Goal: Information Seeking & Learning: Understand process/instructions

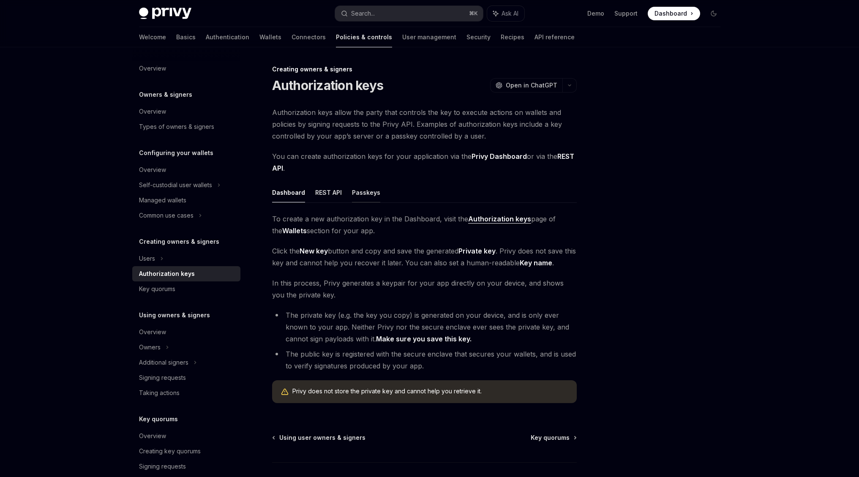
click at [359, 192] on button "Passkeys" at bounding box center [366, 192] width 28 height 20
type textarea "*"
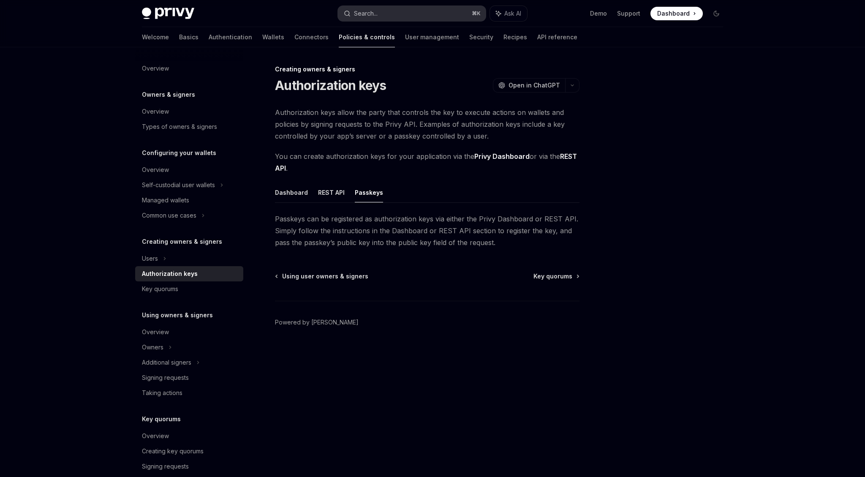
click at [400, 12] on button "Search... ⌘ K" at bounding box center [412, 13] width 148 height 15
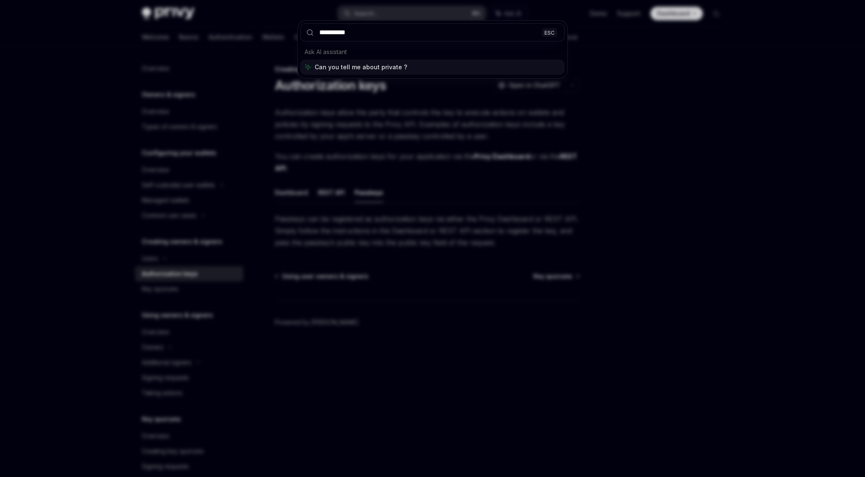
type input "**********"
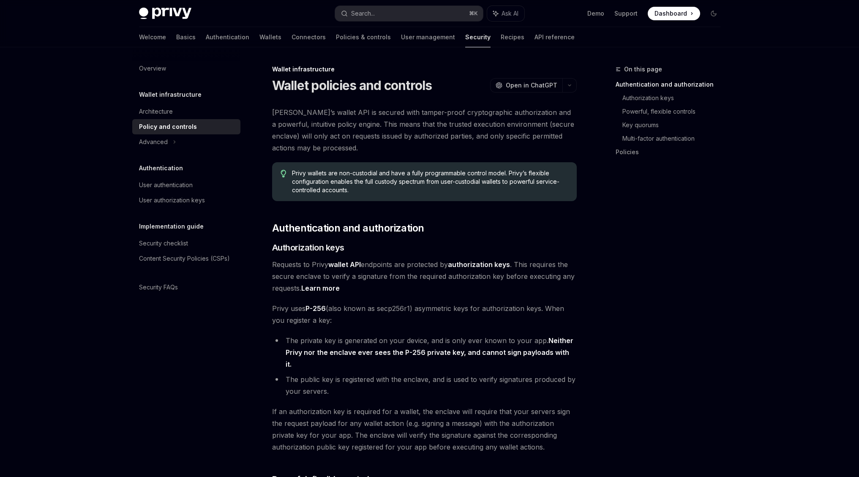
click at [475, 312] on span "Privy uses P-256 (also known as secp256r1) asymmetric keys for authorization ke…" at bounding box center [424, 314] width 304 height 24
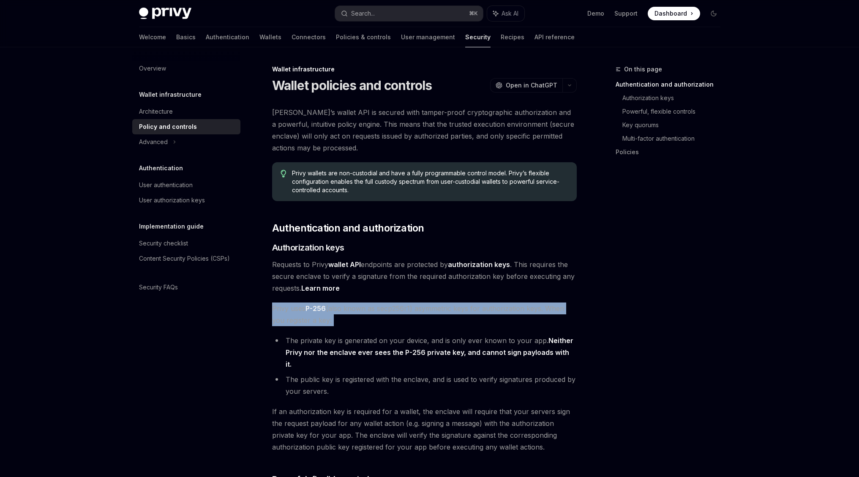
click at [475, 312] on span "Privy uses P-256 (also known as secp256r1) asymmetric keys for authorization ke…" at bounding box center [424, 314] width 304 height 24
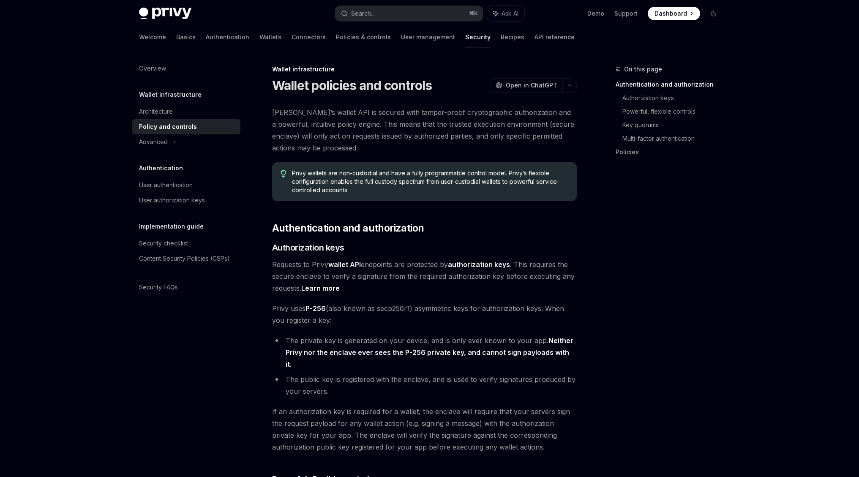
click at [484, 312] on span "Privy uses P-256 (also known as secp256r1) asymmetric keys for authorization ke…" at bounding box center [424, 314] width 304 height 24
click at [488, 312] on span "Privy uses P-256 (also known as secp256r1) asymmetric keys for authorization ke…" at bounding box center [424, 314] width 304 height 24
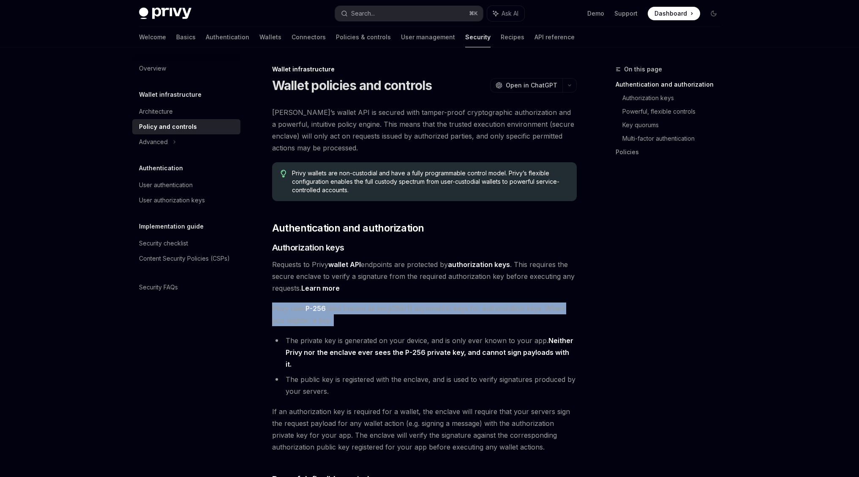
click at [488, 312] on span "Privy uses P-256 (also known as secp256r1) asymmetric keys for authorization ke…" at bounding box center [424, 314] width 304 height 24
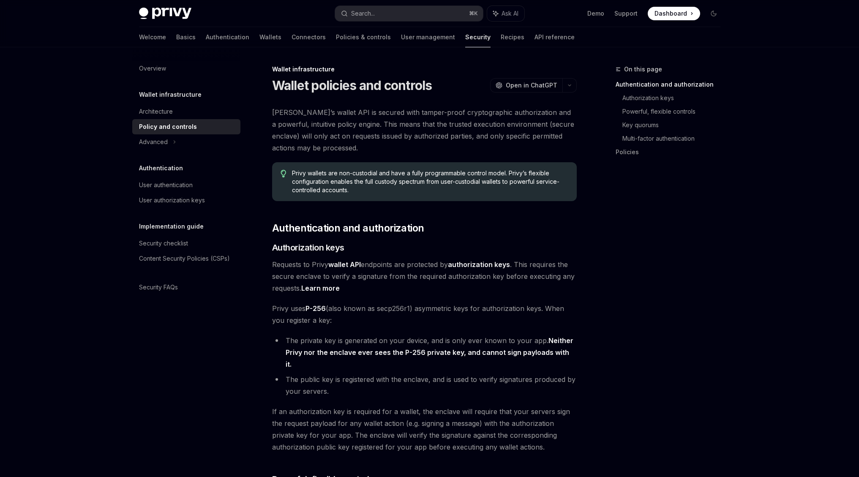
click at [478, 342] on li "The private key is generated on your device, and is only ever known to your app…" at bounding box center [424, 351] width 304 height 35
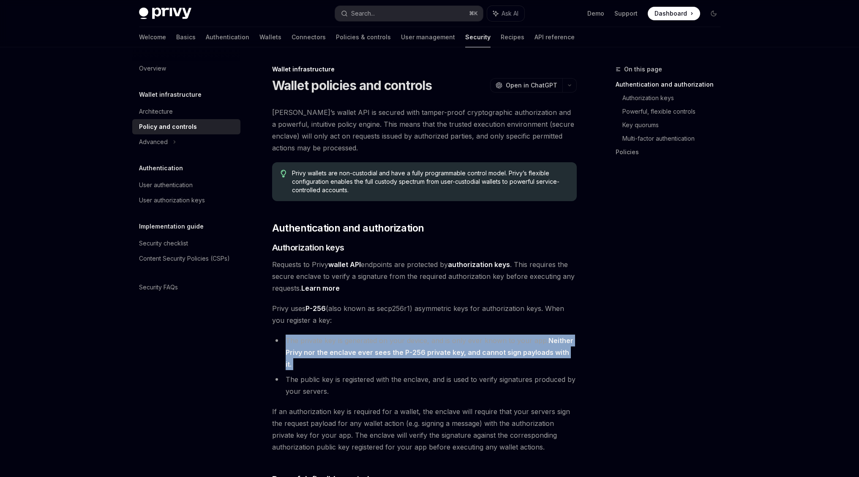
click at [478, 342] on li "The private key is generated on your device, and is only ever known to your app…" at bounding box center [424, 351] width 304 height 35
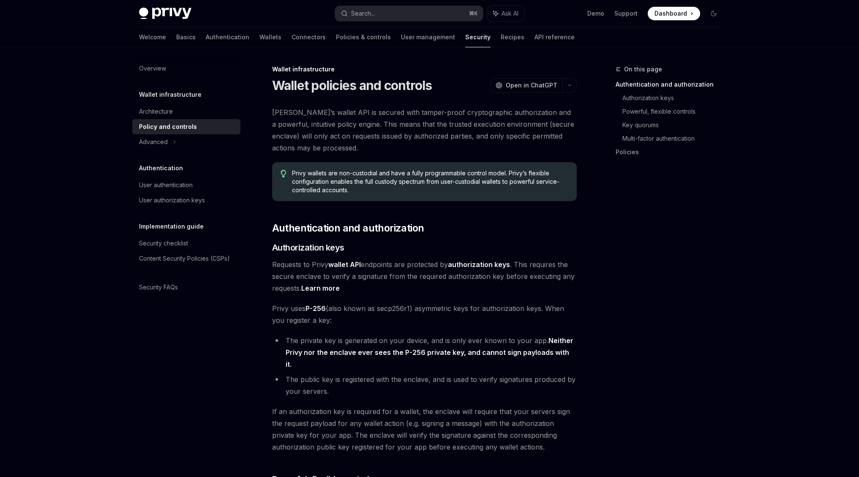
click at [469, 373] on li "The public key is registered with the enclave, and is used to verify signatures…" at bounding box center [424, 385] width 304 height 24
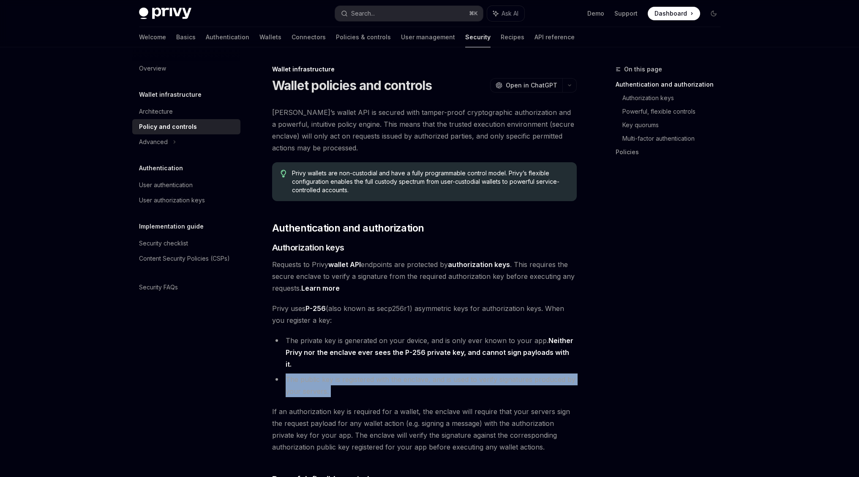
click at [469, 373] on li "The public key is registered with the enclave, and is used to verify signatures…" at bounding box center [424, 385] width 304 height 24
click at [476, 375] on li "The public key is registered with the enclave, and is used to verify signatures…" at bounding box center [424, 385] width 304 height 24
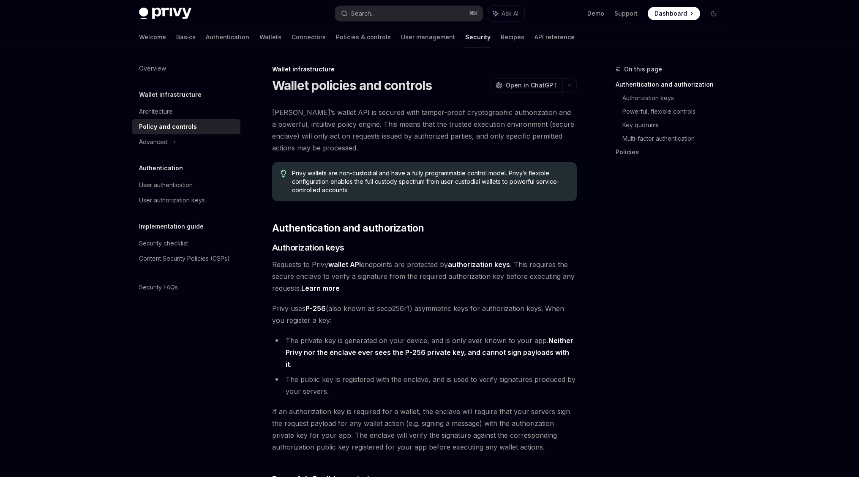
click at [476, 375] on li "The public key is registered with the enclave, and is used to verify signatures…" at bounding box center [424, 385] width 304 height 24
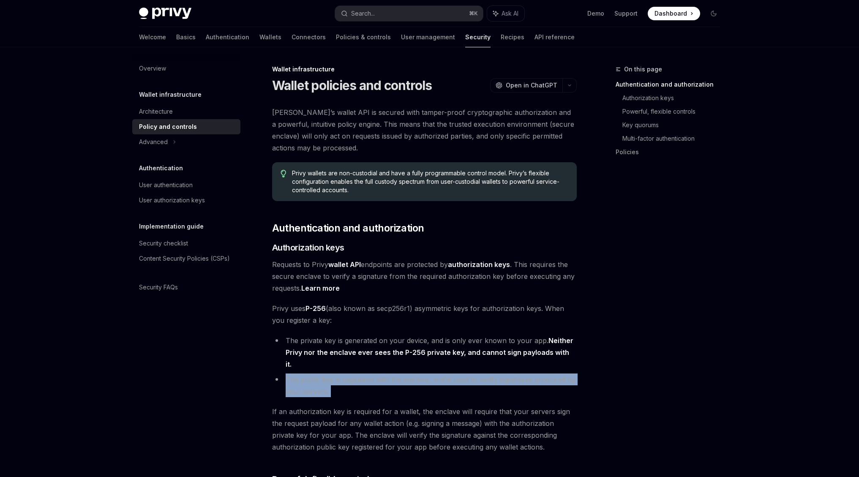
click at [476, 375] on li "The public key is registered with the enclave, and is used to verify signatures…" at bounding box center [424, 385] width 304 height 24
click at [409, 373] on li "The public key is registered with the enclave, and is used to verify signatures…" at bounding box center [424, 385] width 304 height 24
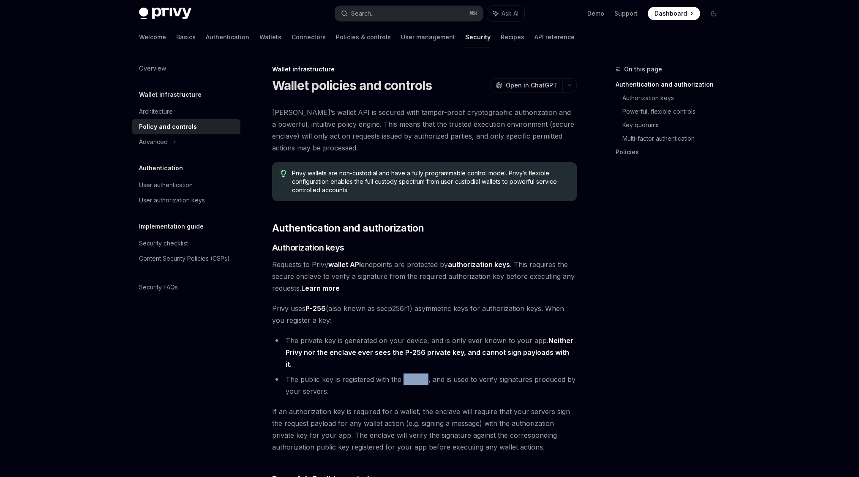
click at [409, 373] on li "The public key is registered with the enclave, and is used to verify signatures…" at bounding box center [424, 385] width 304 height 24
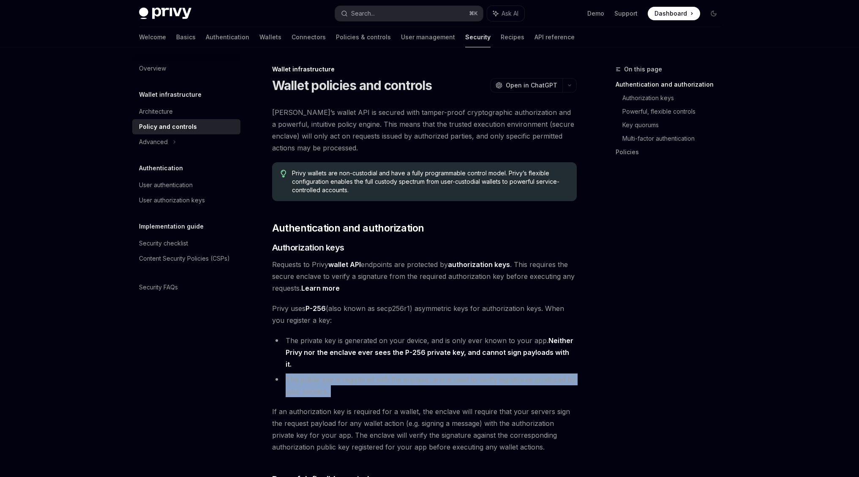
click at [409, 373] on li "The public key is registered with the enclave, and is used to verify signatures…" at bounding box center [424, 385] width 304 height 24
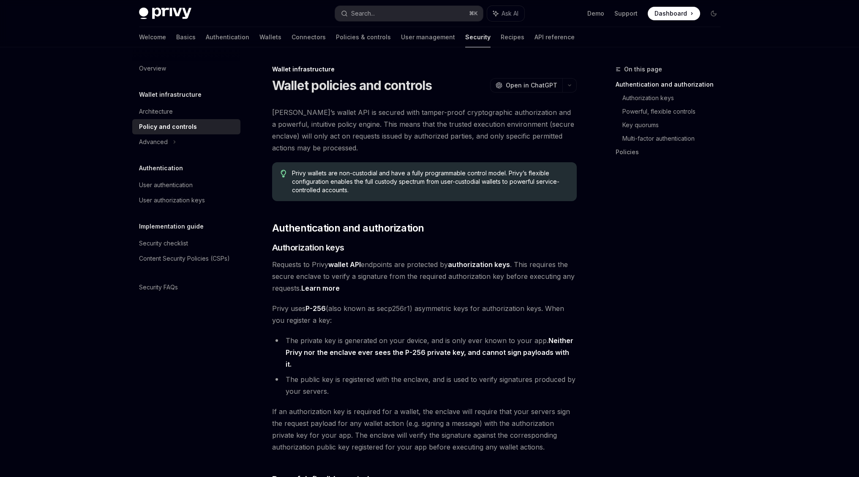
click at [419, 380] on li "The public key is registered with the enclave, and is used to verify signatures…" at bounding box center [424, 385] width 304 height 24
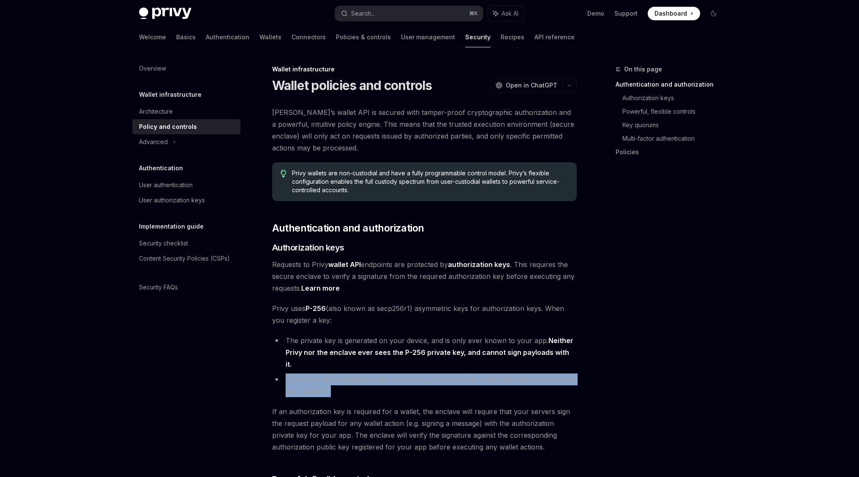
click at [419, 380] on li "The public key is registered with the enclave, and is used to verify signatures…" at bounding box center [424, 385] width 304 height 24
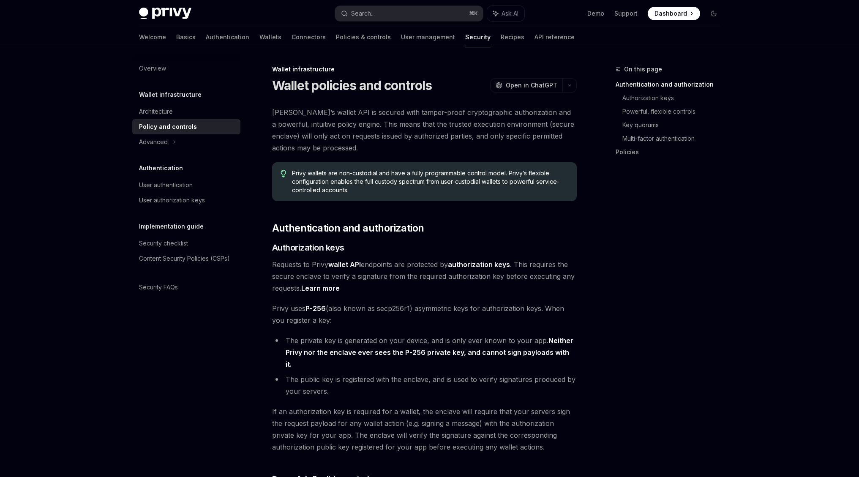
click at [428, 379] on li "The public key is registered with the enclave, and is used to verify signatures…" at bounding box center [424, 385] width 304 height 24
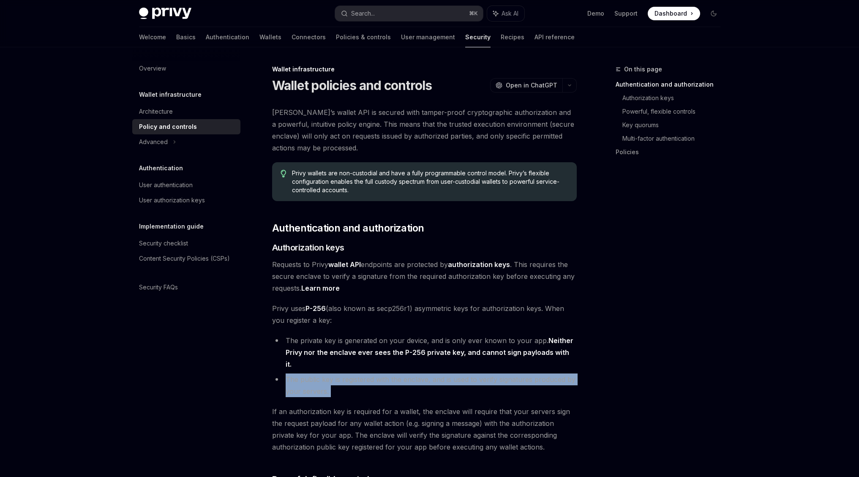
click at [428, 379] on li "The public key is registered with the enclave, and is used to verify signatures…" at bounding box center [424, 385] width 304 height 24
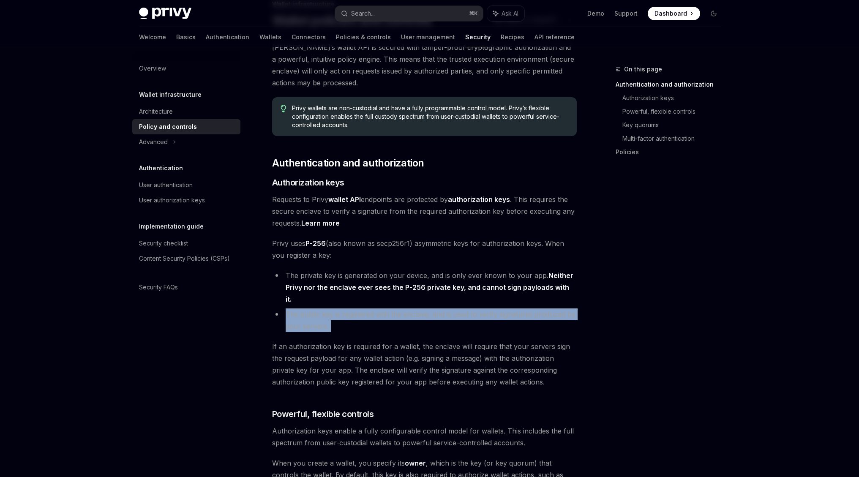
scroll to position [67, 0]
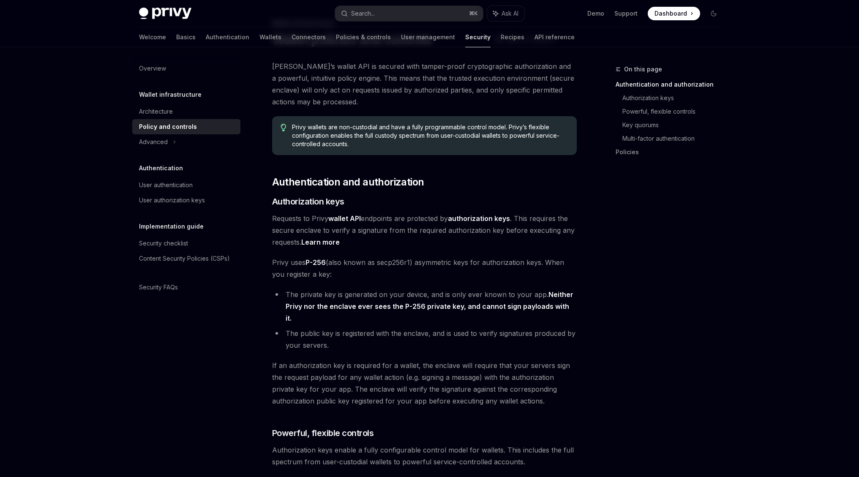
scroll to position [43, 0]
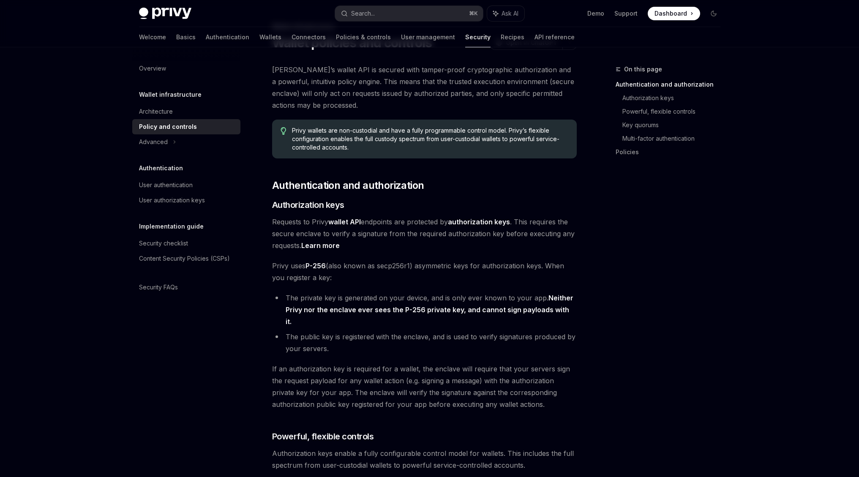
click at [388, 218] on span "Requests to Privy wallet API endpoints are protected by authorization keys . Th…" at bounding box center [424, 233] width 304 height 35
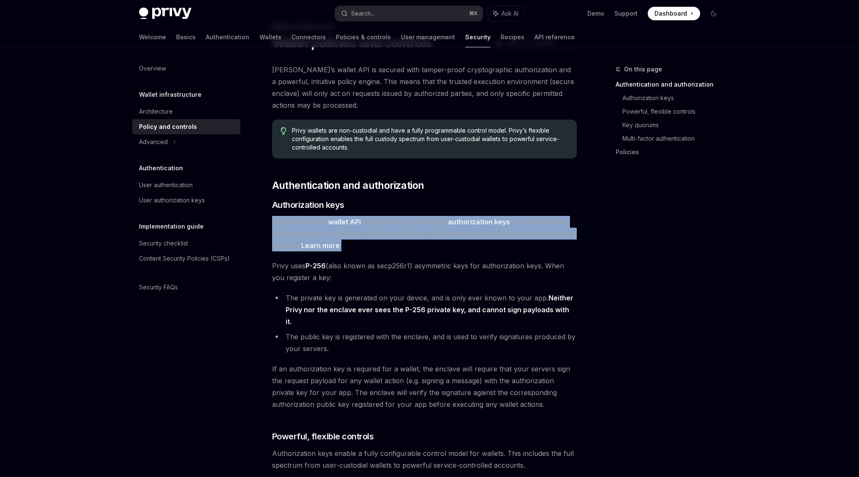
click at [388, 218] on span "Requests to Privy wallet API endpoints are protected by authorization keys . Th…" at bounding box center [424, 233] width 304 height 35
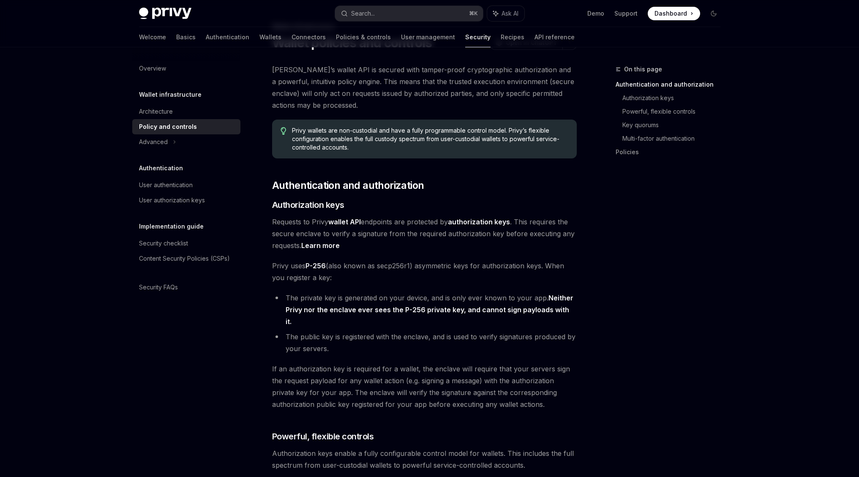
click at [400, 222] on span "Requests to Privy wallet API endpoints are protected by authorization keys . Th…" at bounding box center [424, 233] width 304 height 35
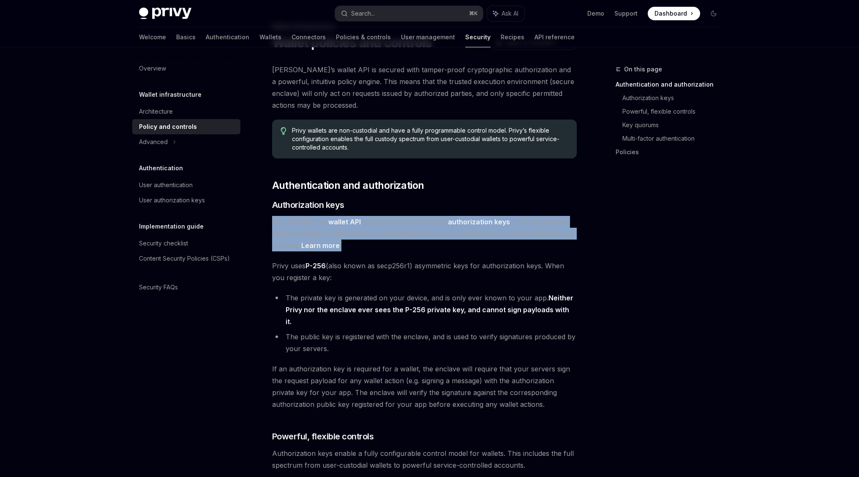
click at [400, 222] on span "Requests to Privy wallet API endpoints are protected by authorization keys . Th…" at bounding box center [424, 233] width 304 height 35
click at [402, 223] on span "Requests to Privy wallet API endpoints are protected by authorization keys . Th…" at bounding box center [424, 233] width 304 height 35
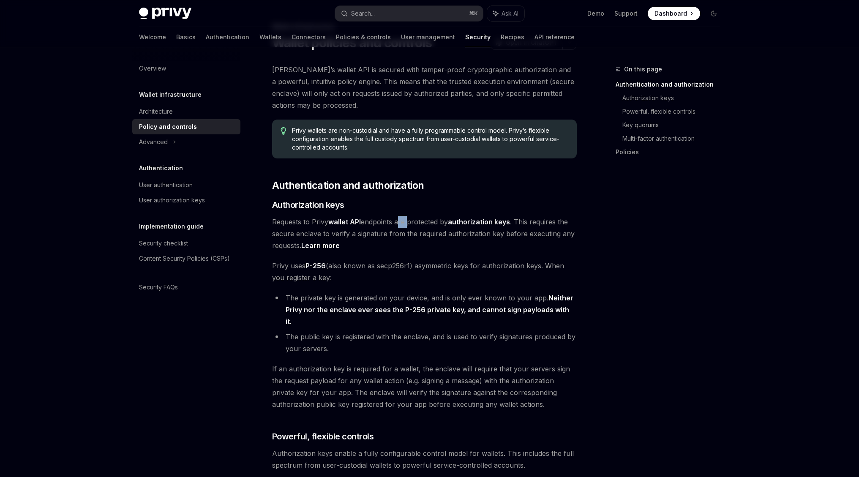
click at [402, 223] on span "Requests to Privy wallet API endpoints are protected by authorization keys . Th…" at bounding box center [424, 233] width 304 height 35
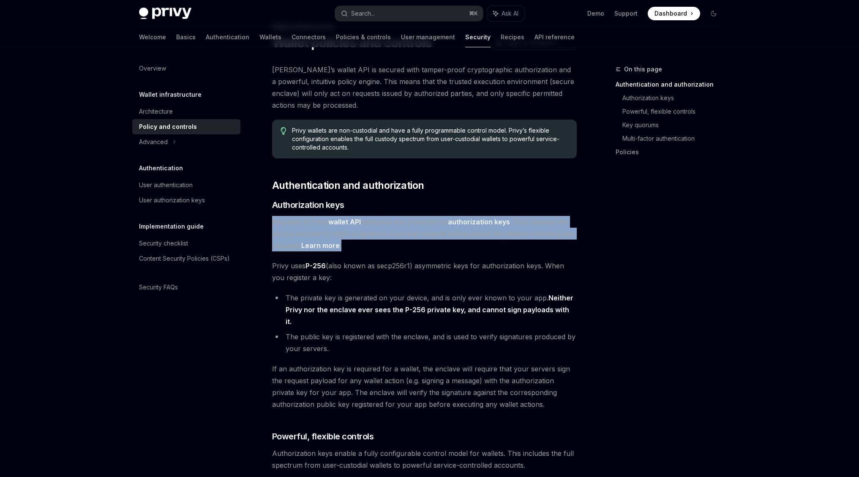
click at [402, 223] on span "Requests to Privy wallet API endpoints are protected by authorization keys . Th…" at bounding box center [424, 233] width 304 height 35
click at [402, 236] on span "Requests to Privy wallet API endpoints are protected by authorization keys . Th…" at bounding box center [424, 233] width 304 height 35
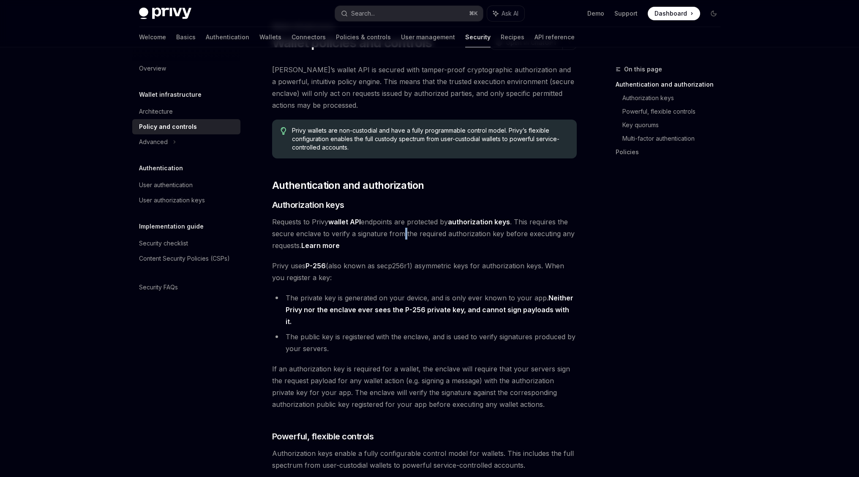
click at [402, 236] on span "Requests to Privy wallet API endpoints are protected by authorization keys . Th…" at bounding box center [424, 233] width 304 height 35
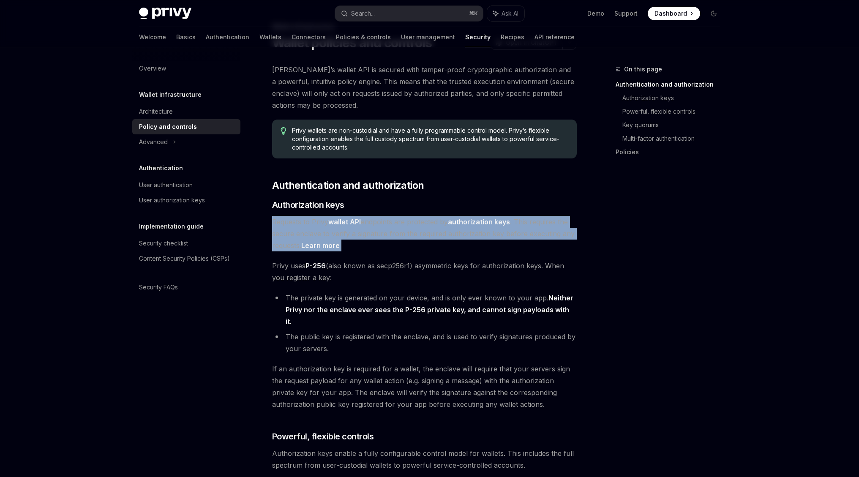
click at [402, 236] on span "Requests to Privy wallet API endpoints are protected by authorization keys . Th…" at bounding box center [424, 233] width 304 height 35
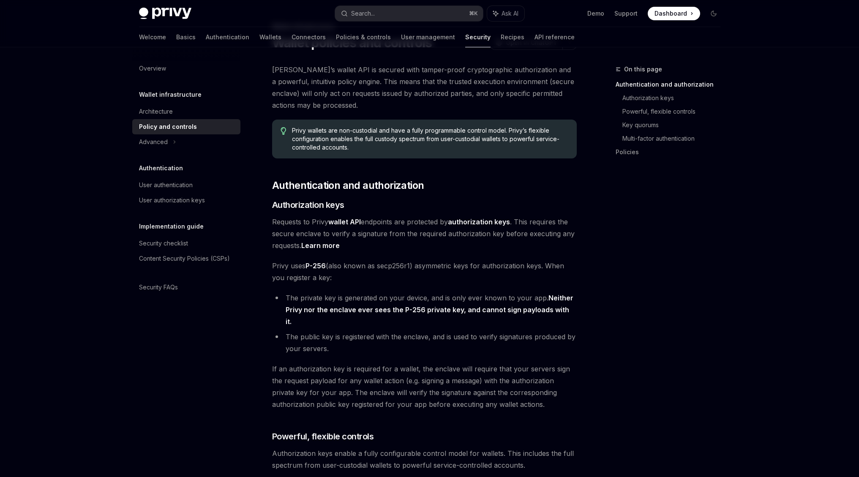
click at [405, 237] on span "Requests to Privy wallet API endpoints are protected by authorization keys . Th…" at bounding box center [424, 233] width 304 height 35
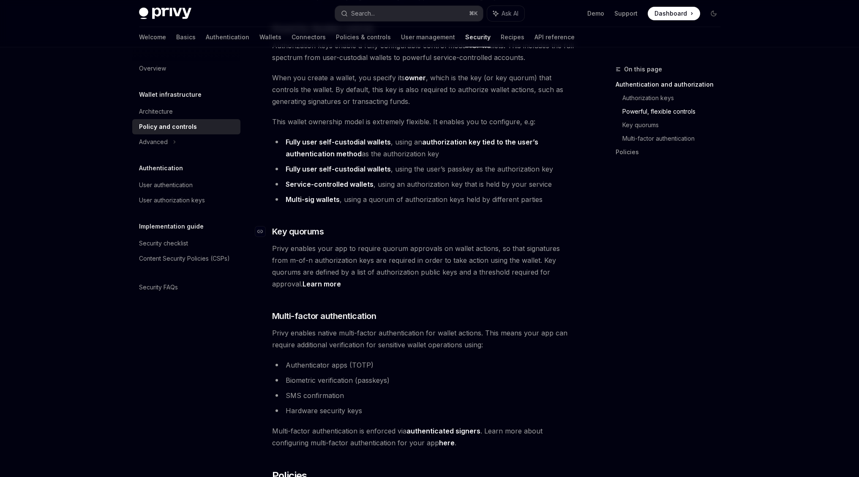
scroll to position [457, 0]
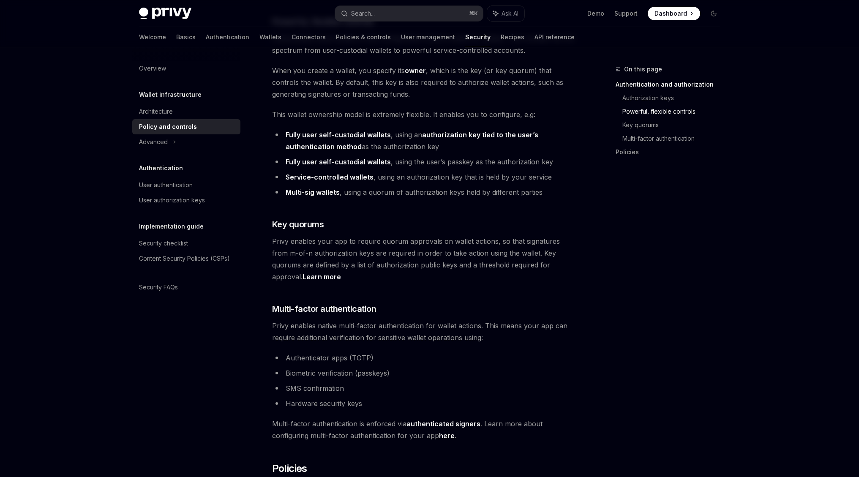
click at [372, 130] on strong "Fully user self-custodial wallets" at bounding box center [337, 134] width 105 height 8
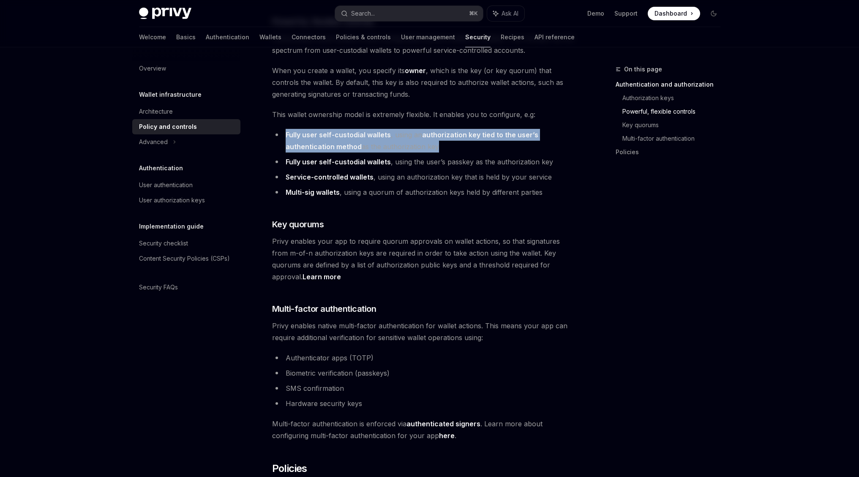
click at [372, 130] on strong "Fully user self-custodial wallets" at bounding box center [337, 134] width 105 height 8
click at [376, 130] on strong "Fully user self-custodial wallets" at bounding box center [337, 134] width 105 height 8
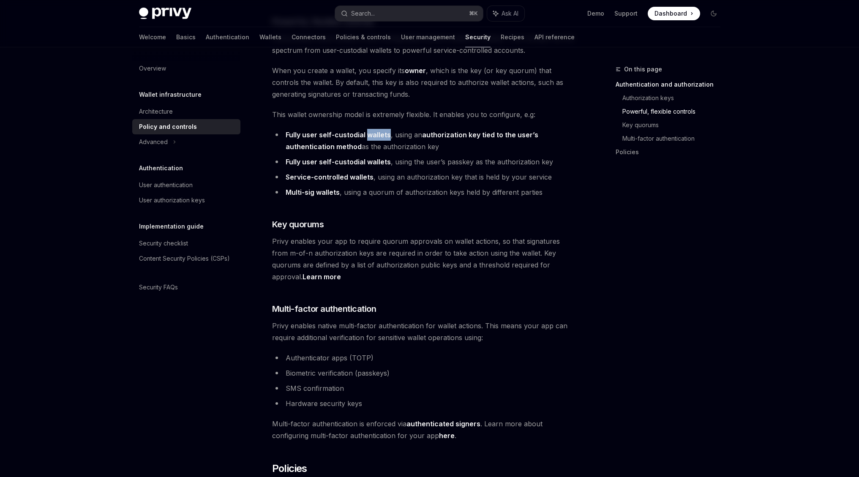
click at [376, 130] on strong "Fully user self-custodial wallets" at bounding box center [337, 134] width 105 height 8
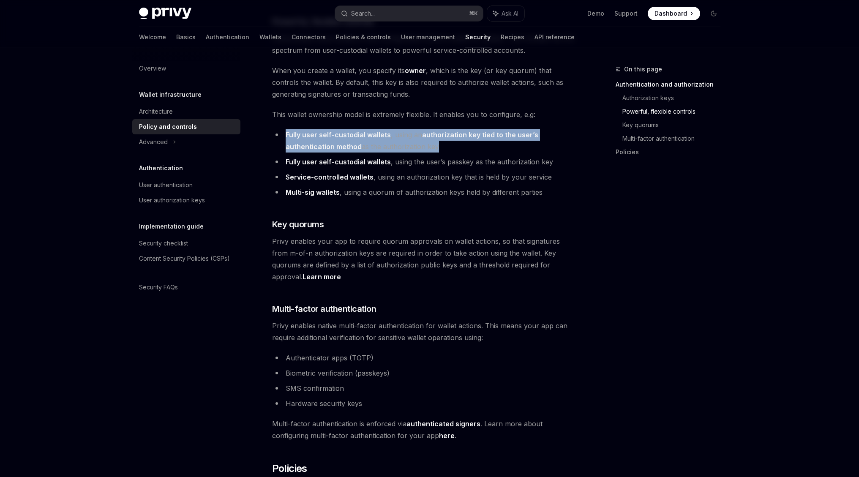
click at [376, 130] on strong "Fully user self-custodial wallets" at bounding box center [337, 134] width 105 height 8
click at [380, 130] on li "Fully user self-custodial wallets , using an authorization key tied to the user…" at bounding box center [424, 141] width 304 height 24
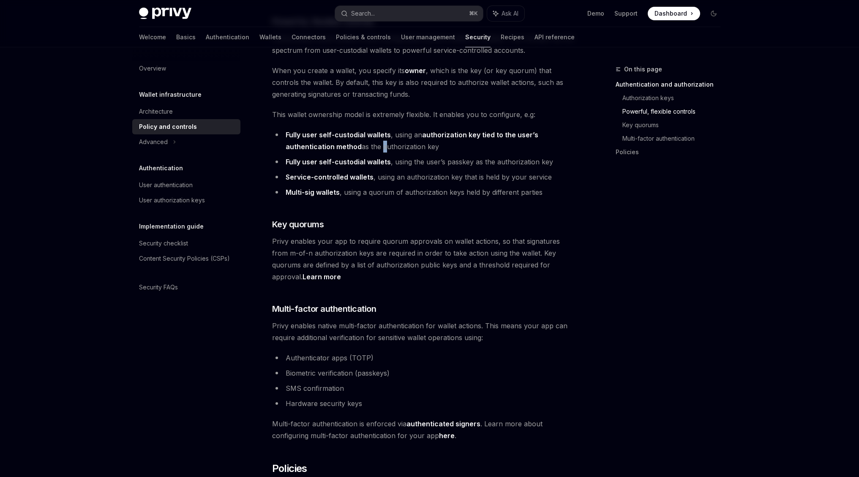
click at [380, 130] on li "Fully user self-custodial wallets , using an authorization key tied to the user…" at bounding box center [424, 141] width 304 height 24
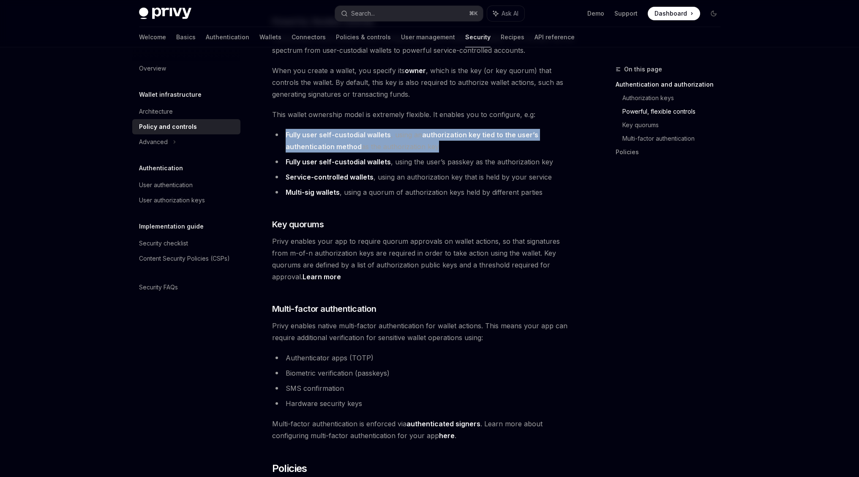
click at [380, 130] on li "Fully user self-custodial wallets , using an authorization key tied to the user…" at bounding box center [424, 141] width 304 height 24
click at [379, 130] on strong "Fully user self-custodial wallets" at bounding box center [337, 134] width 105 height 8
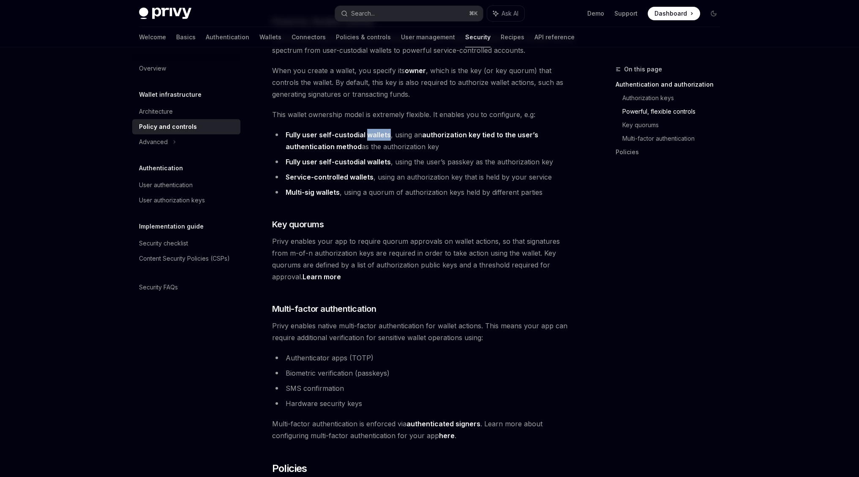
click at [379, 130] on strong "Fully user self-custodial wallets" at bounding box center [337, 134] width 105 height 8
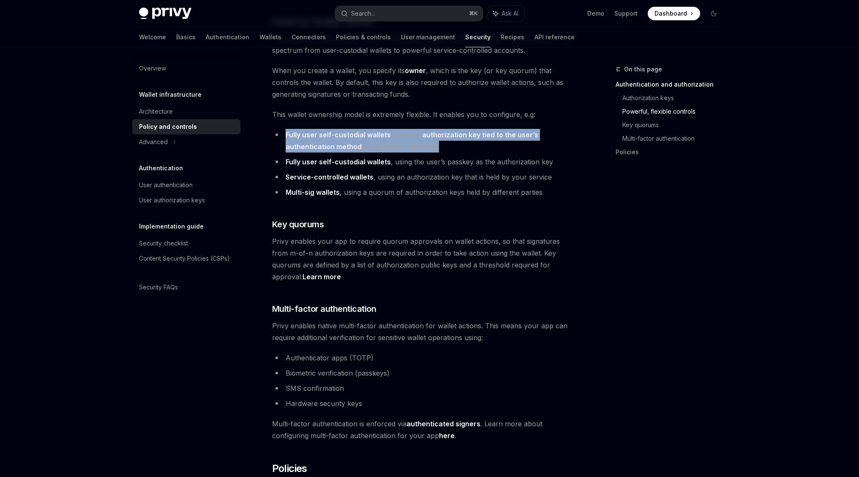
click at [379, 130] on strong "Fully user self-custodial wallets" at bounding box center [337, 134] width 105 height 8
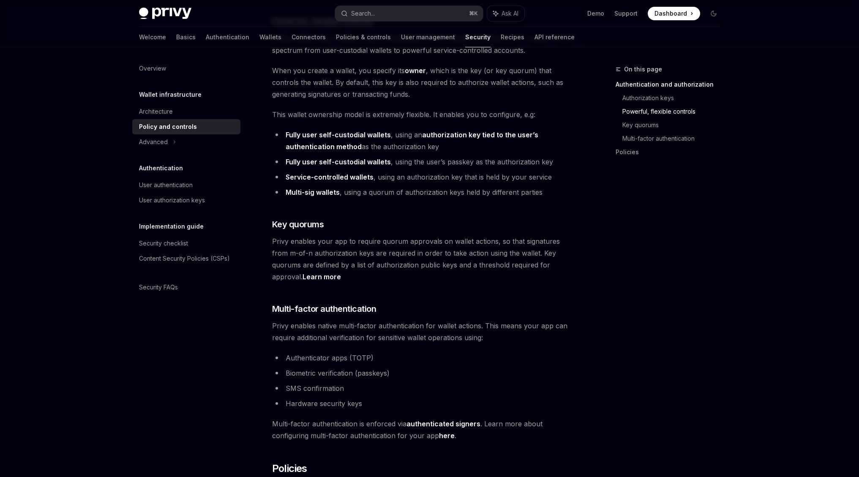
click at [381, 132] on li "Fully user self-custodial wallets , using an authorization key tied to the user…" at bounding box center [424, 141] width 304 height 24
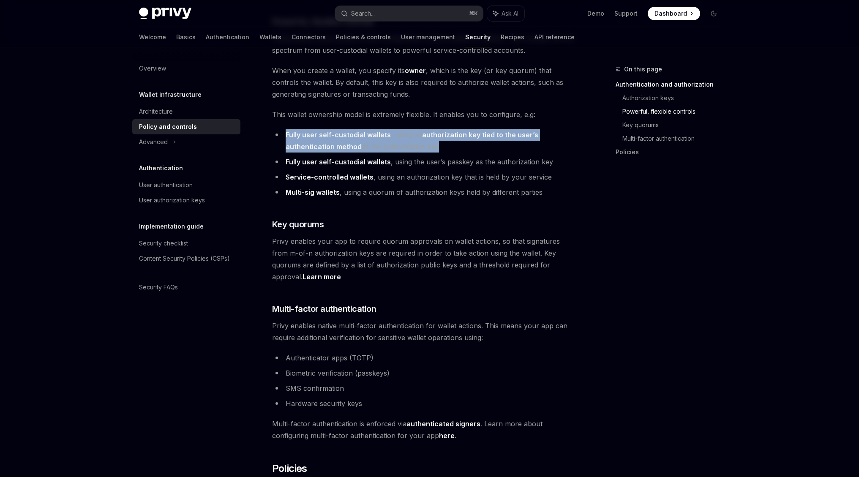
click at [381, 132] on li "Fully user self-custodial wallets , using an authorization key tied to the user…" at bounding box center [424, 141] width 304 height 24
click at [380, 130] on strong "Fully user self-custodial wallets" at bounding box center [337, 134] width 105 height 8
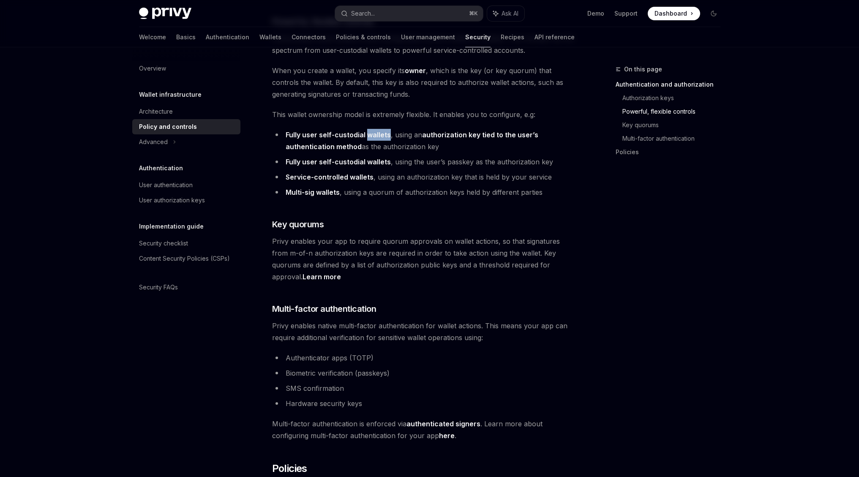
click at [380, 130] on strong "Fully user self-custodial wallets" at bounding box center [337, 134] width 105 height 8
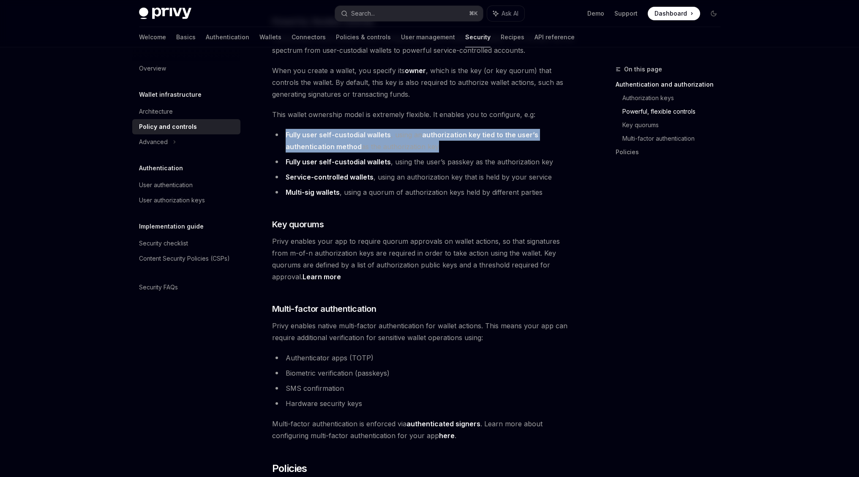
click at [380, 130] on strong "Fully user self-custodial wallets" at bounding box center [337, 134] width 105 height 8
click at [383, 135] on li "Fully user self-custodial wallets , using an authorization key tied to the user…" at bounding box center [424, 141] width 304 height 24
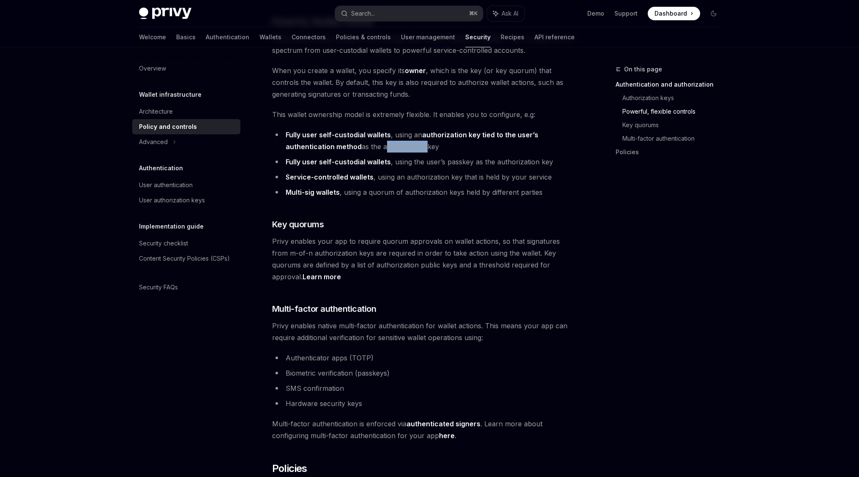
click at [383, 135] on li "Fully user self-custodial wallets , using an authorization key tied to the user…" at bounding box center [424, 141] width 304 height 24
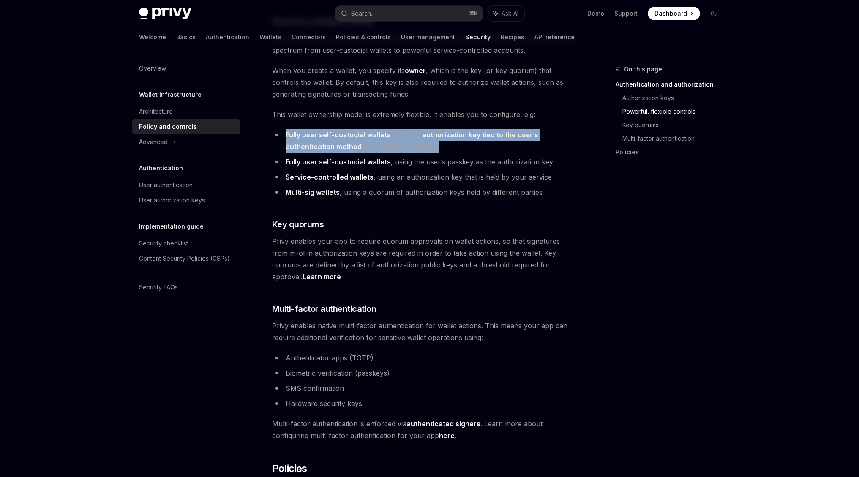
click at [383, 135] on li "Fully user self-custodial wallets , using an authorization key tied to the user…" at bounding box center [424, 141] width 304 height 24
click at [383, 131] on li "Fully user self-custodial wallets , using an authorization key tied to the user…" at bounding box center [424, 141] width 304 height 24
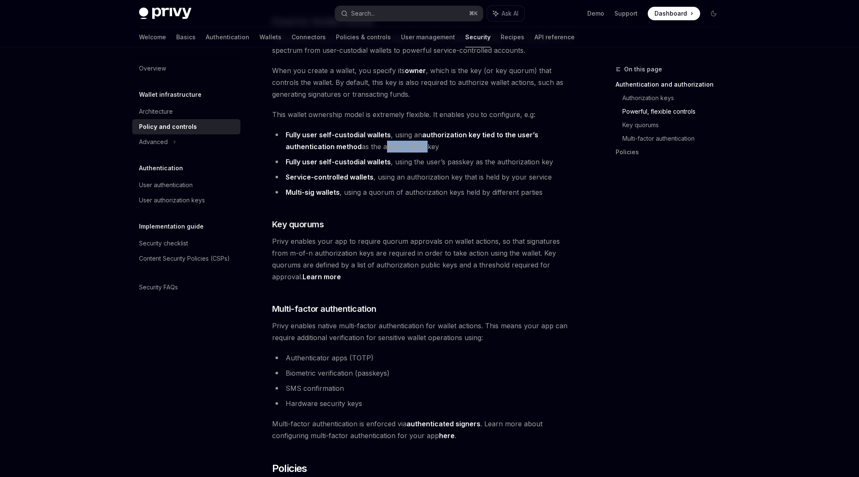
click at [383, 131] on li "Fully user self-custodial wallets , using an authorization key tied to the user…" at bounding box center [424, 141] width 304 height 24
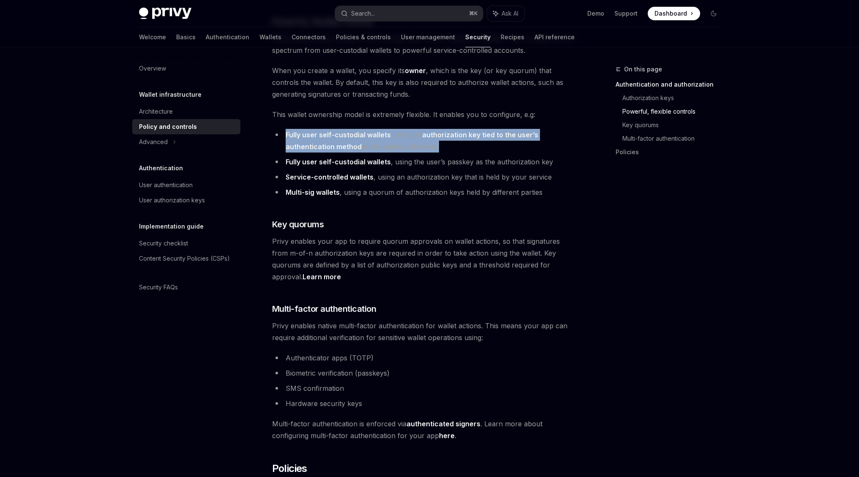
click at [383, 131] on li "Fully user self-custodial wallets , using an authorization key tied to the user…" at bounding box center [424, 141] width 304 height 24
click at [383, 137] on li "Fully user self-custodial wallets , using an authorization key tied to the user…" at bounding box center [424, 141] width 304 height 24
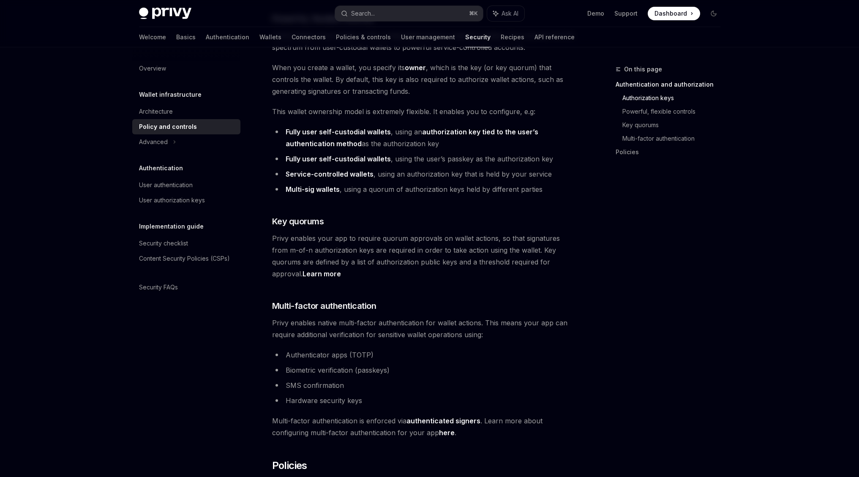
scroll to position [0, 0]
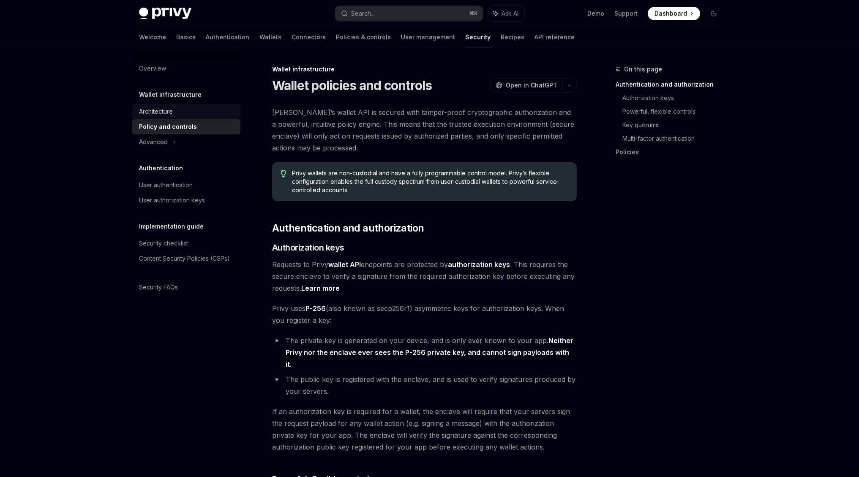
click at [212, 111] on div "Architecture" at bounding box center [187, 111] width 96 height 10
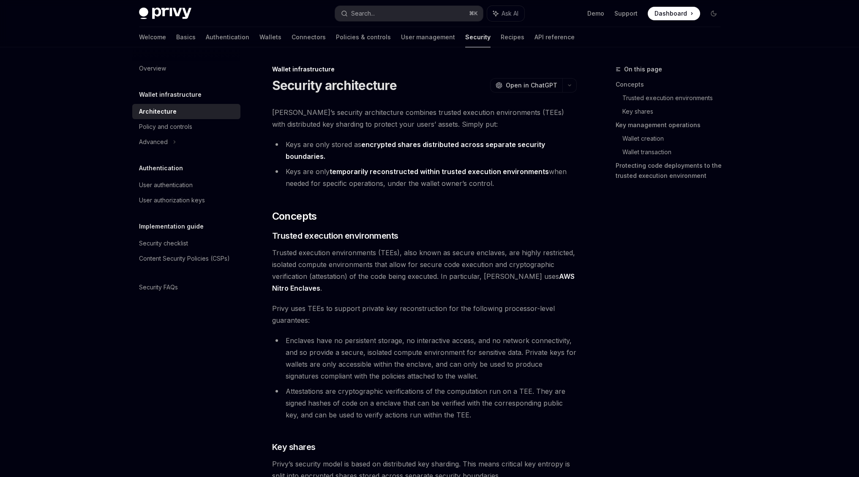
type textarea "*"
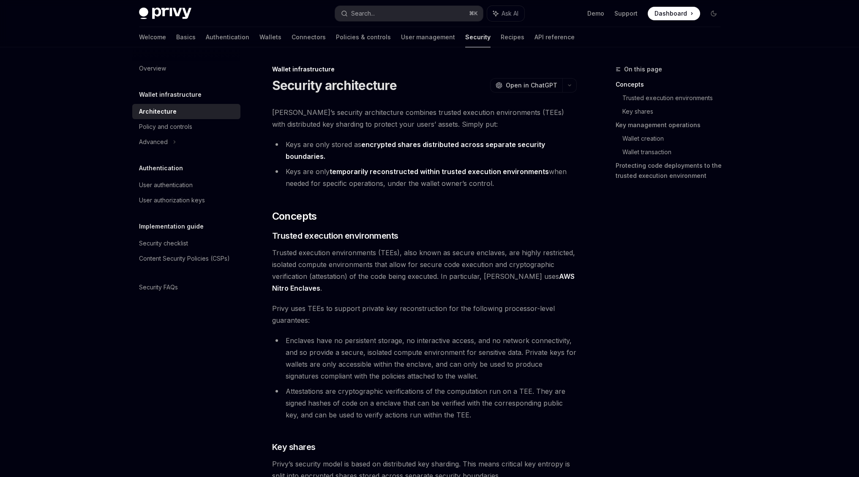
click at [368, 109] on span "Privy’s security architecture combines trusted execution environments (TEEs) wi…" at bounding box center [424, 118] width 304 height 24
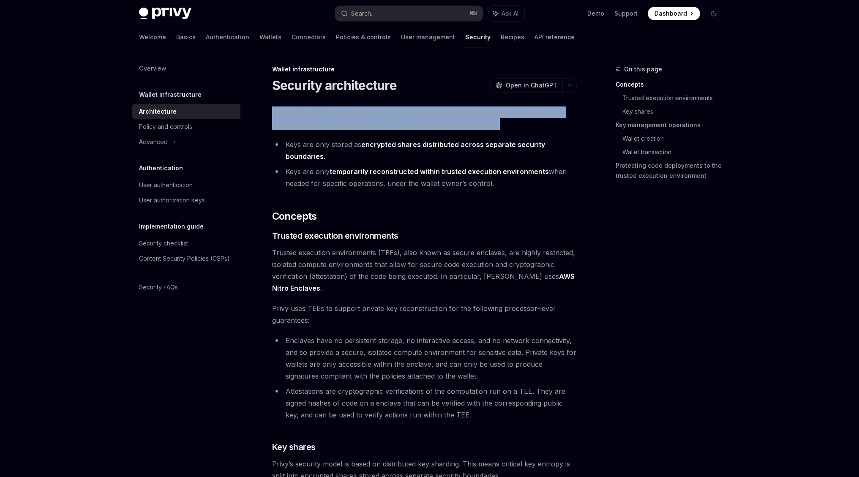
click at [368, 109] on span "Privy’s security architecture combines trusted execution environments (TEEs) wi…" at bounding box center [424, 118] width 304 height 24
click at [369, 113] on span "Privy’s security architecture combines trusted execution environments (TEEs) wi…" at bounding box center [424, 118] width 304 height 24
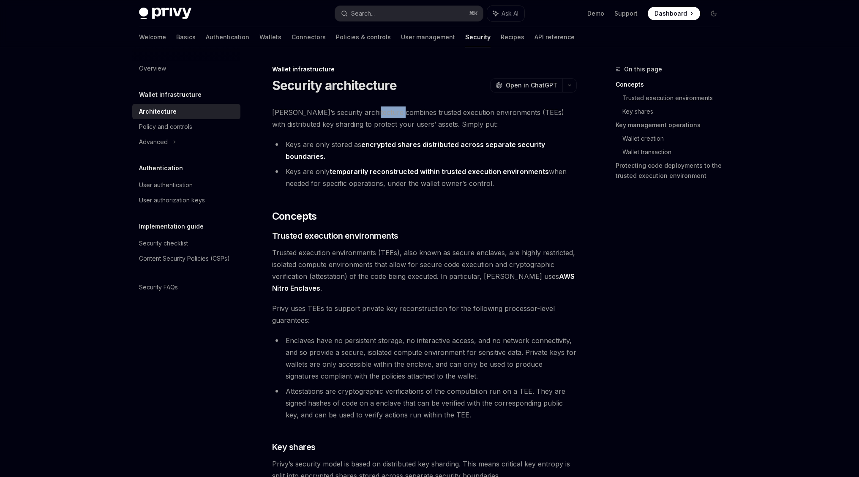
click at [369, 113] on span "Privy’s security architecture combines trusted execution environments (TEEs) wi…" at bounding box center [424, 118] width 304 height 24
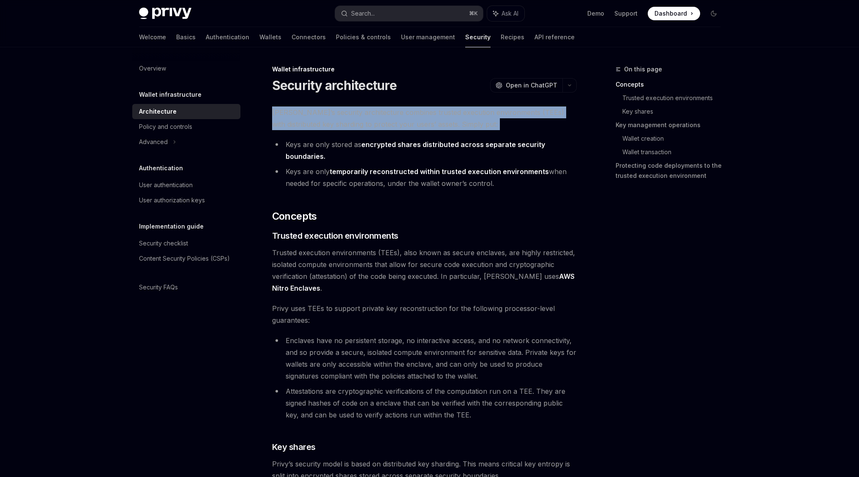
click at [369, 113] on span "Privy’s security architecture combines trusted execution environments (TEEs) wi…" at bounding box center [424, 118] width 304 height 24
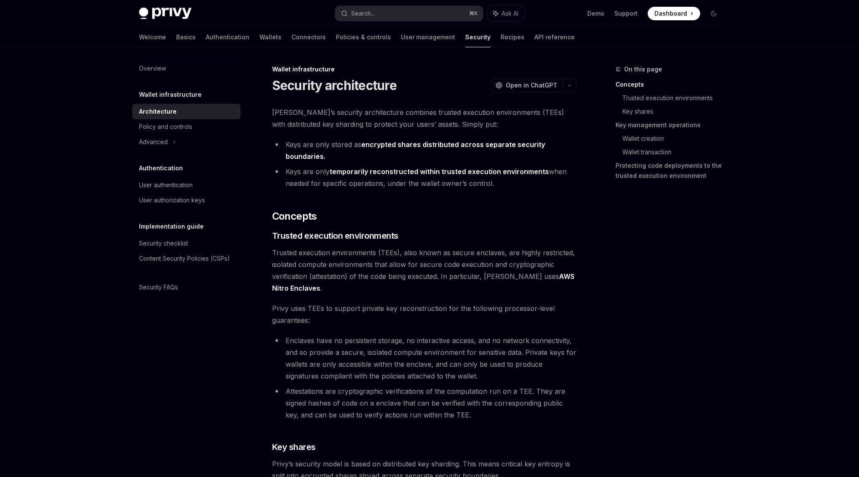
click at [386, 145] on strong "encrypted shares distributed across separate security boundaries." at bounding box center [414, 150] width 259 height 20
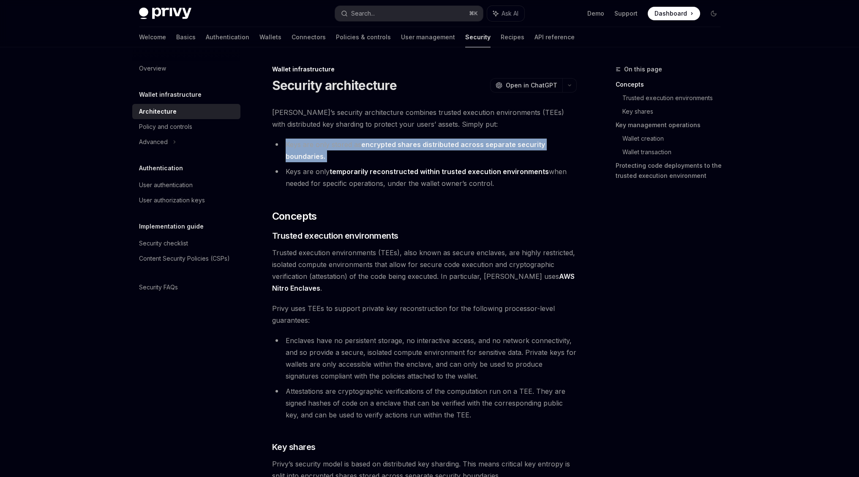
click at [386, 145] on strong "encrypted shares distributed across separate security boundaries." at bounding box center [414, 150] width 259 height 20
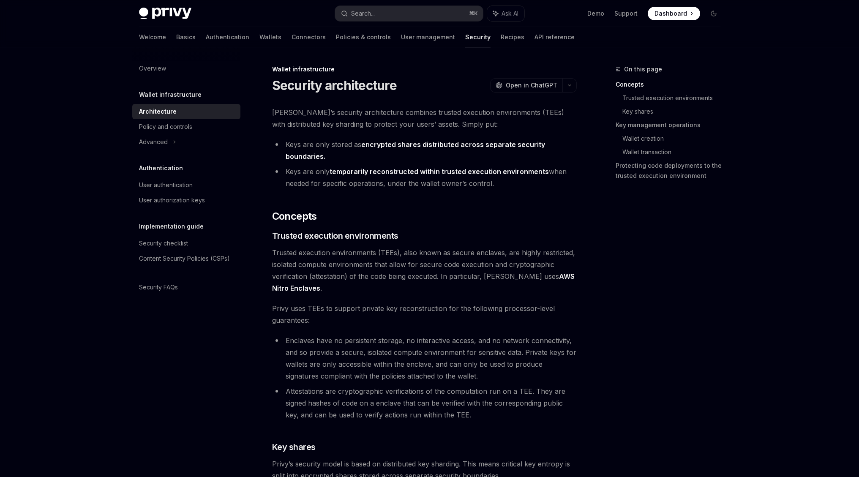
click at [387, 166] on li "Keys are only temporarily reconstructed within trusted execution environments w…" at bounding box center [424, 178] width 304 height 24
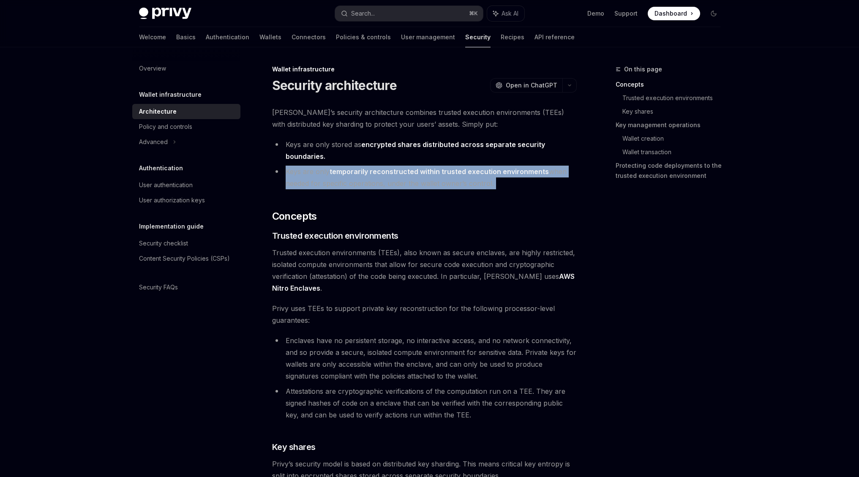
click at [387, 166] on li "Keys are only temporarily reconstructed within trusted execution environments w…" at bounding box center [424, 178] width 304 height 24
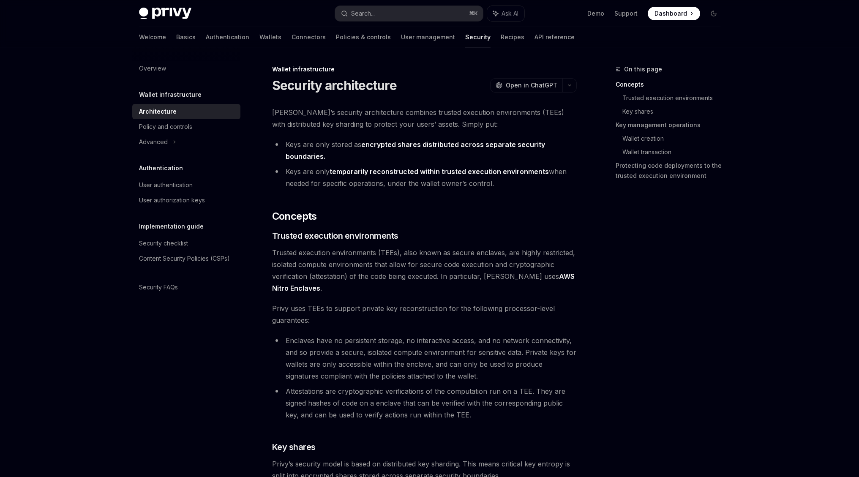
click at [386, 183] on li "Keys are only temporarily reconstructed within trusted execution environments w…" at bounding box center [424, 178] width 304 height 24
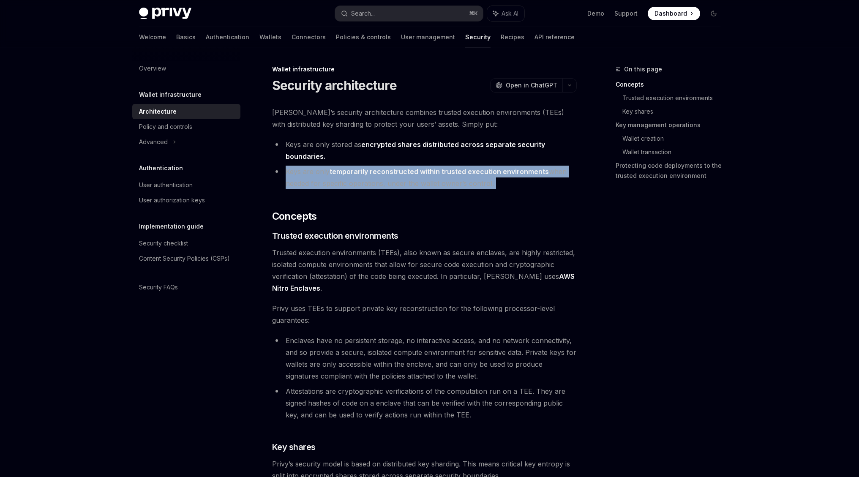
click at [386, 183] on li "Keys are only temporarily reconstructed within trusted execution environments w…" at bounding box center [424, 178] width 304 height 24
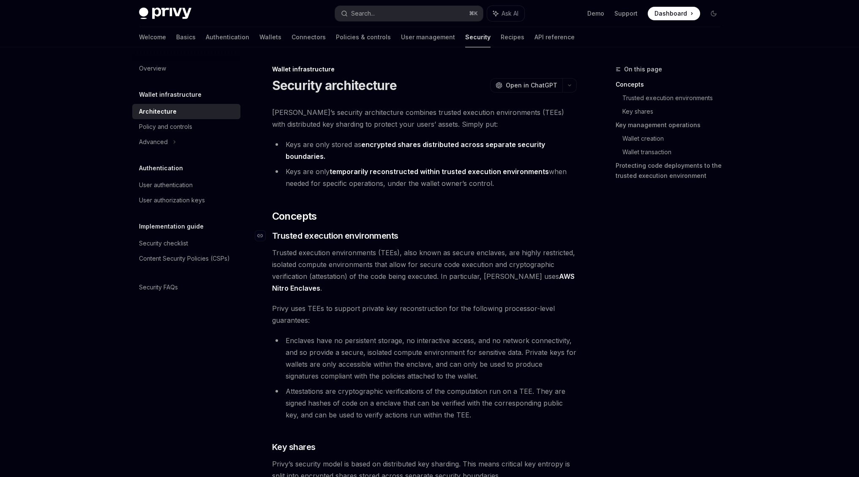
click at [378, 230] on span "Trusted execution environments" at bounding box center [335, 236] width 126 height 12
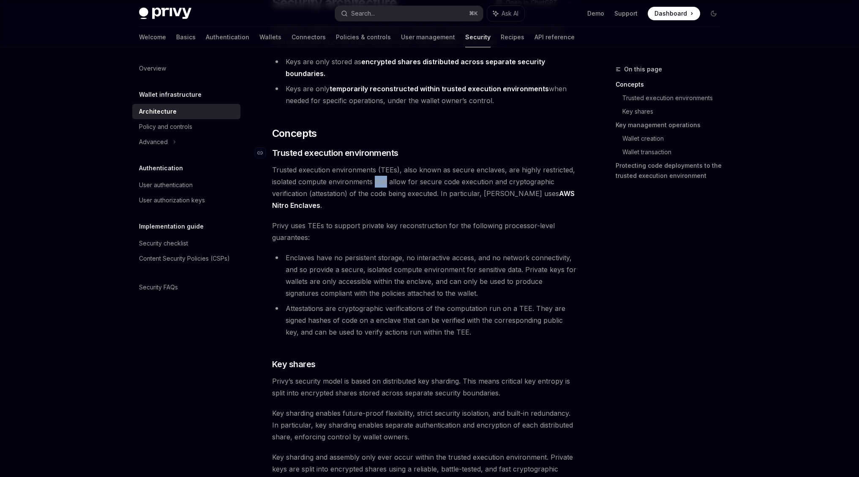
scroll to position [166, 0]
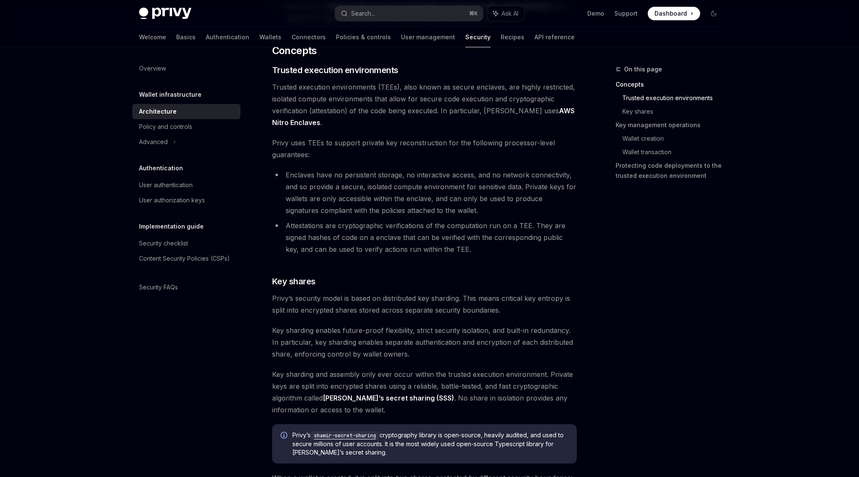
click at [408, 96] on span "Trusted execution environments (TEEs), also known as secure enclaves, are highl…" at bounding box center [424, 104] width 304 height 47
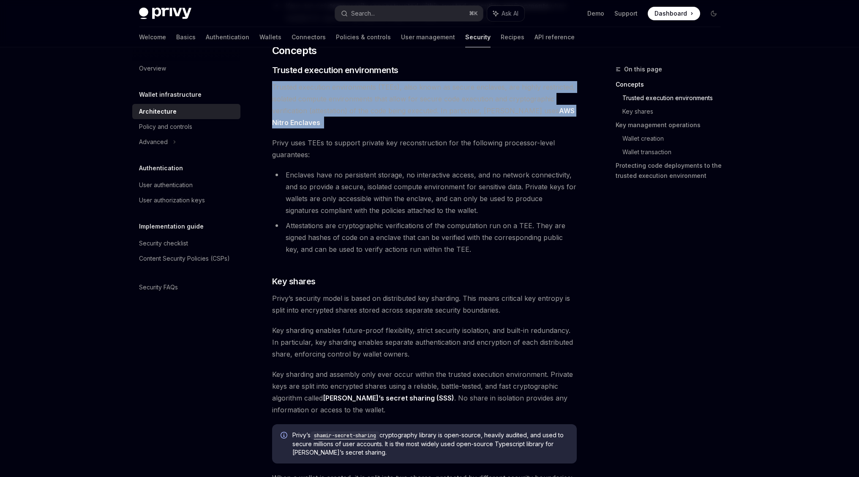
click at [408, 96] on span "Trusted execution environments (TEEs), also known as secure enclaves, are highl…" at bounding box center [424, 104] width 304 height 47
click at [412, 87] on span "Trusted execution environments (TEEs), also known as secure enclaves, are highl…" at bounding box center [424, 104] width 304 height 47
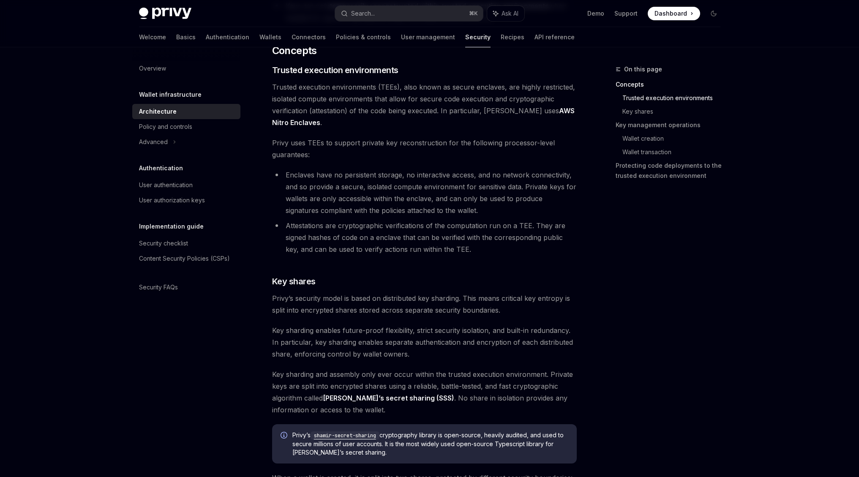
click at [415, 98] on span "Trusted execution environments (TEEs), also known as secure enclaves, are highl…" at bounding box center [424, 104] width 304 height 47
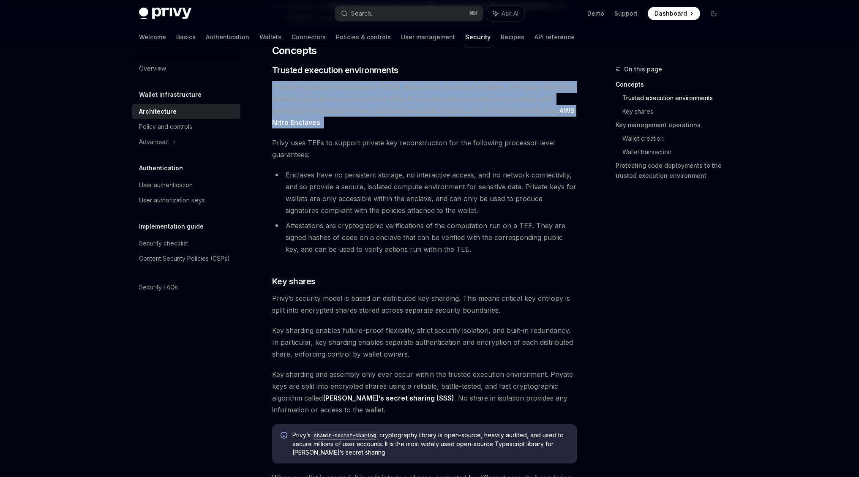
click at [415, 98] on span "Trusted execution environments (TEEs), also known as secure enclaves, are highl…" at bounding box center [424, 104] width 304 height 47
click at [415, 106] on span "Trusted execution environments (TEEs), also known as secure enclaves, are highl…" at bounding box center [424, 104] width 304 height 47
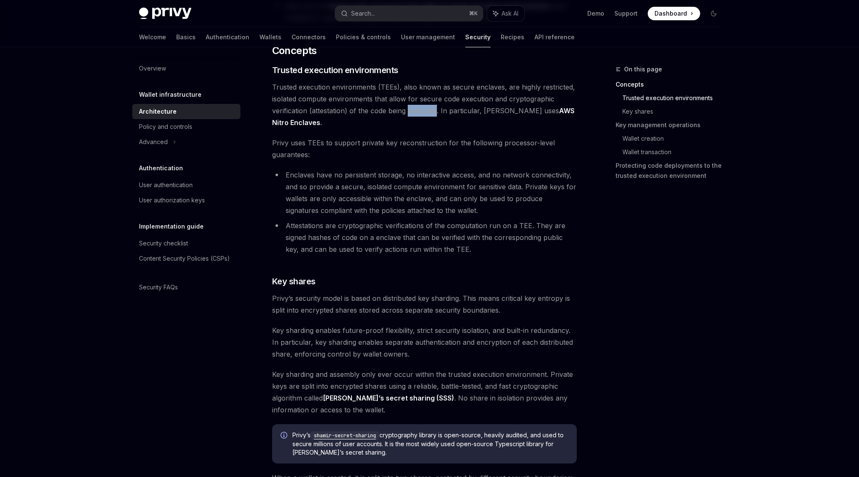
click at [415, 106] on span "Trusted execution environments (TEEs), also known as secure enclaves, are highl…" at bounding box center [424, 104] width 304 height 47
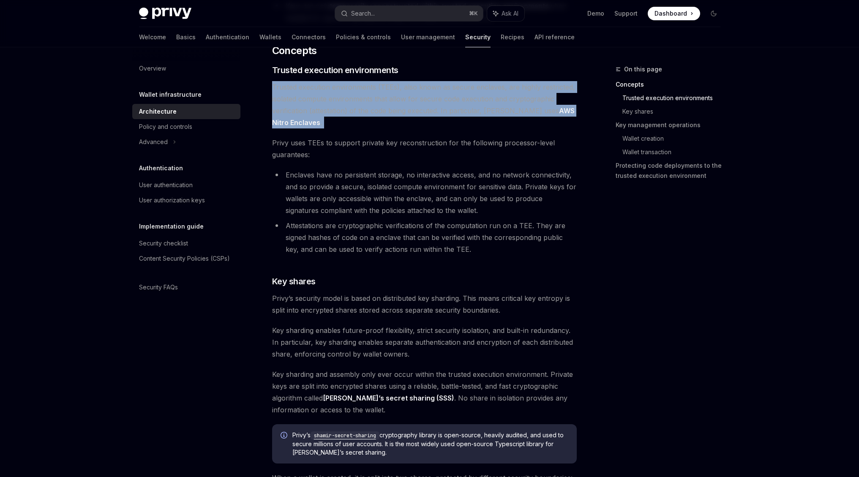
click at [415, 106] on span "Trusted execution environments (TEEs), also known as secure enclaves, are highl…" at bounding box center [424, 104] width 304 height 47
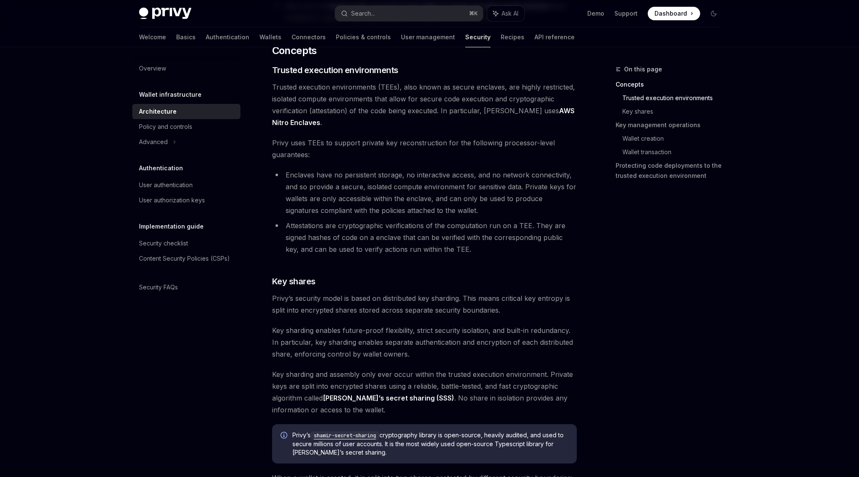
click at [415, 117] on span "Trusted execution environments (TEEs), also known as secure enclaves, are highl…" at bounding box center [424, 104] width 304 height 47
click at [380, 152] on span "Privy uses TEEs to support private key reconstruction for the following process…" at bounding box center [424, 149] width 304 height 24
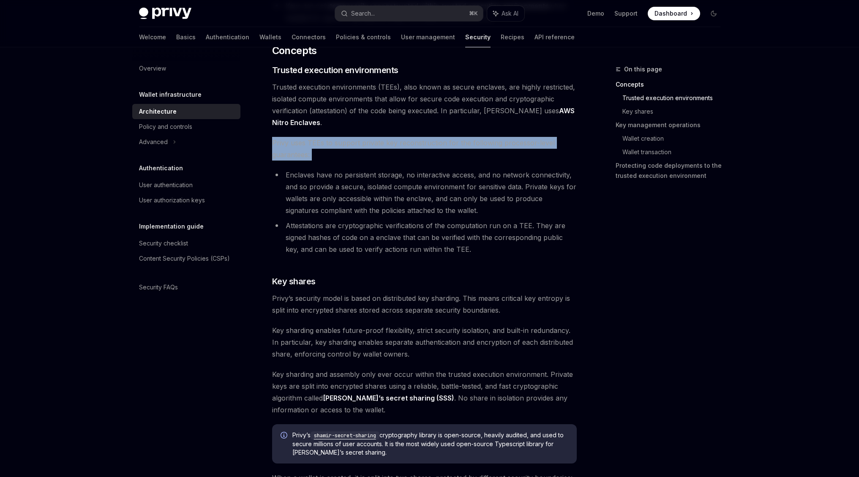
click at [380, 152] on span "Privy uses TEEs to support private key reconstruction for the following process…" at bounding box center [424, 149] width 304 height 24
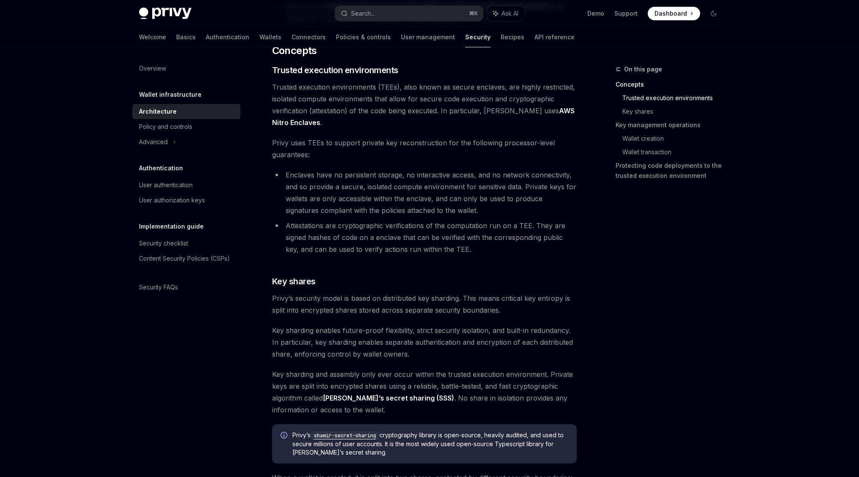
click at [377, 149] on span "Privy uses TEEs to support private key reconstruction for the following process…" at bounding box center [424, 149] width 304 height 24
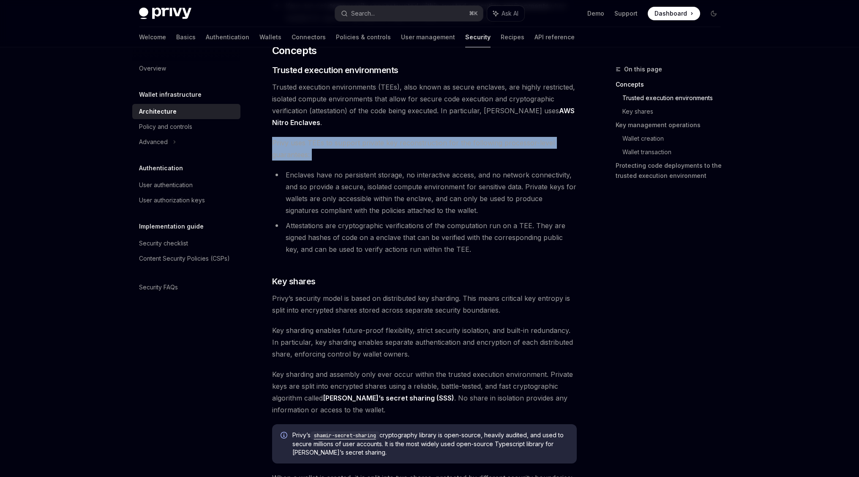
click at [377, 149] on span "Privy uses TEEs to support private key reconstruction for the following process…" at bounding box center [424, 149] width 304 height 24
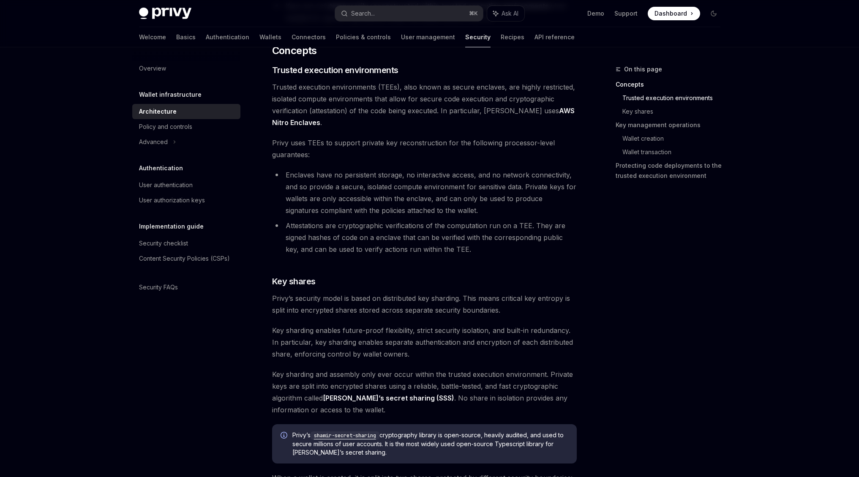
click at [381, 179] on li "Enclaves have no persistent storage, no interactive access, and no network conn…" at bounding box center [424, 192] width 304 height 47
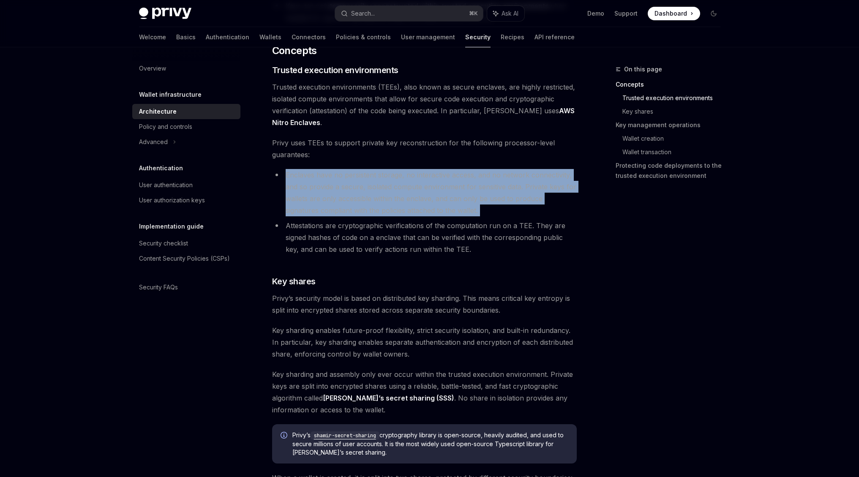
click at [381, 179] on li "Enclaves have no persistent storage, no interactive access, and no network conn…" at bounding box center [424, 192] width 304 height 47
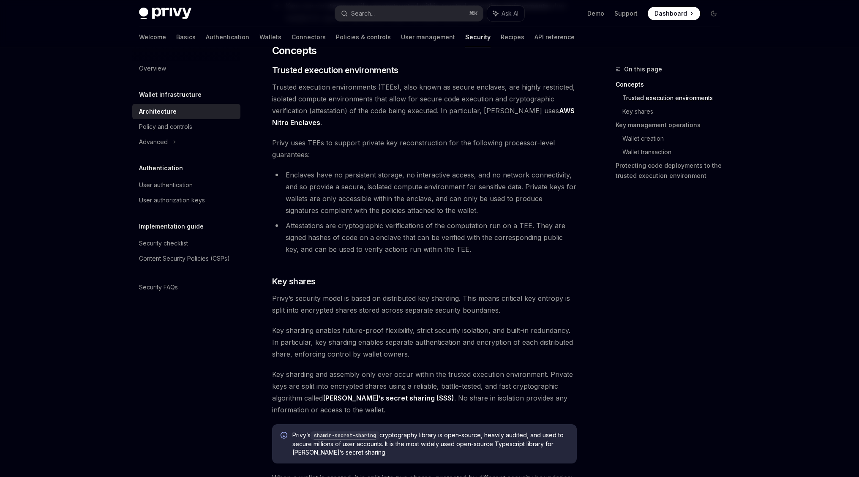
click at [410, 139] on span "Privy uses TEEs to support private key reconstruction for the following process…" at bounding box center [424, 149] width 304 height 24
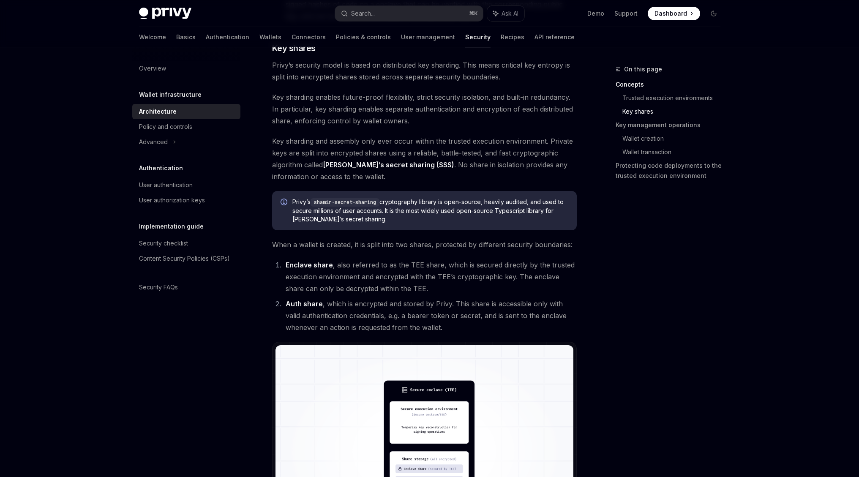
scroll to position [394, 0]
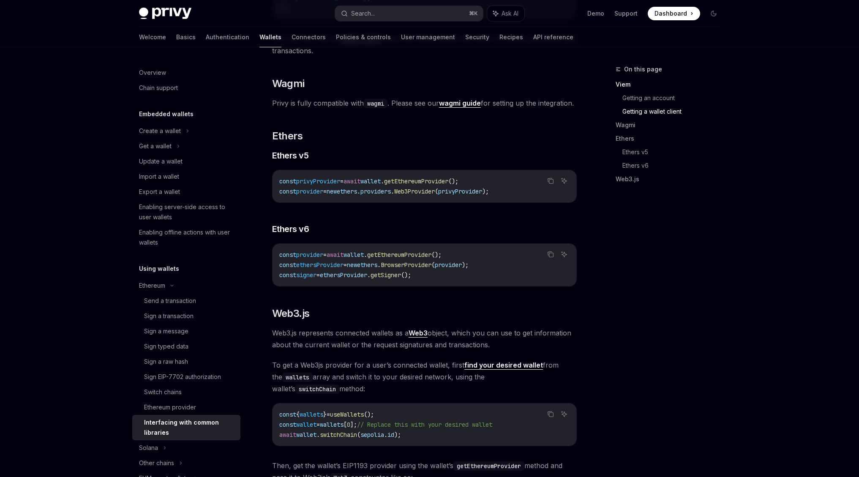
scroll to position [792, 0]
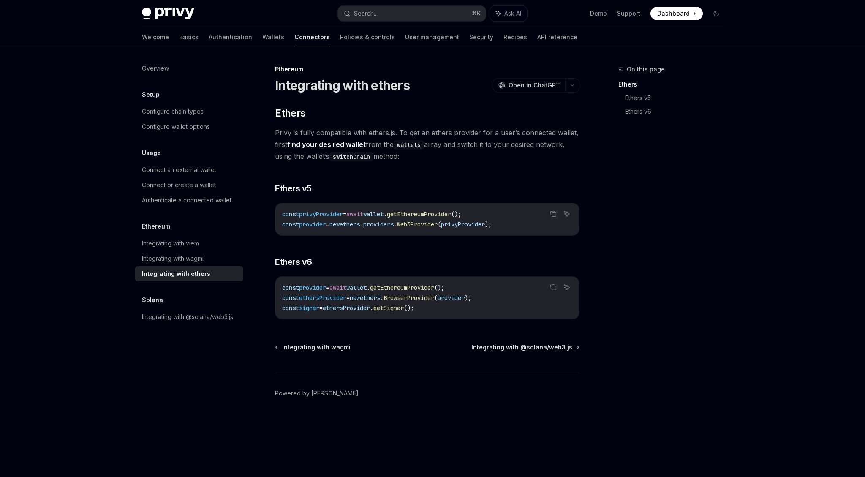
drag, startPoint x: 473, startPoint y: 151, endPoint x: 458, endPoint y: 131, distance: 25.6
click at [462, 135] on span "Privy is fully compatible with ethers.js. To get an ethers provider for a user’…" at bounding box center [427, 144] width 304 height 35
click at [458, 139] on span "Privy is fully compatible with ethers.js. To get an ethers provider for a user’…" at bounding box center [427, 144] width 304 height 35
click at [410, 14] on button "Search... ⌘ K" at bounding box center [412, 13] width 148 height 15
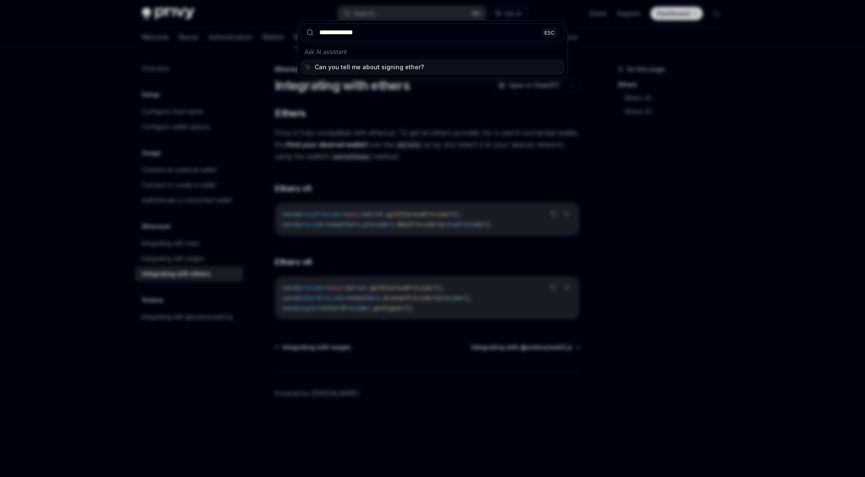
type input "**********"
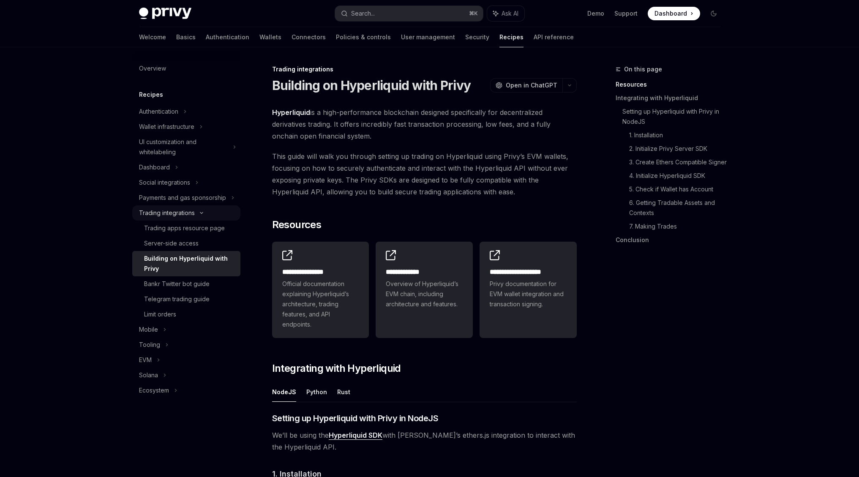
click at [193, 212] on div "Trading integrations" at bounding box center [167, 213] width 56 height 10
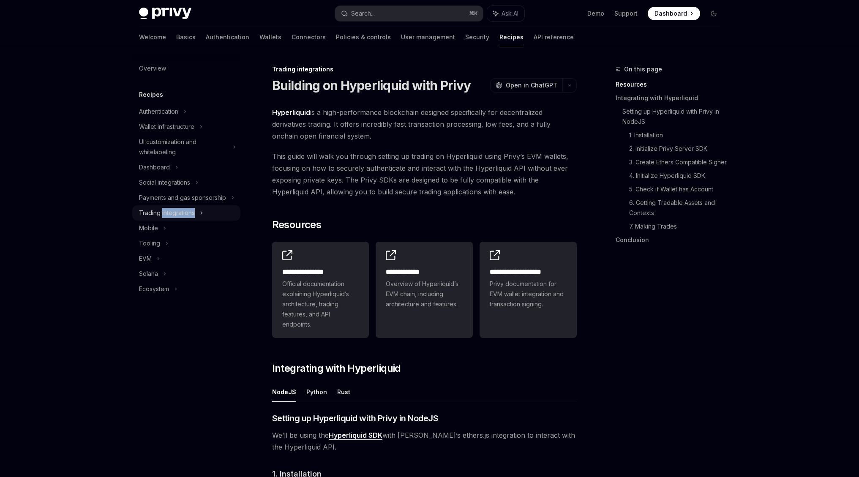
click at [193, 212] on div "Trading integrations" at bounding box center [167, 213] width 56 height 10
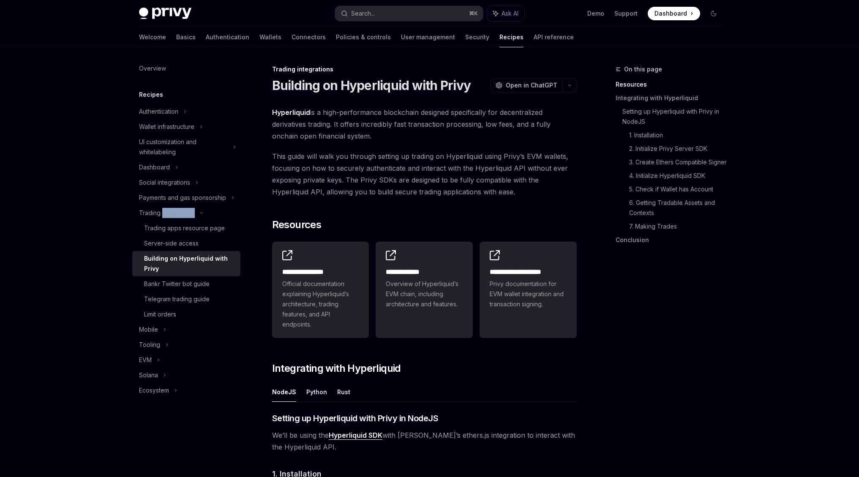
click at [202, 259] on div "Building on Hyperliquid with Privy" at bounding box center [189, 263] width 91 height 20
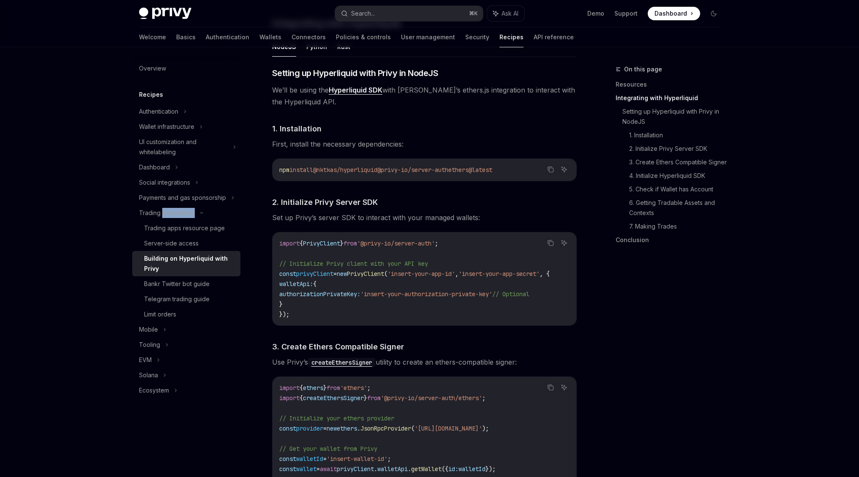
scroll to position [343, 0]
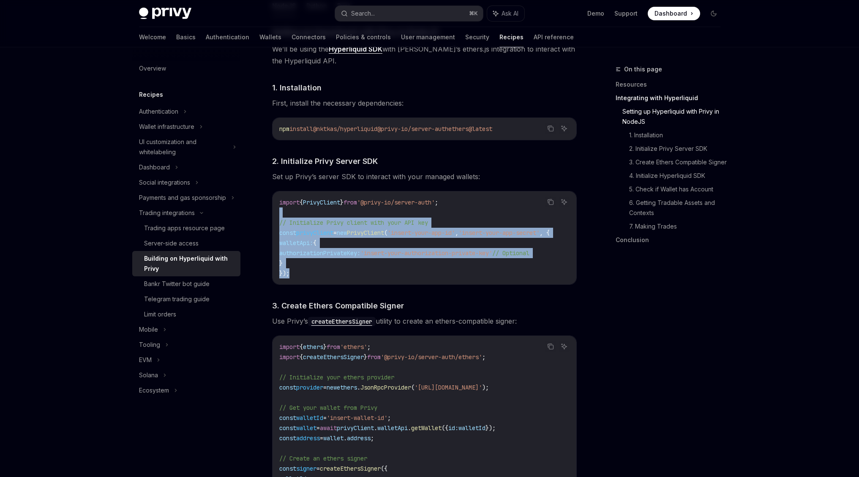
drag, startPoint x: 394, startPoint y: 251, endPoint x: 394, endPoint y: 204, distance: 46.9
click at [394, 204] on div "import { PrivyClient } from '@privy-io/server-auth' ; // Initialize Privy clien…" at bounding box center [424, 237] width 304 height 93
click at [413, 271] on code "import { PrivyClient } from '@privy-io/server-auth' ; // Initialize Privy clien…" at bounding box center [424, 237] width 291 height 81
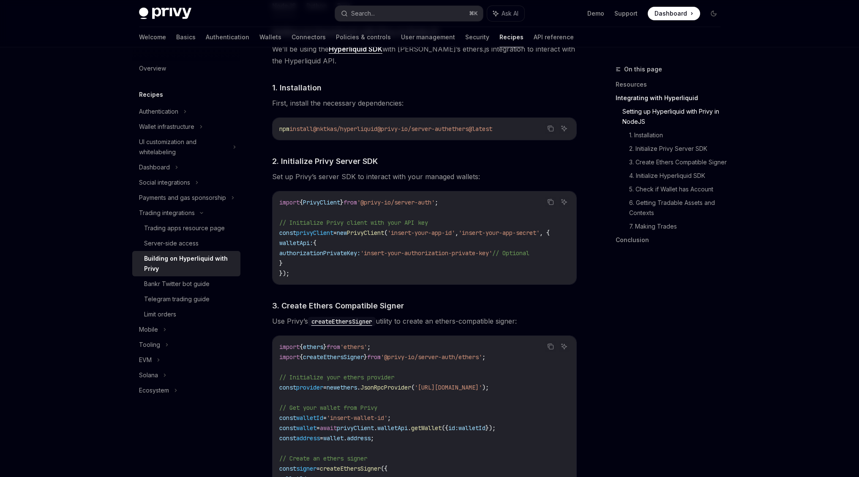
scroll to position [406, 0]
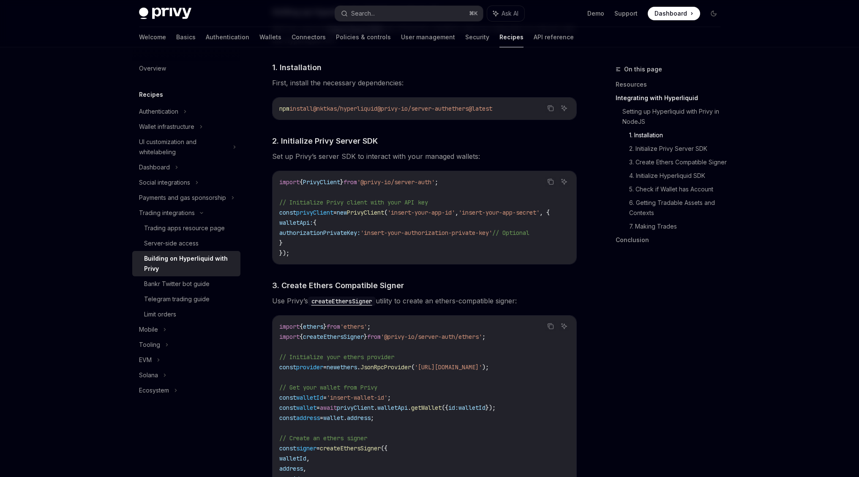
click at [351, 232] on span "authorizationPrivateKey:" at bounding box center [319, 233] width 81 height 8
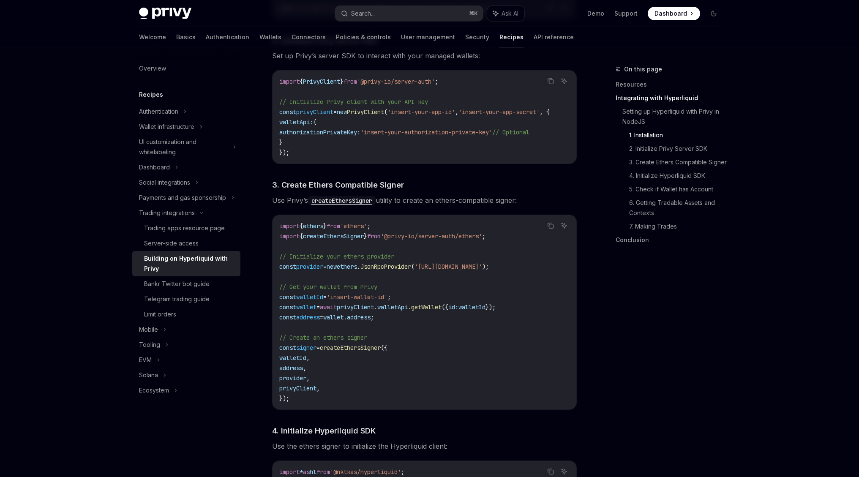
scroll to position [508, 0]
drag, startPoint x: 378, startPoint y: 227, endPoint x: 410, endPoint y: 227, distance: 32.5
click at [410, 227] on code "import { ethers } from 'ethers' ; import { createEthersSigner } from '@privy-io…" at bounding box center [424, 311] width 290 height 182
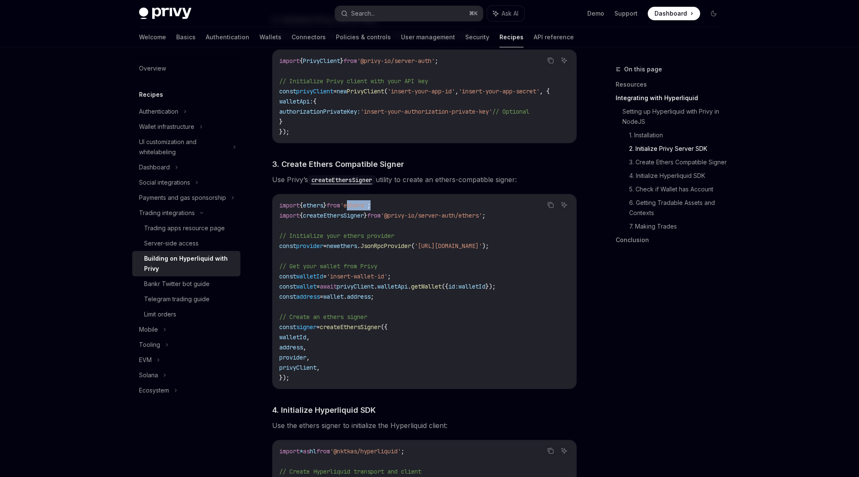
scroll to position [528, 0]
click at [300, 328] on span "signer" at bounding box center [306, 326] width 20 height 8
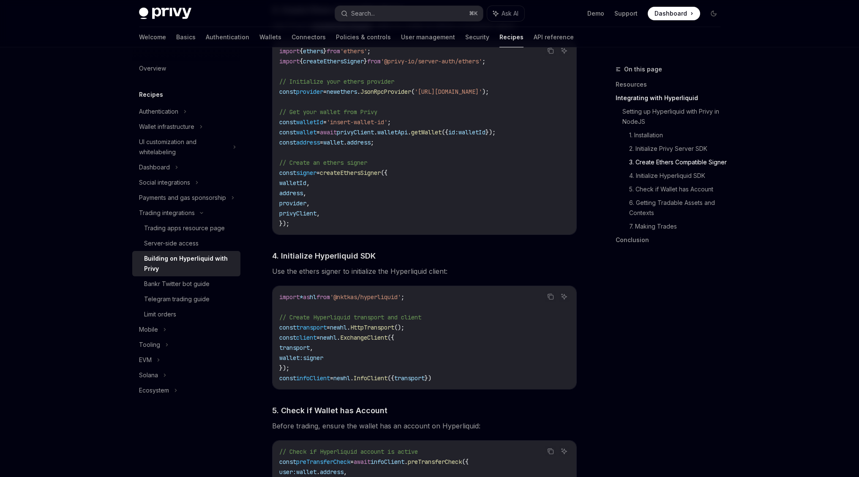
scroll to position [683, 0]
click at [355, 320] on span "// Create Hyperliquid transport and client" at bounding box center [350, 316] width 142 height 8
click at [349, 311] on code "import * as hl from '@nktkas/hyperliquid' ; // Create Hyperliquid transport and…" at bounding box center [424, 336] width 290 height 91
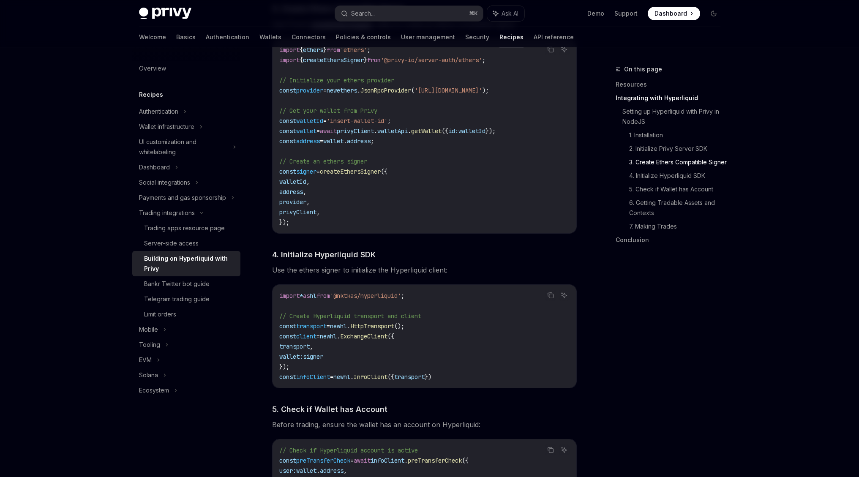
click at [350, 320] on span "// Create Hyperliquid transport and client" at bounding box center [350, 316] width 142 height 8
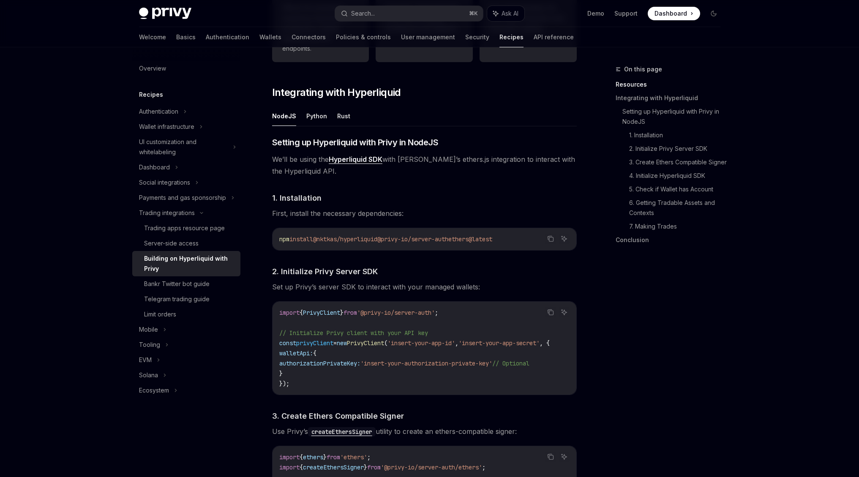
scroll to position [271, 0]
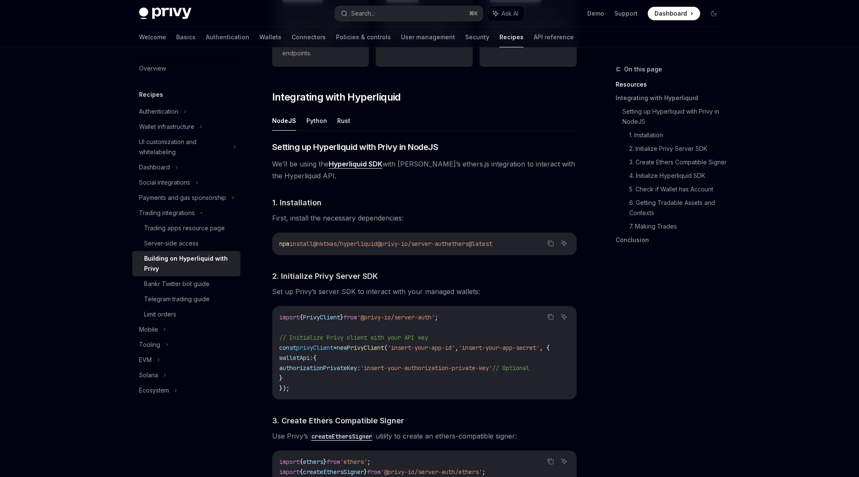
click at [357, 161] on link "Hyperliquid SDK" at bounding box center [356, 164] width 54 height 9
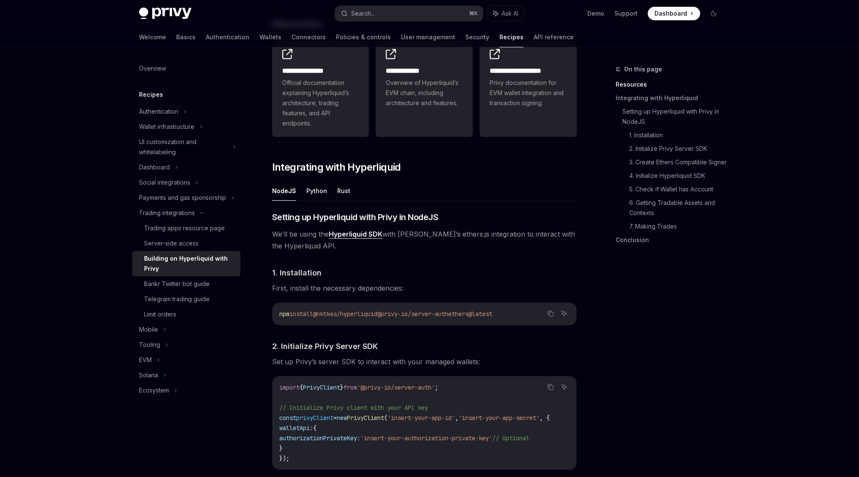
scroll to position [197, 0]
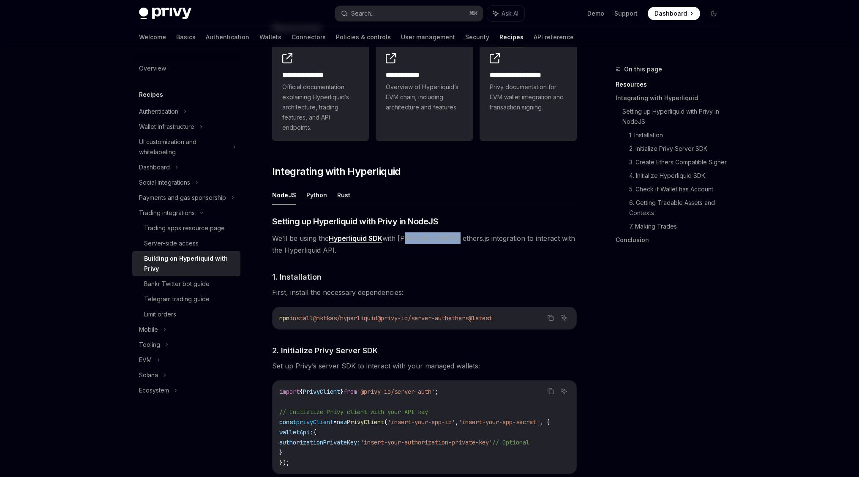
drag, startPoint x: 406, startPoint y: 236, endPoint x: 446, endPoint y: 236, distance: 39.7
click at [445, 236] on span "We’ll be using the Hyperliquid SDK with Privy’s ethers.js integration to intera…" at bounding box center [424, 244] width 304 height 24
click at [446, 236] on span "We’ll be using the Hyperliquid SDK with Privy’s ethers.js integration to intera…" at bounding box center [424, 244] width 304 height 24
click at [309, 190] on button "Python" at bounding box center [316, 195] width 21 height 20
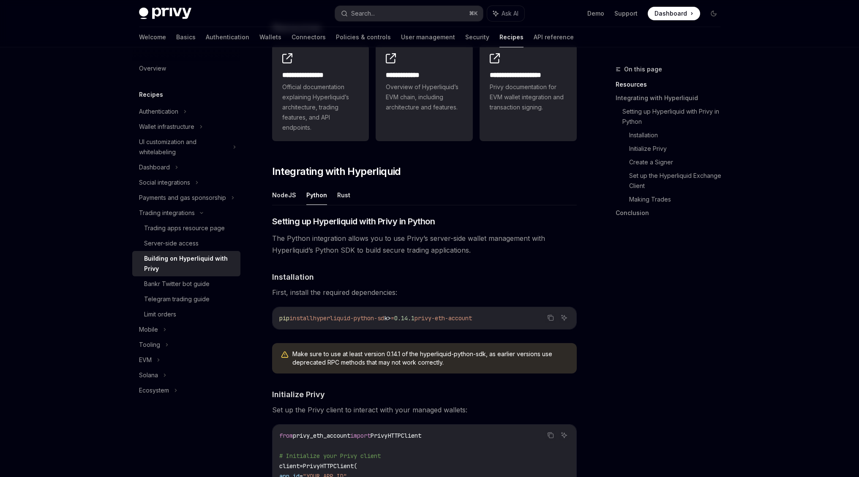
click at [297, 195] on ul "NodeJS Python Rust" at bounding box center [424, 195] width 304 height 20
click at [280, 197] on button "NodeJS" at bounding box center [284, 195] width 24 height 20
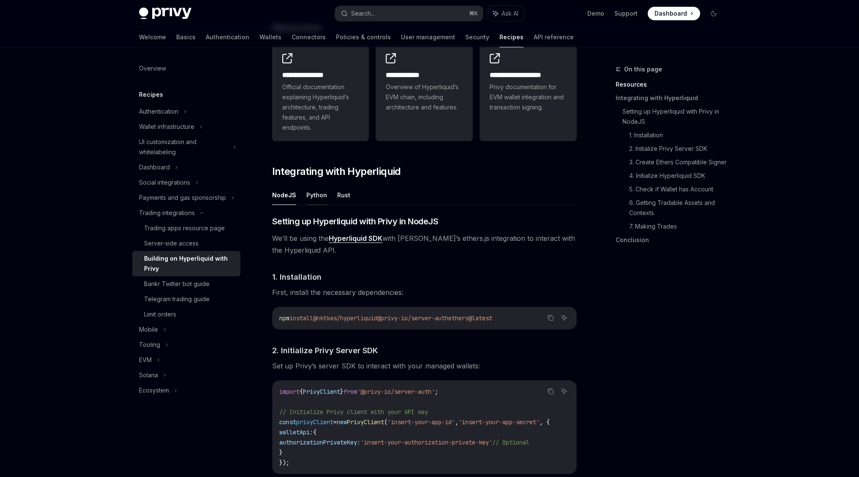
click at [314, 197] on button "Python" at bounding box center [316, 195] width 21 height 20
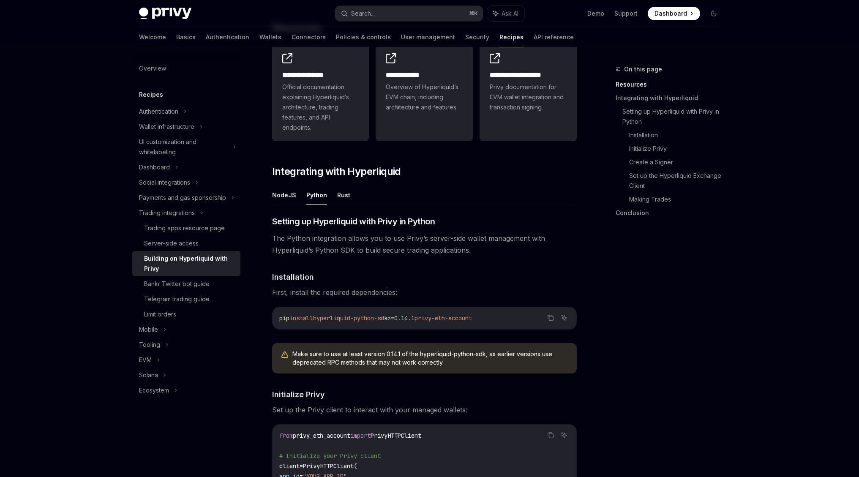
click at [334, 197] on ul "NodeJS Python Rust" at bounding box center [424, 195] width 304 height 20
click at [341, 196] on button "Rust" at bounding box center [343, 195] width 13 height 20
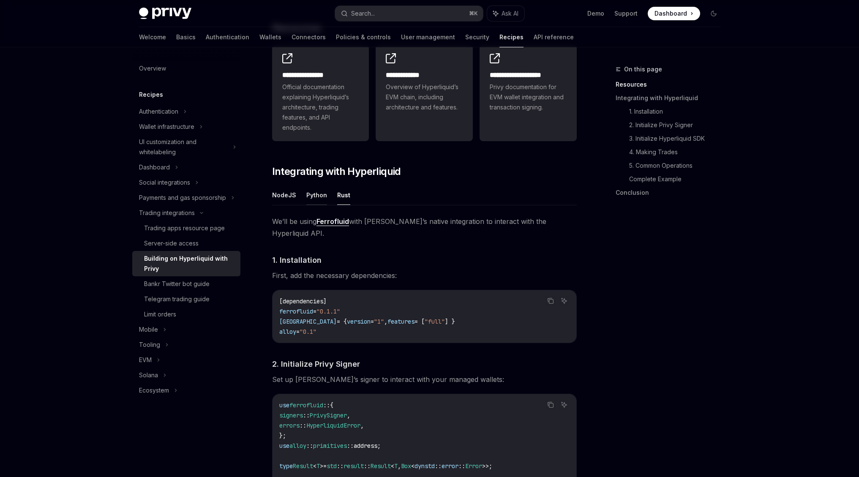
click at [321, 202] on button "Python" at bounding box center [316, 195] width 21 height 20
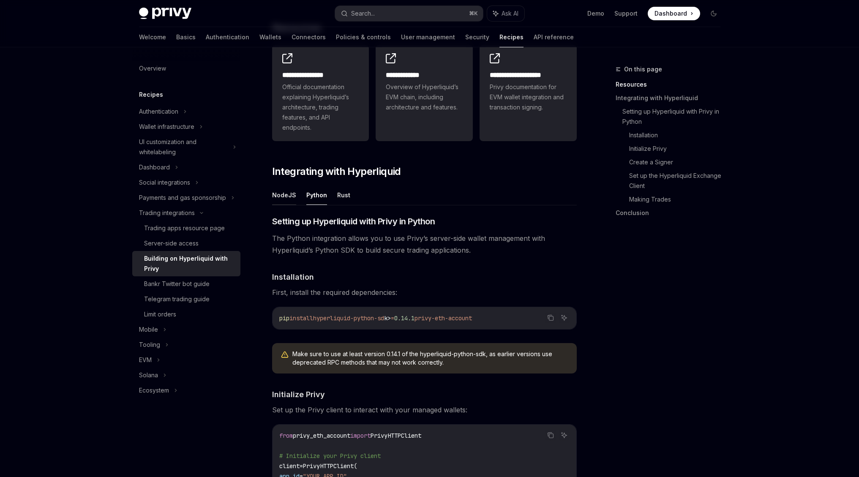
click at [283, 194] on button "NodeJS" at bounding box center [284, 195] width 24 height 20
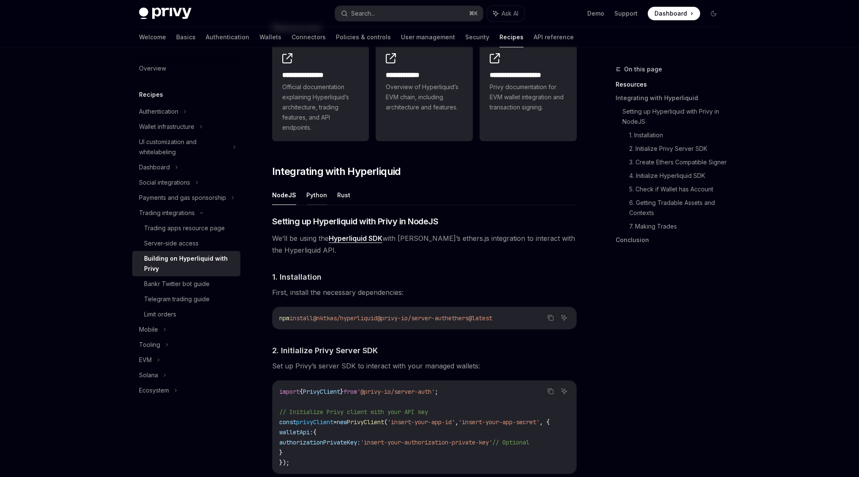
click at [310, 192] on button "Python" at bounding box center [316, 195] width 21 height 20
type textarea "*"
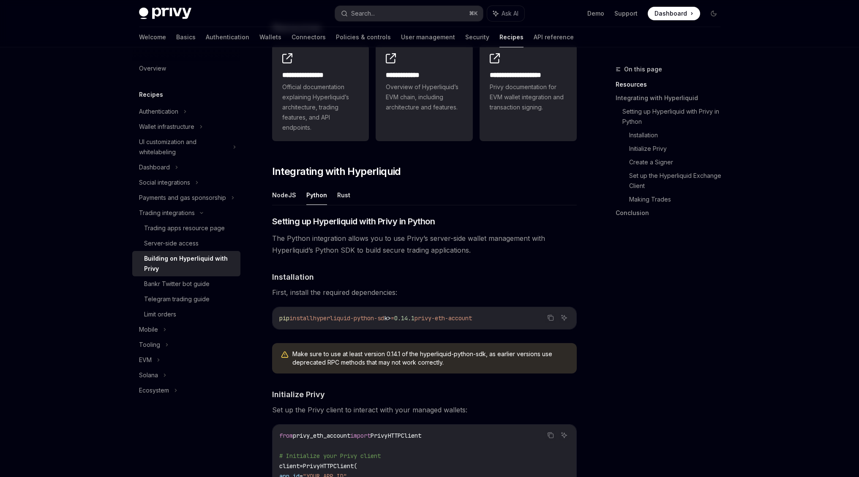
click at [446, 367] on div "Make sure to use at least version 0.14.1 of the hyperliquid-python-sdk, as earl…" at bounding box center [424, 358] width 304 height 30
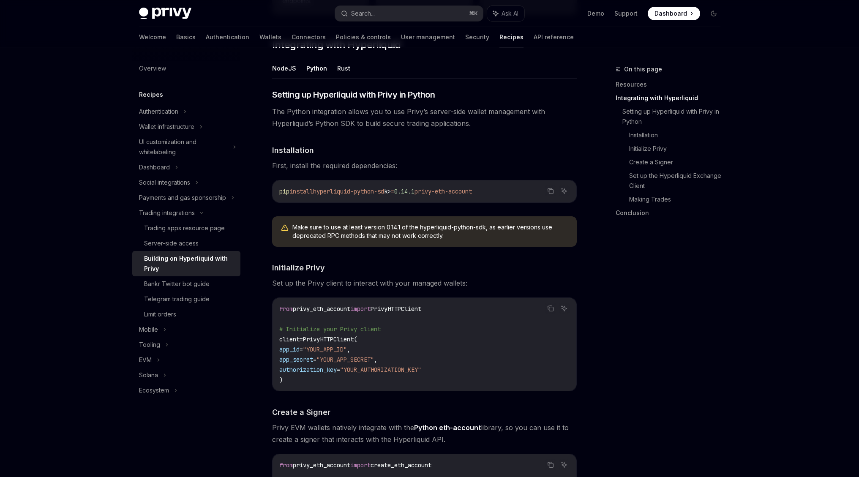
scroll to position [324, 0]
drag, startPoint x: 435, startPoint y: 191, endPoint x: 488, endPoint y: 191, distance: 53.2
click at [472, 191] on span "privy-eth-account" at bounding box center [442, 191] width 57 height 8
drag, startPoint x: 505, startPoint y: 191, endPoint x: 433, endPoint y: 191, distance: 71.8
click at [433, 191] on code "pip install hyperliquid-python-sd k > = 0.14.1 privy-eth-account" at bounding box center [424, 190] width 290 height 10
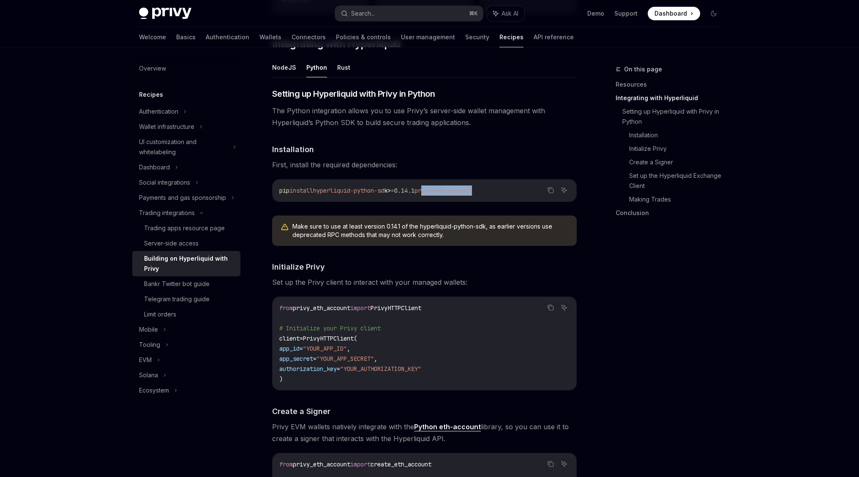
copy span "privy-eth-account"
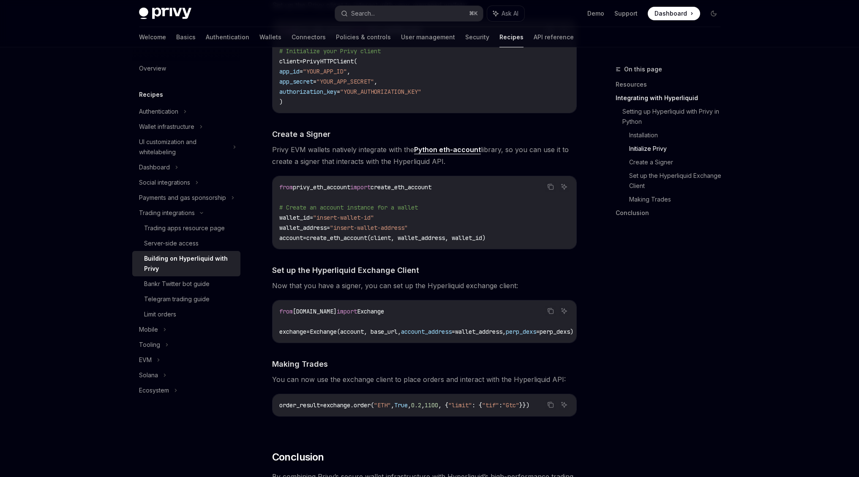
scroll to position [605, 0]
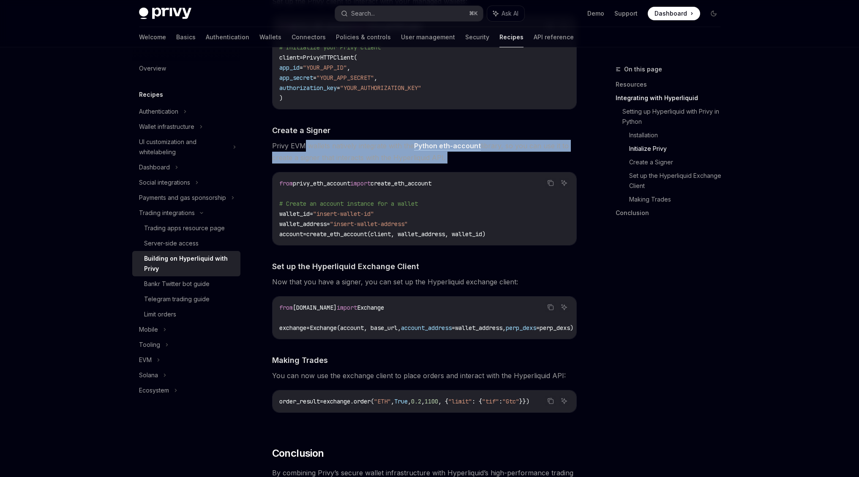
drag, startPoint x: 304, startPoint y: 146, endPoint x: 445, endPoint y: 163, distance: 142.6
click at [445, 163] on div "​ Setting up Hyperliquid with Privy in Python The Python integration allows you…" at bounding box center [424, 116] width 304 height 619
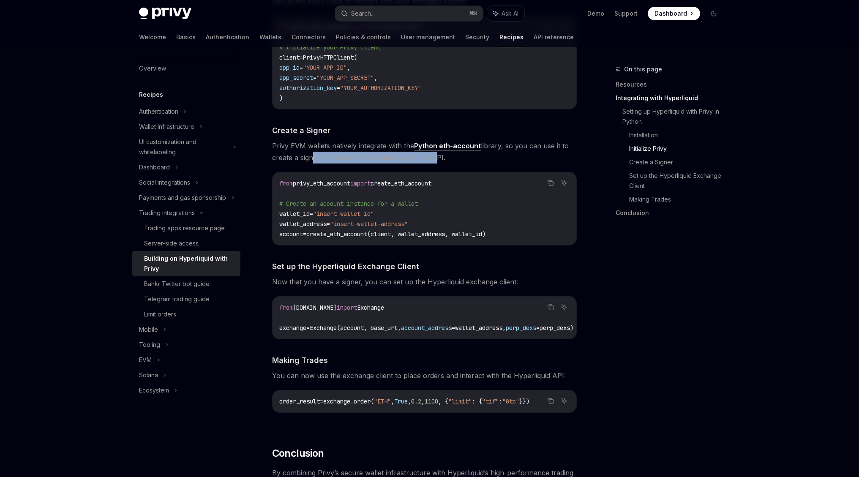
drag, startPoint x: 309, startPoint y: 158, endPoint x: 432, endPoint y: 158, distance: 123.3
click at [432, 158] on span "Privy EVM wallets natively integrate with the Python eth-account library, so yo…" at bounding box center [424, 152] width 304 height 24
click at [370, 267] on span "Set up the Hyperliquid Exchange Client" at bounding box center [345, 266] width 147 height 11
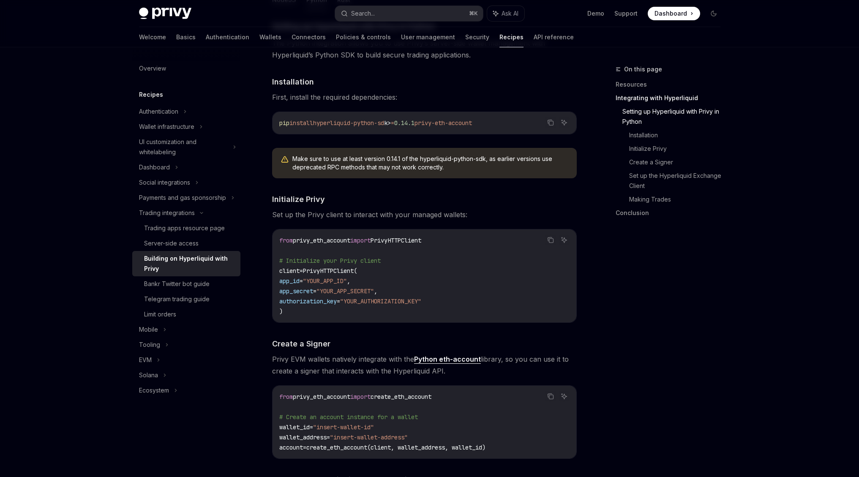
scroll to position [391, 0]
click at [424, 20] on button "Search... ⌘ K" at bounding box center [409, 13] width 148 height 15
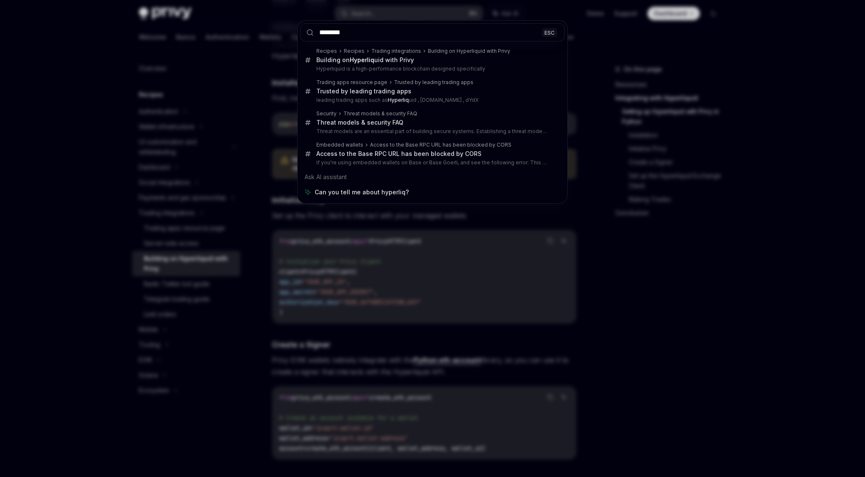
type input "********"
click at [586, 357] on div "******** ESC Recipes Recipes Trading integrations Building on Hyperliquid with …" at bounding box center [432, 238] width 865 height 477
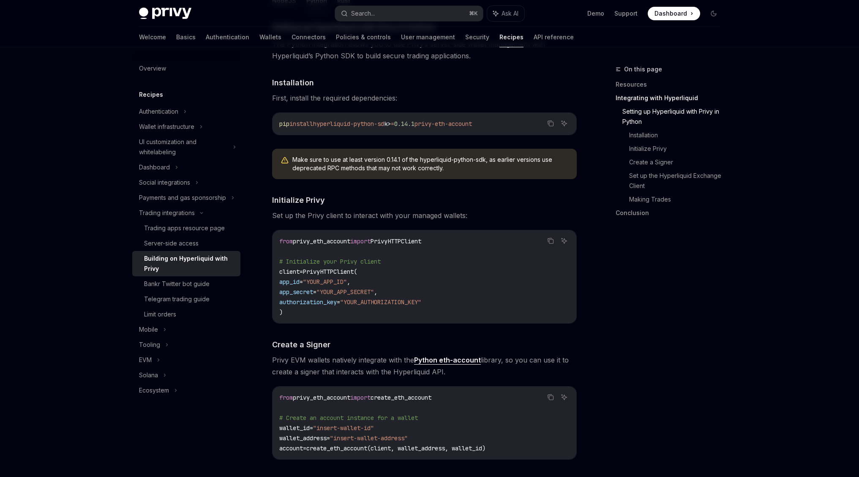
click at [543, 225] on div "​ Setting up Hyperliquid with Privy in Python The Python integration allows you…" at bounding box center [424, 330] width 304 height 619
click at [400, 160] on span "Make sure to use at least version 0.14.1 of the hyperliquid-python-sdk, as earl…" at bounding box center [430, 163] width 276 height 17
click at [383, 212] on span "Set up the Privy client to interact with your managed wallets:" at bounding box center [424, 215] width 304 height 12
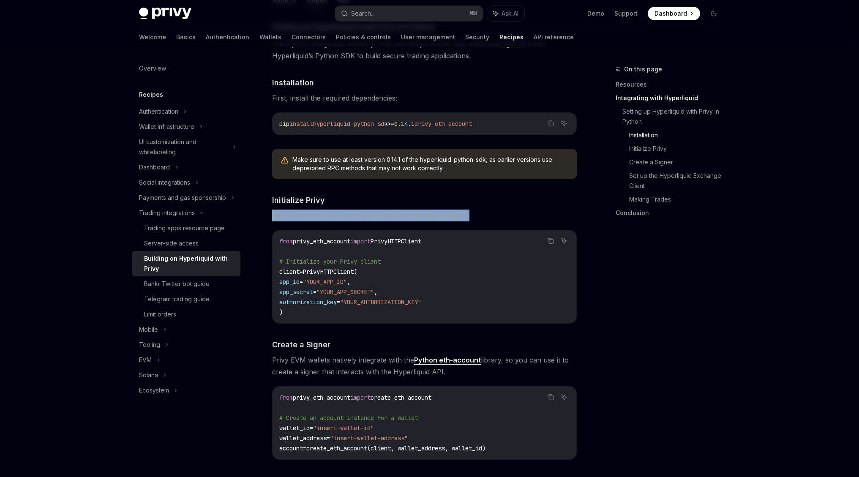
scroll to position [427, 0]
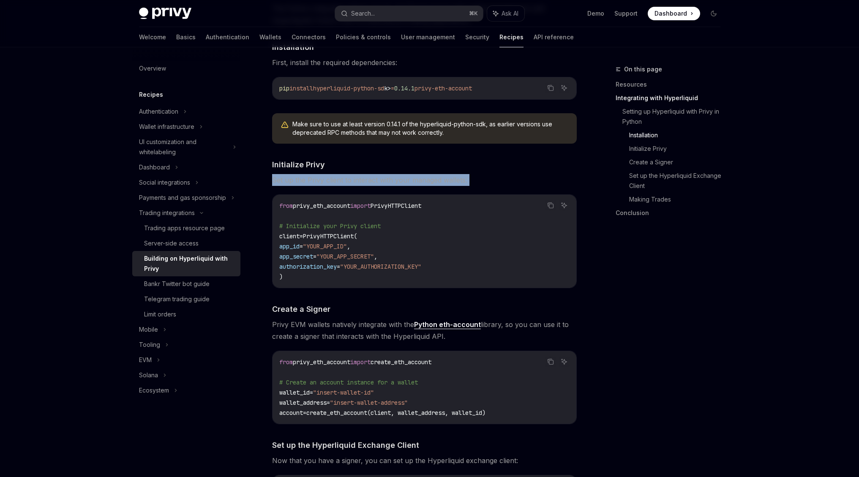
drag, startPoint x: 341, startPoint y: 269, endPoint x: 325, endPoint y: 222, distance: 49.8
click at [325, 223] on code "from privy_eth_account import PrivyHTTPClient # Initialize your Privy client cl…" at bounding box center [424, 241] width 290 height 81
click at [333, 273] on code "from privy_eth_account import PrivyHTTPClient # Initialize your Privy client cl…" at bounding box center [424, 241] width 290 height 81
click at [296, 237] on span "client" at bounding box center [289, 236] width 20 height 8
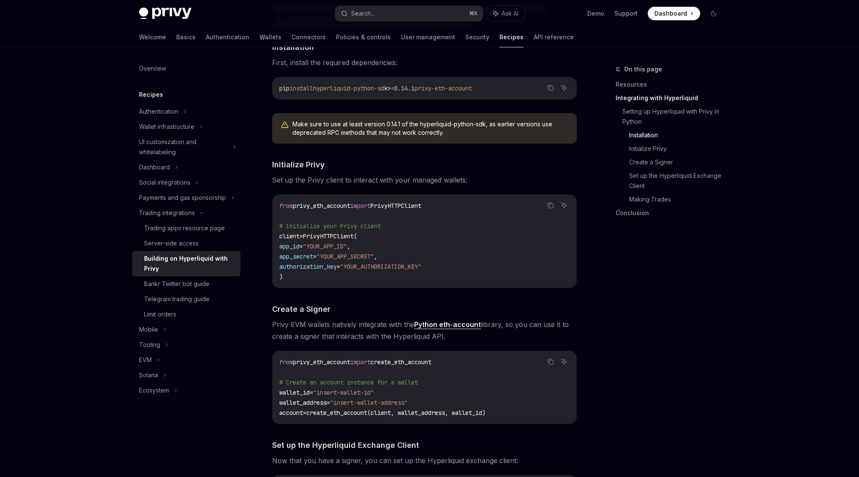
click at [362, 414] on span "create_eth_account(client, wallet_address, wallet_id)" at bounding box center [395, 413] width 179 height 8
click at [371, 429] on div "​ Setting up Hyperliquid with Privy in Python The Python integration allows you…" at bounding box center [424, 295] width 304 height 619
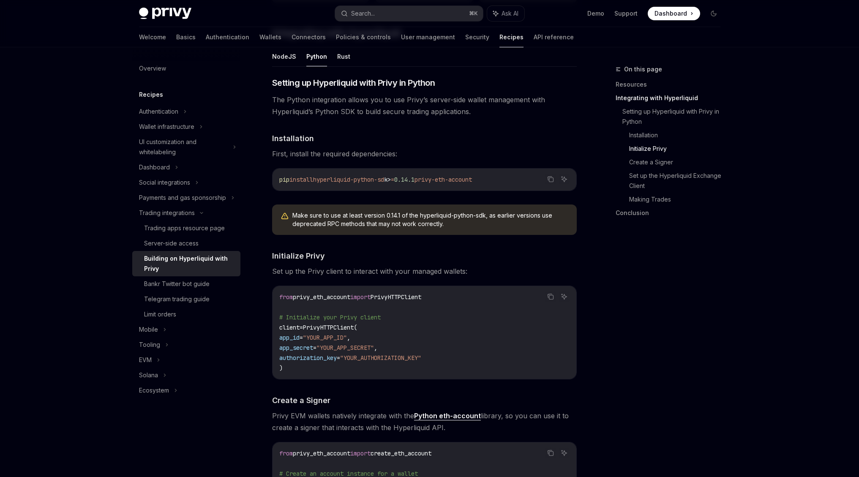
scroll to position [210, 0]
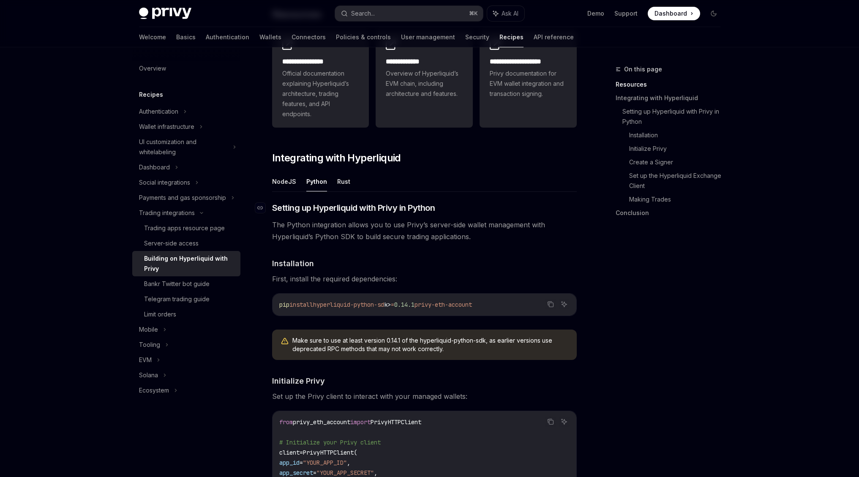
click at [267, 209] on link "​" at bounding box center [263, 208] width 17 height 12
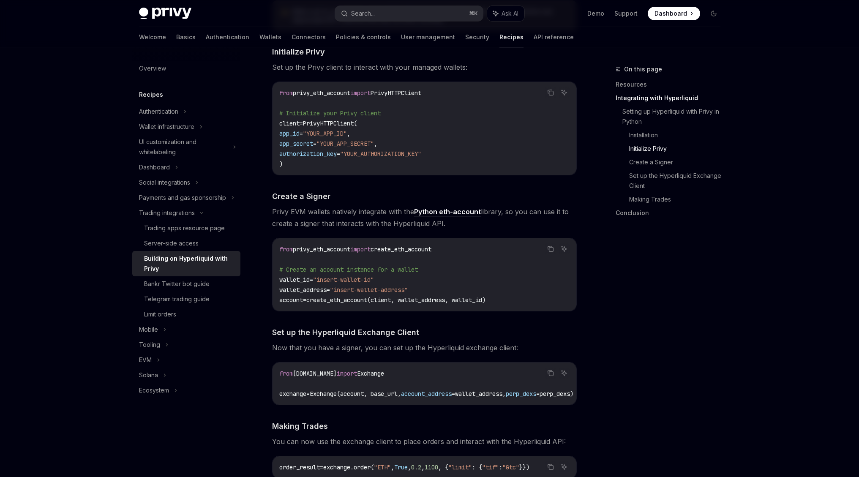
click at [439, 390] on span "account_address" at bounding box center [426, 394] width 51 height 8
click at [442, 392] on span "account_address" at bounding box center [426, 394] width 51 height 8
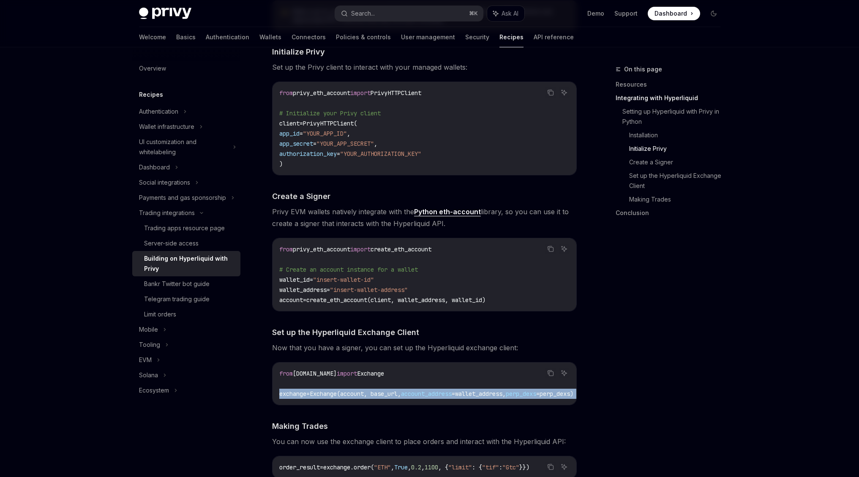
click at [442, 392] on span "account_address" at bounding box center [426, 394] width 51 height 8
click at [617, 302] on div "On this page Resources Integrating with Hyperliquid Setting up Hyperliquid with…" at bounding box center [662, 270] width 128 height 413
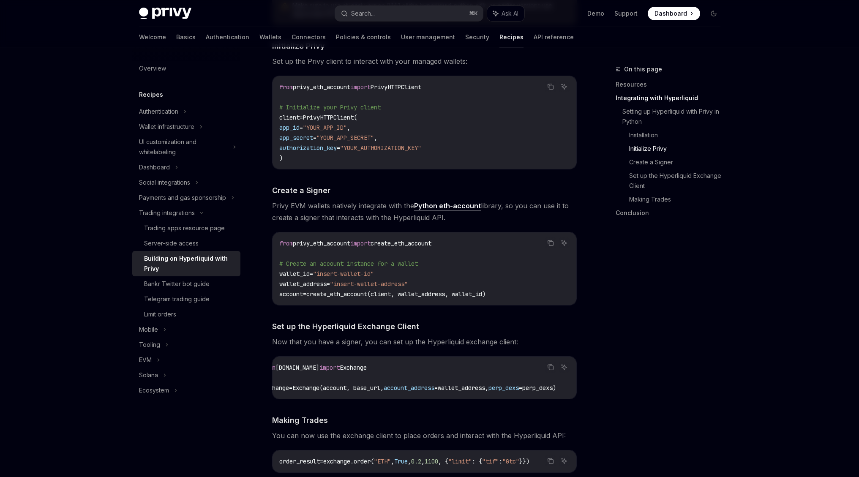
scroll to position [0, 46]
click at [452, 390] on span "wallet_address," at bounding box center [462, 388] width 51 height 8
click at [668, 250] on div "On this page Resources Integrating with Hyperliquid Setting up Hyperliquid with…" at bounding box center [662, 270] width 128 height 413
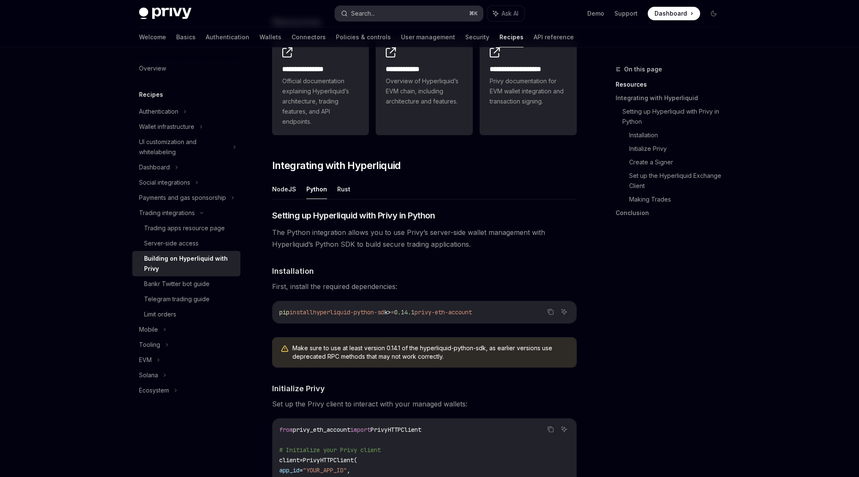
scroll to position [202, 0]
click at [269, 196] on div "**********" at bounding box center [345, 484] width 466 height 1244
click at [282, 196] on button "NodeJS" at bounding box center [284, 190] width 24 height 20
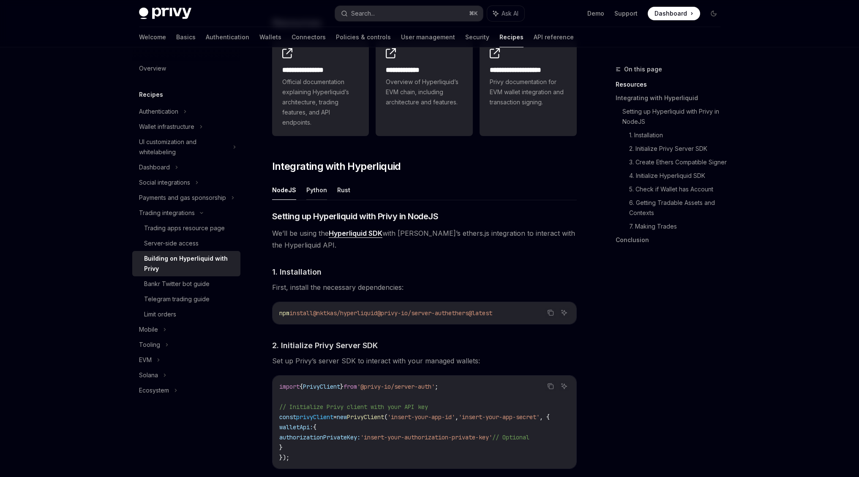
click at [312, 188] on button "Python" at bounding box center [316, 190] width 21 height 20
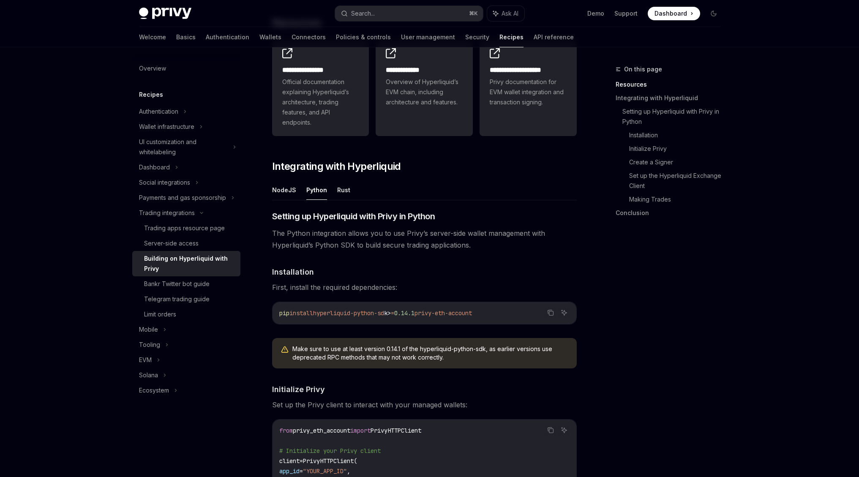
drag, startPoint x: 432, startPoint y: 315, endPoint x: 498, endPoint y: 316, distance: 65.9
click at [498, 316] on code "pip install hyperliquid-python-sd k > = 0.14.1 privy-eth-account" at bounding box center [424, 313] width 290 height 10
click at [291, 187] on button "NodeJS" at bounding box center [284, 190] width 24 height 20
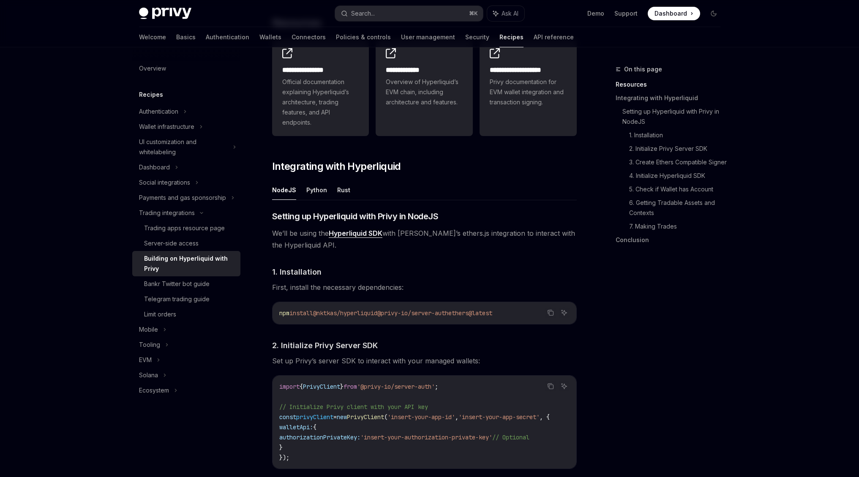
click at [282, 195] on button "NodeJS" at bounding box center [284, 190] width 24 height 20
click at [303, 194] on ul "NodeJS Python Rust" at bounding box center [424, 190] width 304 height 20
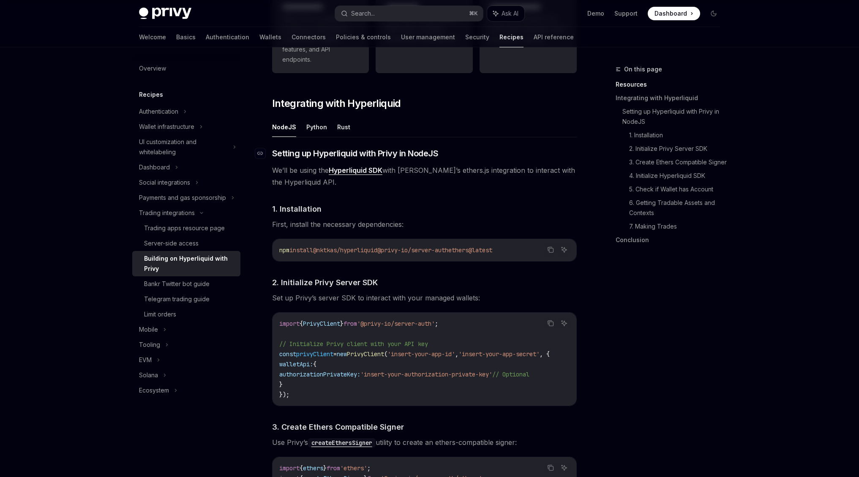
scroll to position [215, 0]
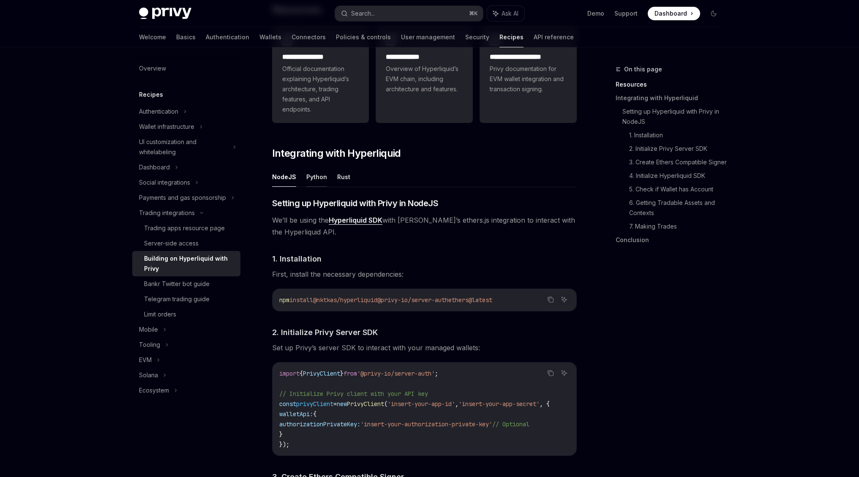
click at [316, 182] on button "Python" at bounding box center [316, 177] width 21 height 20
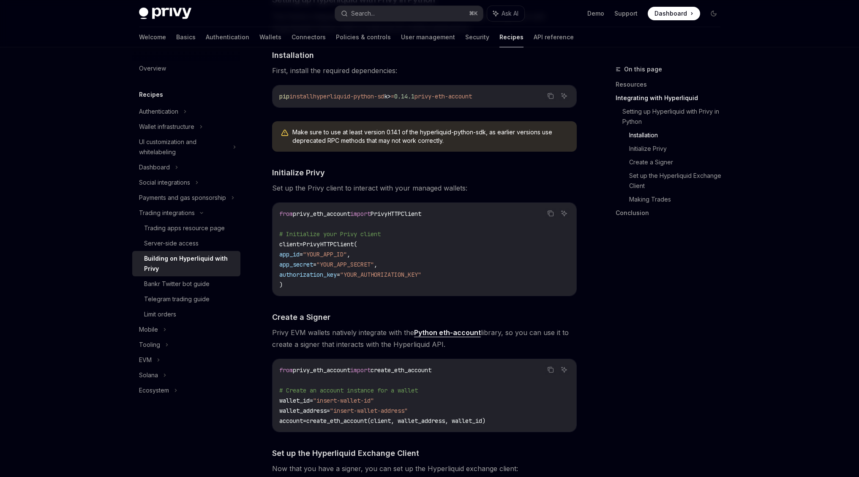
scroll to position [428, 0]
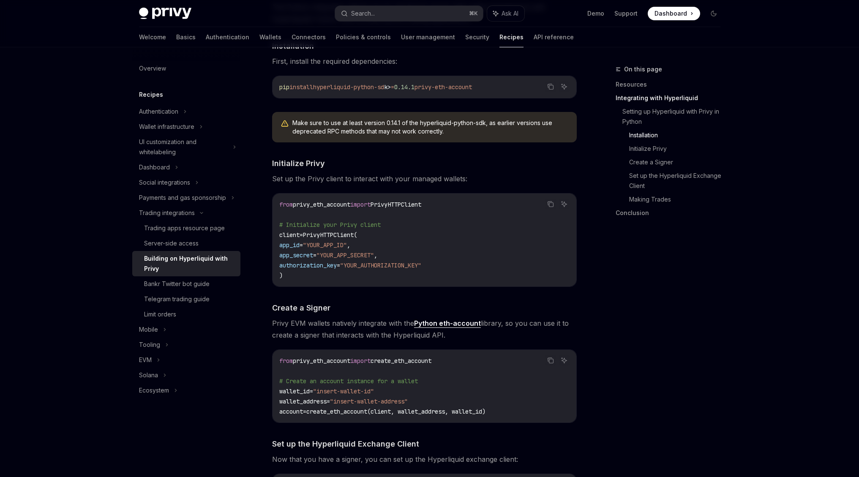
click at [322, 279] on code "from privy_eth_account import PrivyHTTPClient # Initialize your Privy client cl…" at bounding box center [424, 239] width 290 height 81
drag, startPoint x: 321, startPoint y: 282, endPoint x: 296, endPoint y: 245, distance: 44.2
click at [295, 245] on div "from privy_eth_account import PrivyHTTPClient # Initialize your Privy client cl…" at bounding box center [424, 239] width 304 height 93
click at [290, 237] on span "client" at bounding box center [289, 235] width 20 height 8
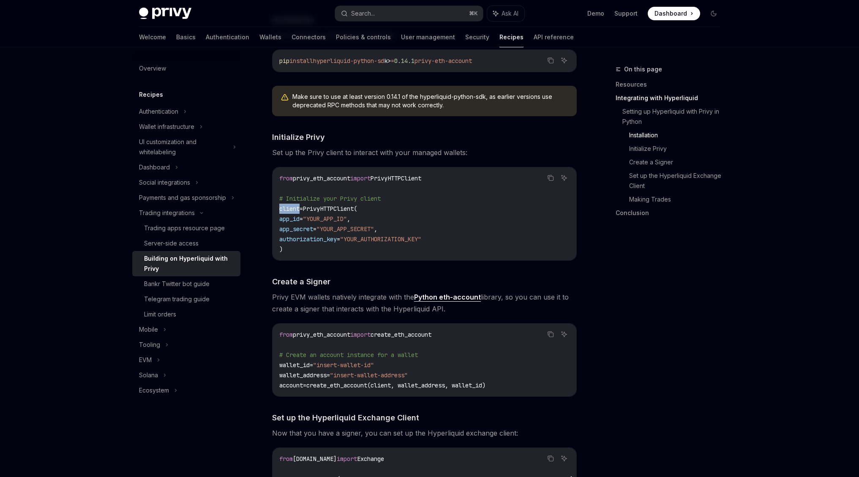
scroll to position [469, 0]
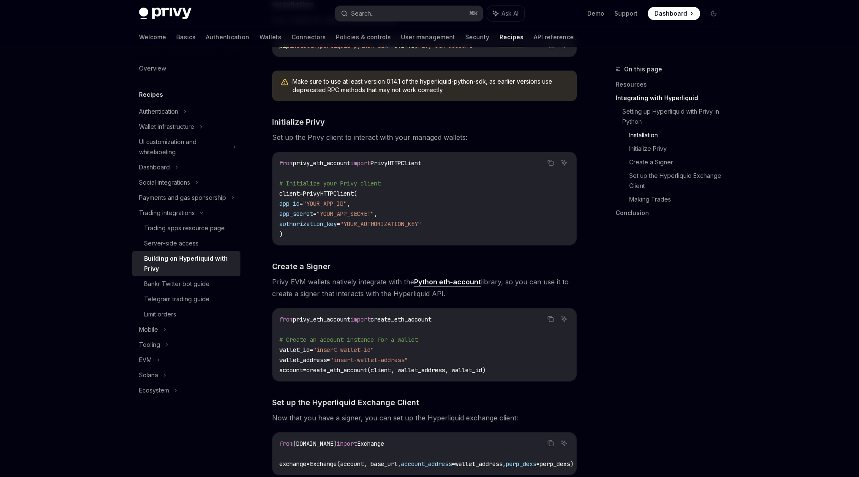
click at [390, 370] on span "create_eth_account(client, wallet_address, wallet_id)" at bounding box center [395, 370] width 179 height 8
drag, startPoint x: 341, startPoint y: 371, endPoint x: 379, endPoint y: 371, distance: 38.0
click at [379, 371] on span "create_eth_account(client, wallet_address, wallet_id)" at bounding box center [395, 370] width 179 height 8
drag, startPoint x: 411, startPoint y: 370, endPoint x: 541, endPoint y: 370, distance: 130.5
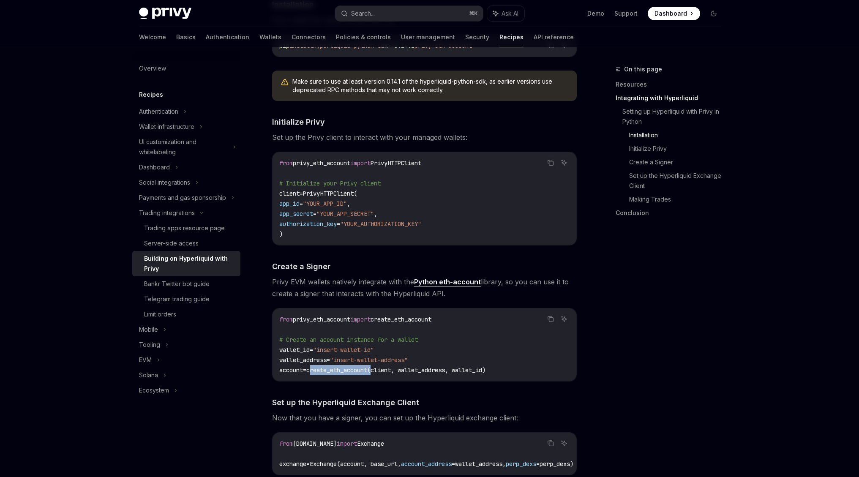
click at [541, 370] on code "from privy_eth_account import create_eth_account # Create an account instance f…" at bounding box center [424, 344] width 290 height 61
click at [485, 370] on span "create_eth_account(client, wallet_address, wallet_id)" at bounding box center [395, 370] width 179 height 8
click at [442, 371] on span "create_eth_account(client, wallet_address, wallet_id)" at bounding box center [395, 370] width 179 height 8
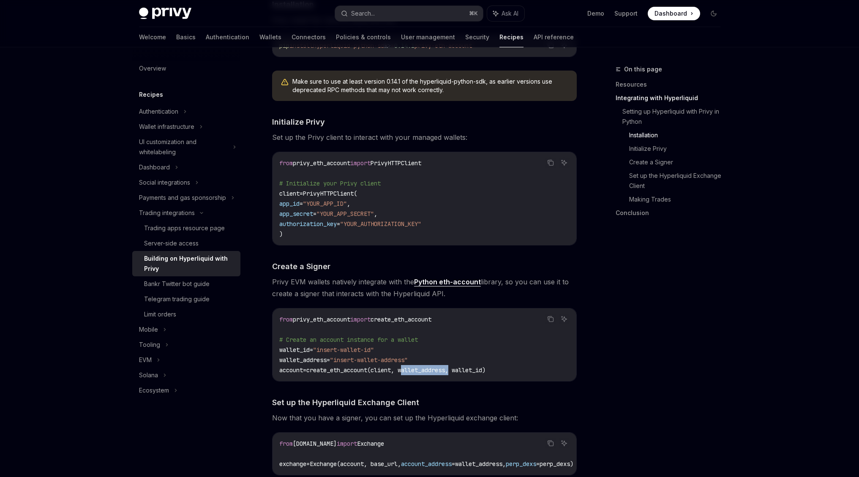
click at [442, 371] on span "create_eth_account(client, wallet_address, wallet_id)" at bounding box center [395, 370] width 179 height 8
click at [485, 367] on span "create_eth_account(client, wallet_address, wallet_id)" at bounding box center [395, 370] width 179 height 8
click at [540, 364] on code "from privy_eth_account import create_eth_account # Create an account instance f…" at bounding box center [424, 344] width 290 height 61
drag, startPoint x: 516, startPoint y: 366, endPoint x: 312, endPoint y: 374, distance: 205.0
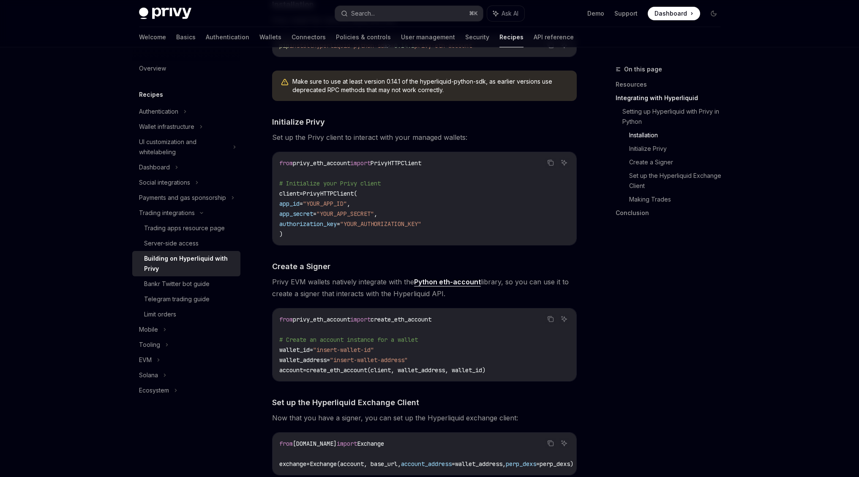
click at [312, 374] on code "from privy_eth_account import create_eth_account # Create an account instance f…" at bounding box center [424, 344] width 290 height 61
click at [289, 372] on span "account" at bounding box center [291, 370] width 24 height 8
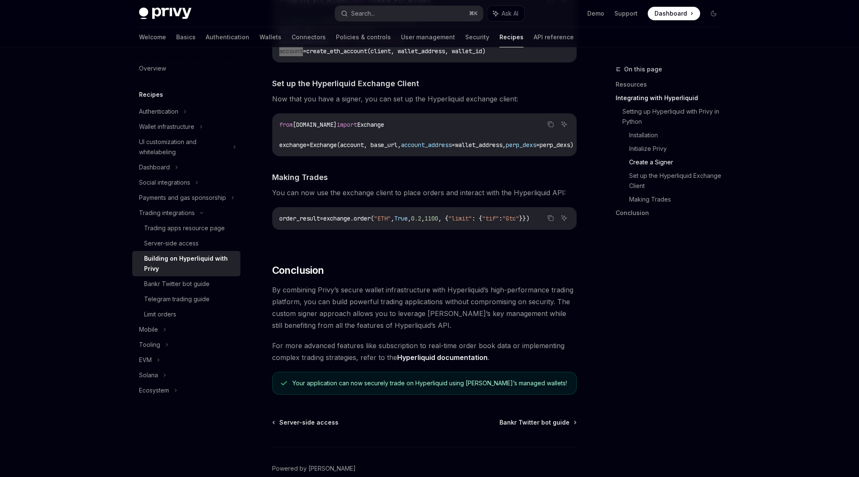
scroll to position [838, 0]
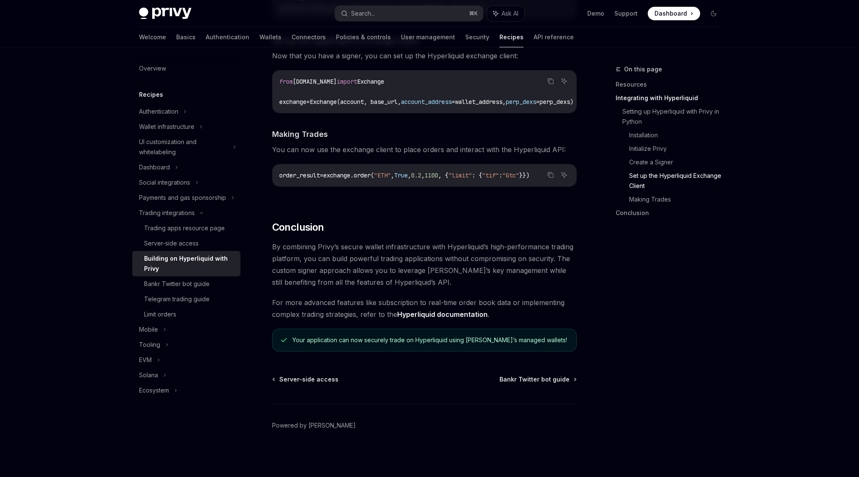
click at [452, 390] on div "Server-side access Bankr Twitter bot guide Powered by Mintlify" at bounding box center [424, 426] width 304 height 102
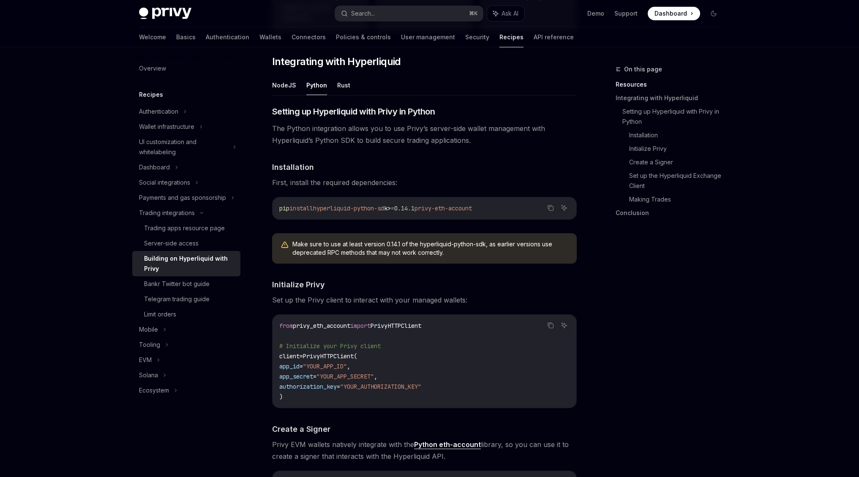
scroll to position [0, 0]
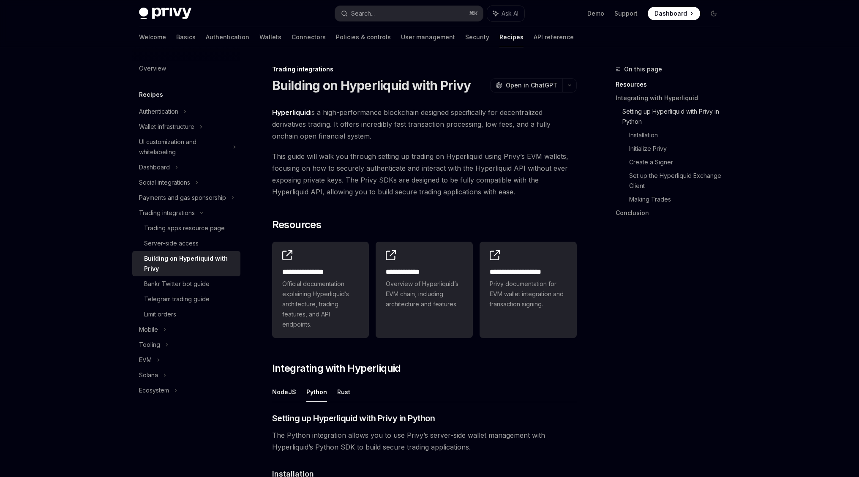
click at [647, 118] on link "Setting up Hyperliquid with Privy in Python" at bounding box center [674, 117] width 105 height 24
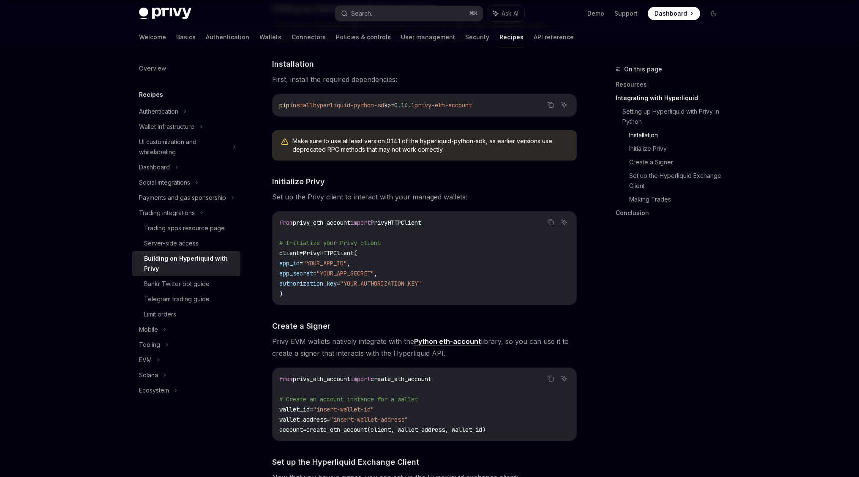
scroll to position [412, 0]
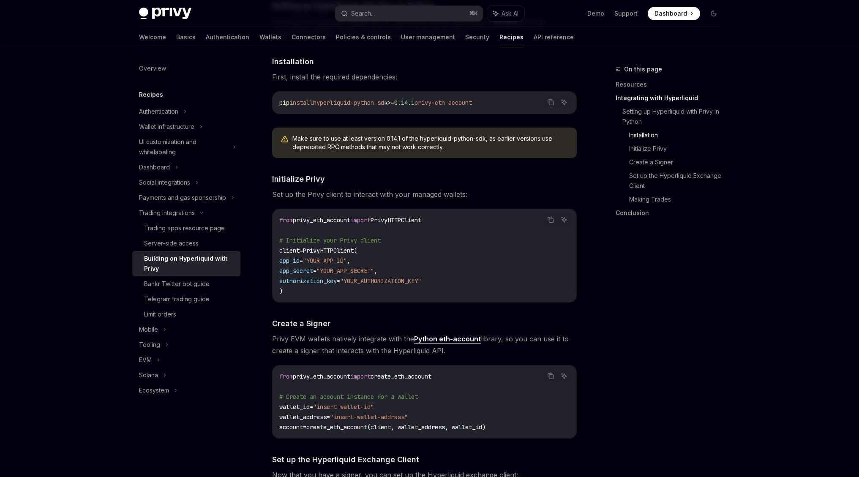
click at [649, 130] on link "Installation" at bounding box center [678, 135] width 98 height 14
click at [649, 139] on link "Installation" at bounding box center [678, 135] width 98 height 14
click at [650, 149] on link "Initialize Privy" at bounding box center [678, 149] width 98 height 14
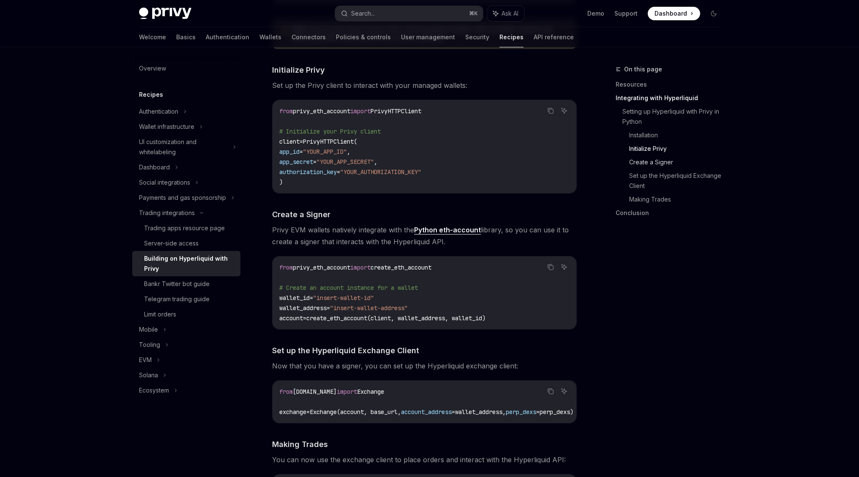
click at [650, 162] on link "Create a Signer" at bounding box center [678, 162] width 98 height 14
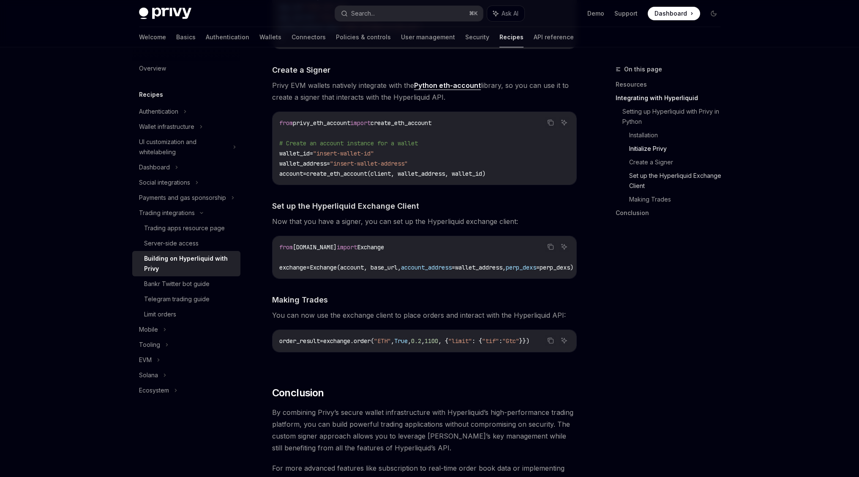
click at [650, 181] on link "Set up the Hyperliquid Exchange Client" at bounding box center [678, 181] width 98 height 24
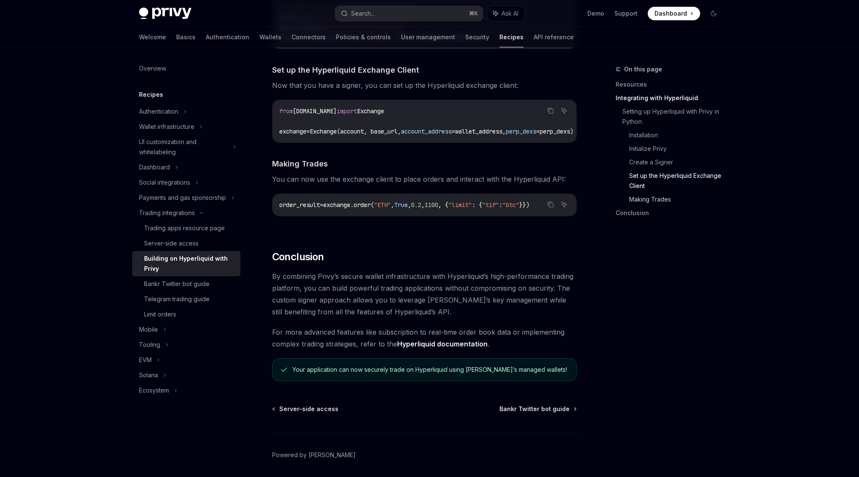
click at [650, 193] on link "Making Trades" at bounding box center [678, 200] width 98 height 14
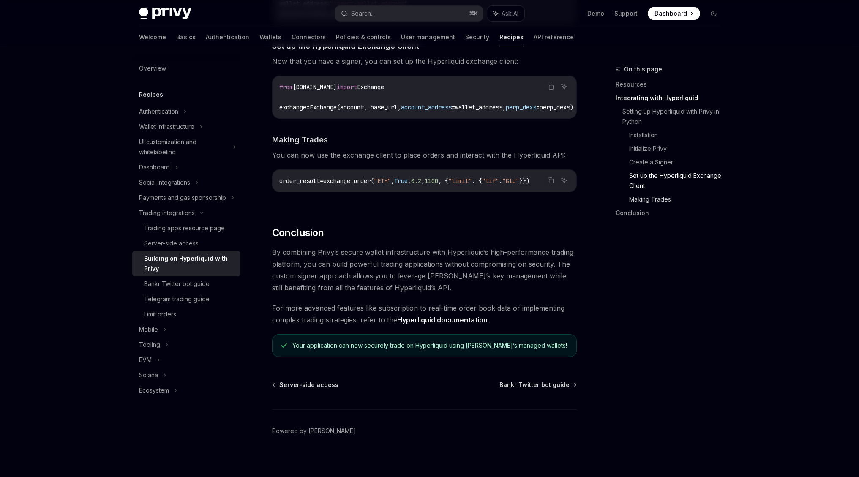
scroll to position [838, 0]
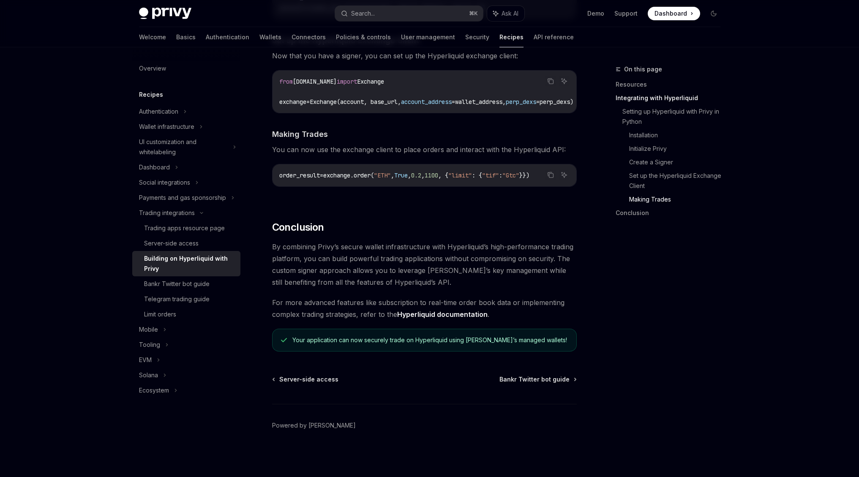
click at [650, 199] on link "Making Trades" at bounding box center [678, 200] width 98 height 14
click at [641, 214] on link "Conclusion" at bounding box center [670, 213] width 111 height 14
click at [437, 342] on div "Your application can now securely trade on Hyperliquid using Privy’s managed wa…" at bounding box center [429, 340] width 275 height 8
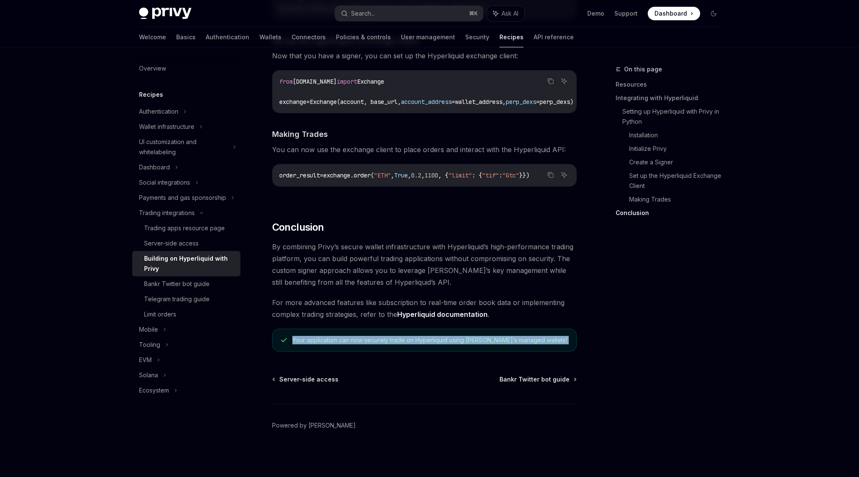
click at [437, 342] on div "Your application can now securely trade on Hyperliquid using Privy’s managed wa…" at bounding box center [429, 340] width 275 height 8
click at [463, 278] on span "By combining Privy’s secure wallet infrastructure with Hyperliquid’s high-perfo…" at bounding box center [424, 264] width 304 height 47
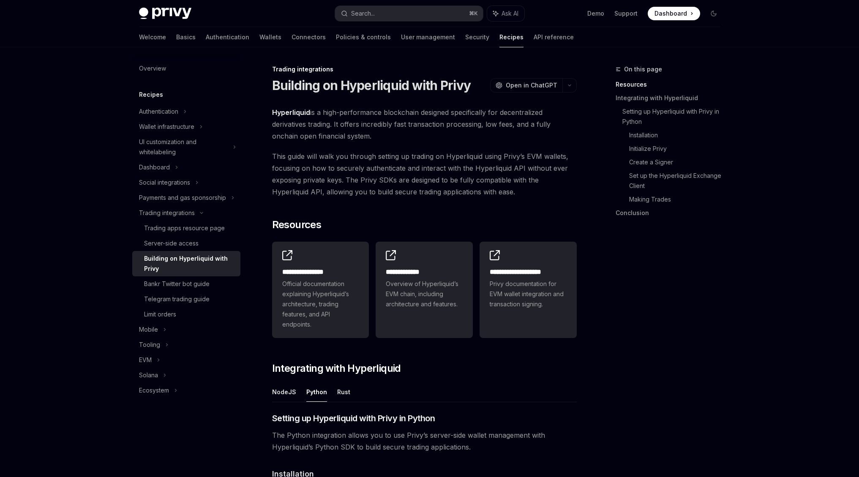
click at [471, 160] on span "This guide will walk you through setting up trading on Hyperliquid using Privy’…" at bounding box center [424, 173] width 304 height 47
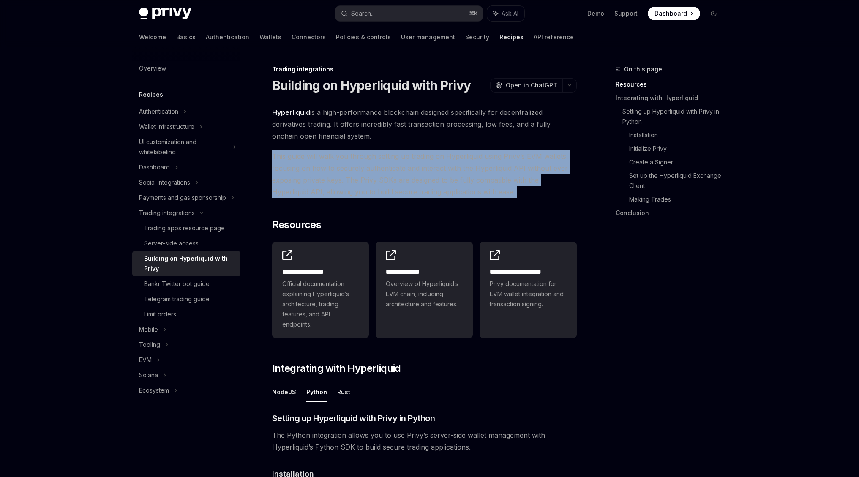
click at [471, 160] on span "This guide will walk you through setting up trading on Hyperliquid using Privy’…" at bounding box center [424, 173] width 304 height 47
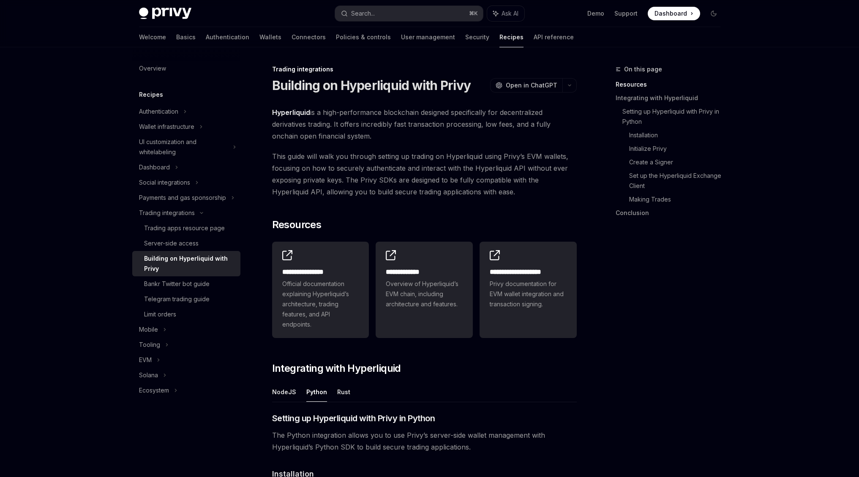
click at [477, 167] on span "This guide will walk you through setting up trading on Hyperliquid using Privy’…" at bounding box center [424, 173] width 304 height 47
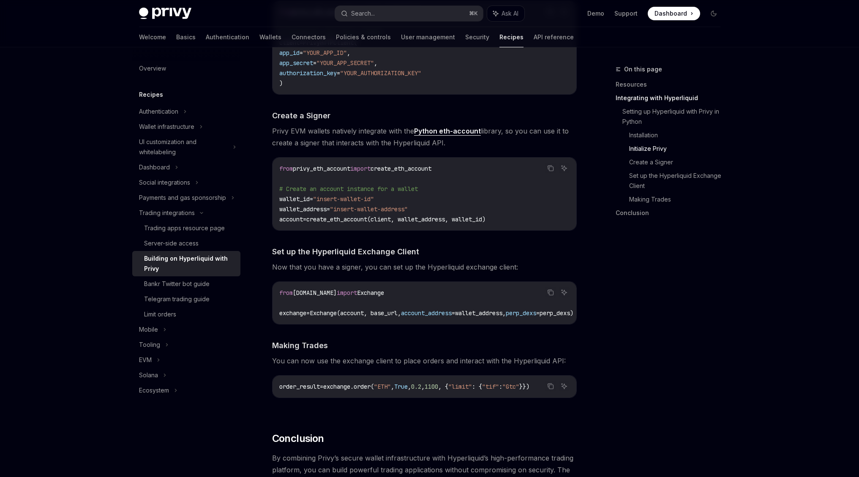
scroll to position [630, 0]
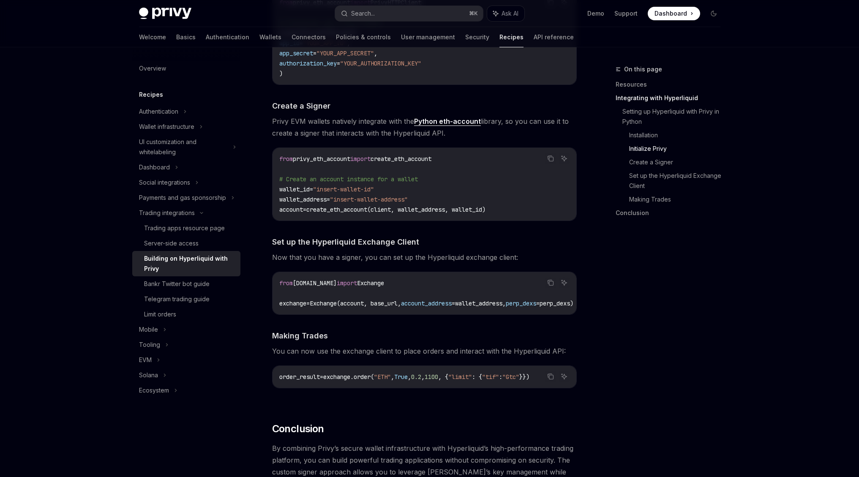
click at [360, 307] on code "from hyperliquid.exchange import Exchange exchange = Exchange(account, base_url…" at bounding box center [436, 293] width 314 height 30
click at [361, 302] on span "Exchange(account, base_url," at bounding box center [355, 303] width 91 height 8
copy span "account"
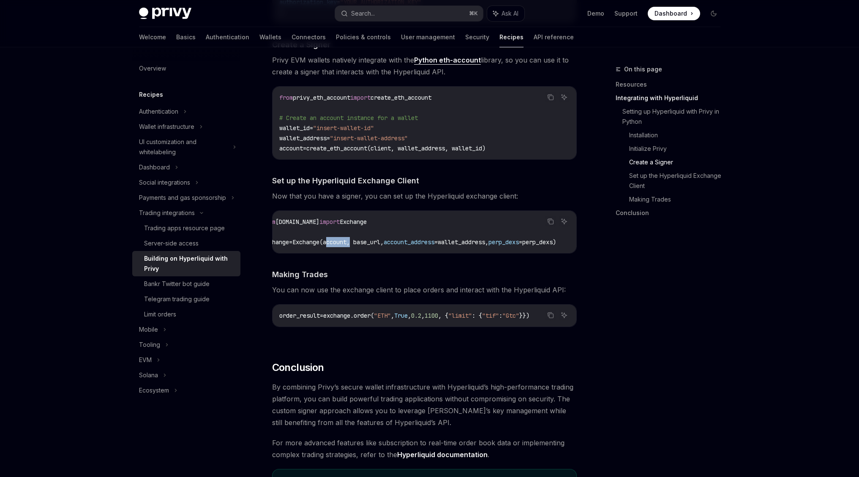
scroll to position [692, 0]
click at [538, 340] on div "​ Setting up Hyperliquid with Privy in Python The Python integration allows you…" at bounding box center [424, 29] width 304 height 619
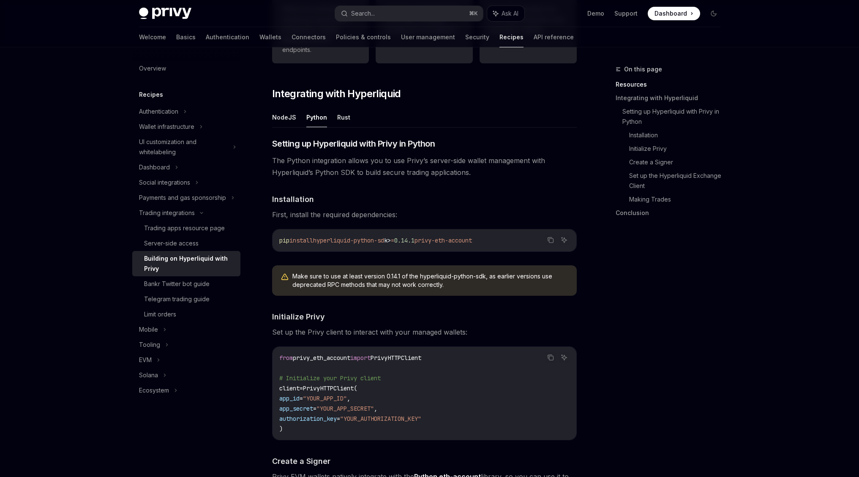
scroll to position [271, 0]
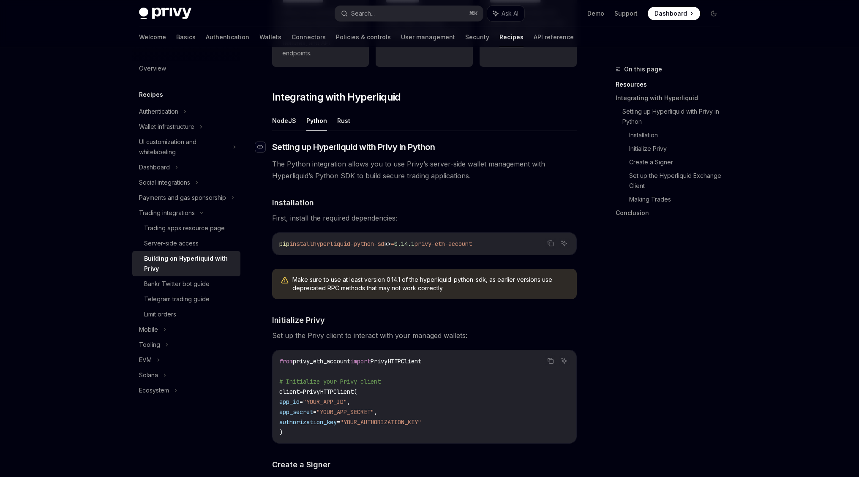
click at [258, 146] on icon "Navigate to header" at bounding box center [260, 146] width 6 height 5
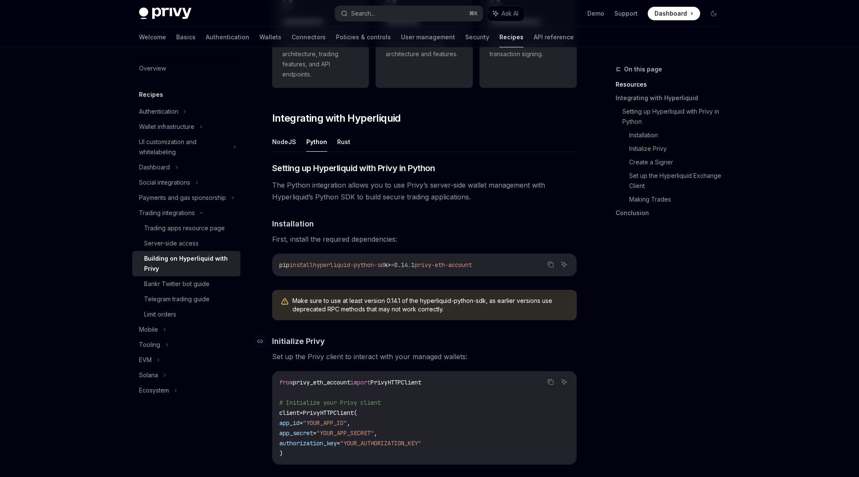
scroll to position [240, 0]
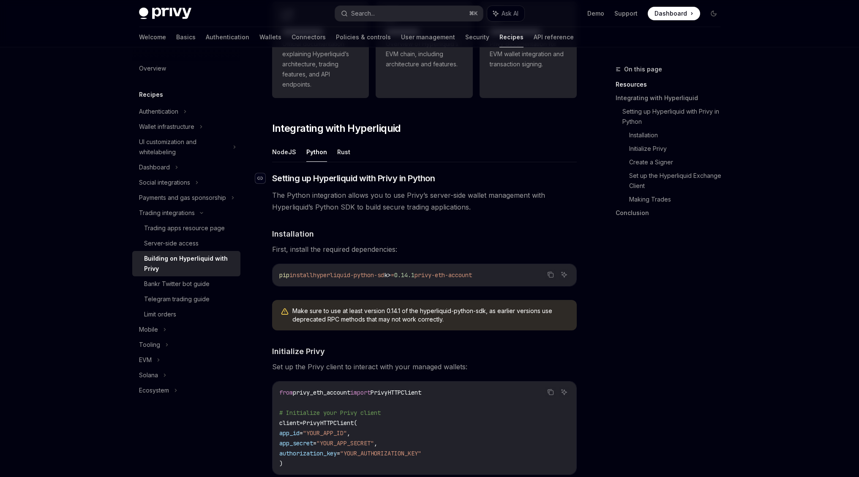
click at [261, 177] on icon "Navigate to header" at bounding box center [260, 178] width 6 height 3
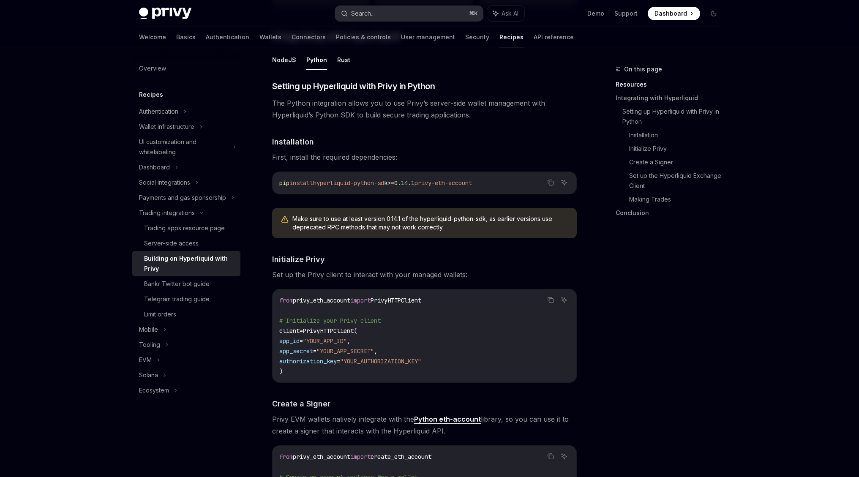
scroll to position [412, 0]
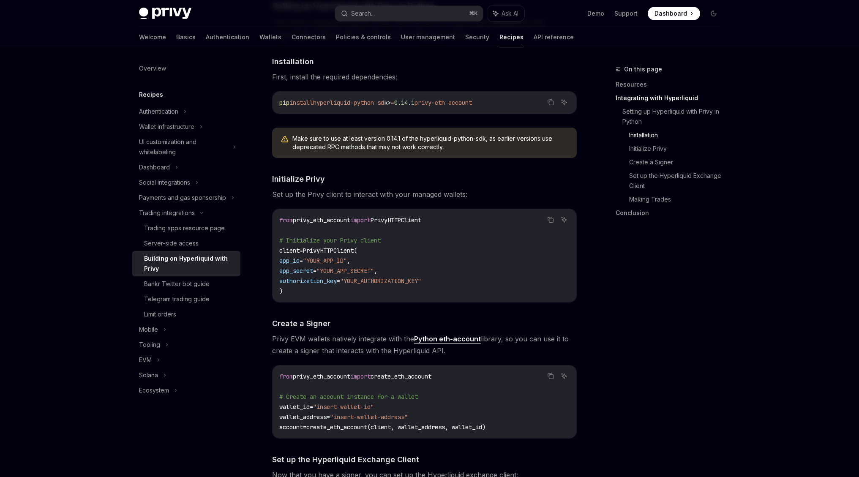
type textarea "*"
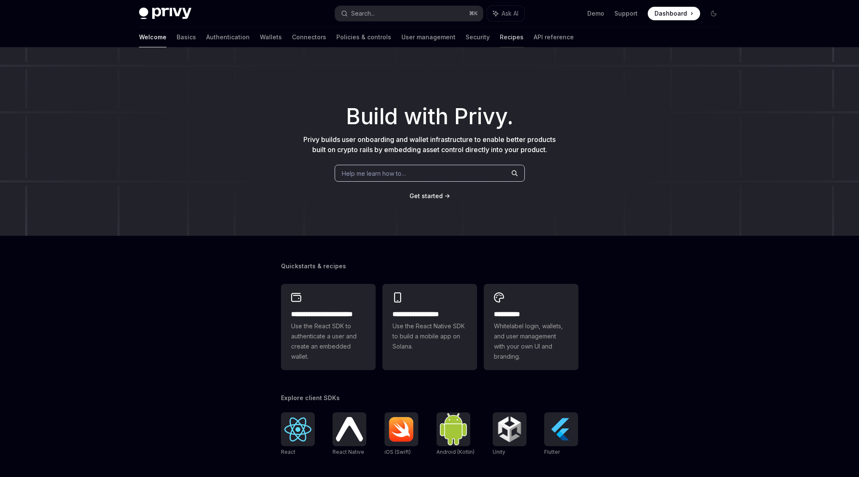
click at [500, 38] on link "Recipes" at bounding box center [512, 37] width 24 height 20
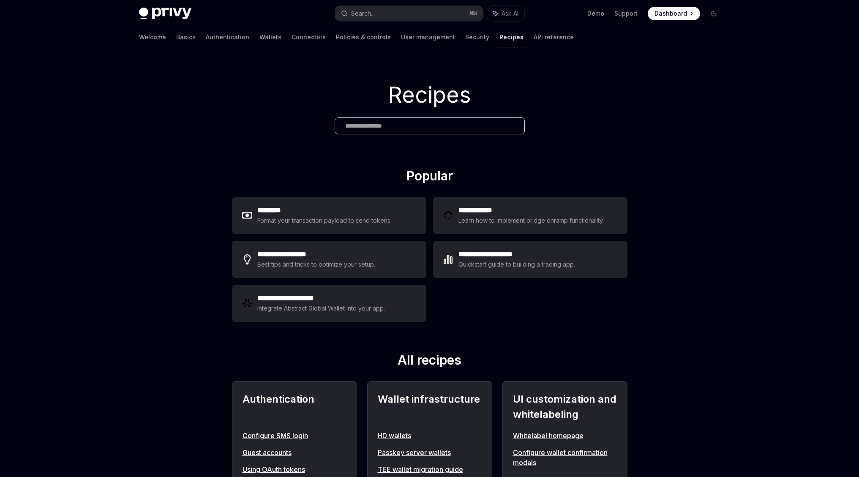
scroll to position [643, 0]
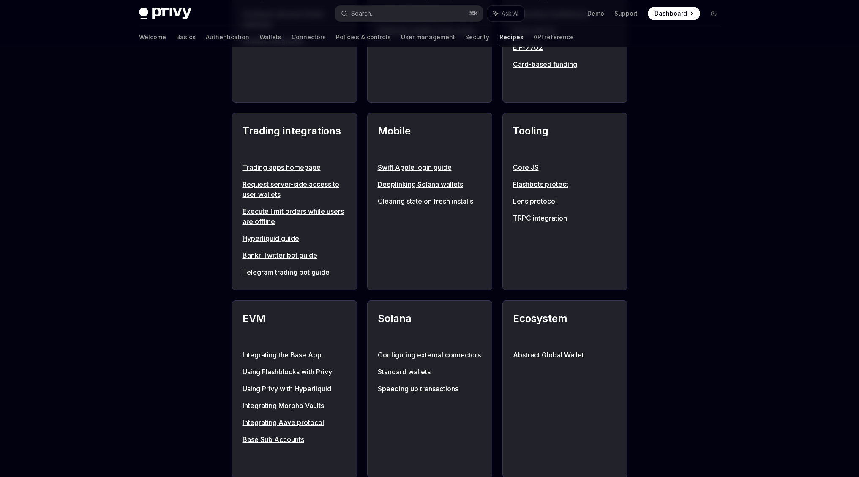
click at [285, 239] on link "Hyperliquid guide" at bounding box center [294, 238] width 104 height 10
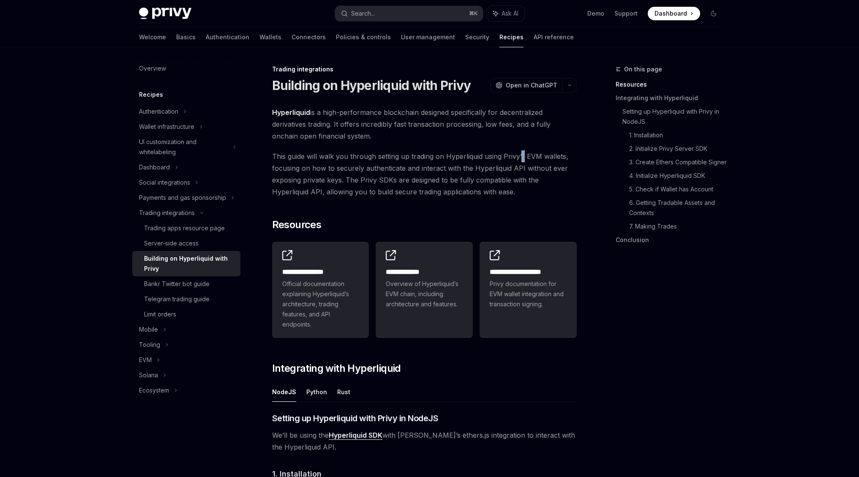
click at [521, 157] on span "This guide will walk you through setting up trading on Hyperliquid using Privy’…" at bounding box center [424, 173] width 304 height 47
click at [399, 166] on span "This guide will walk you through setting up trading on Hyperliquid using Privy’…" at bounding box center [424, 173] width 304 height 47
click at [347, 279] on span "Official documentation explaining Hyperliquid’s architecture, trading features,…" at bounding box center [320, 304] width 77 height 51
click at [429, 280] on span "Overview of Hyperliquid’s EVM chain, including architecture and features." at bounding box center [424, 294] width 77 height 30
click at [530, 277] on div "**********" at bounding box center [527, 288] width 77 height 42
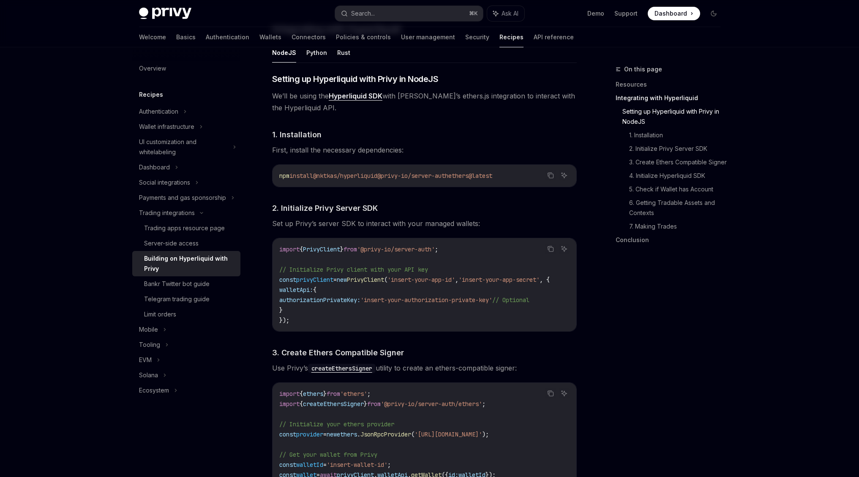
scroll to position [106, 0]
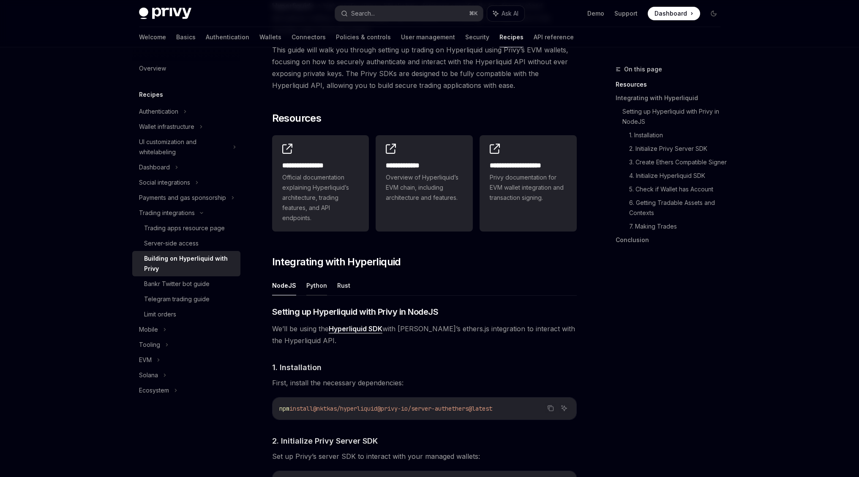
click at [310, 288] on button "Python" at bounding box center [316, 285] width 21 height 20
type textarea "*"
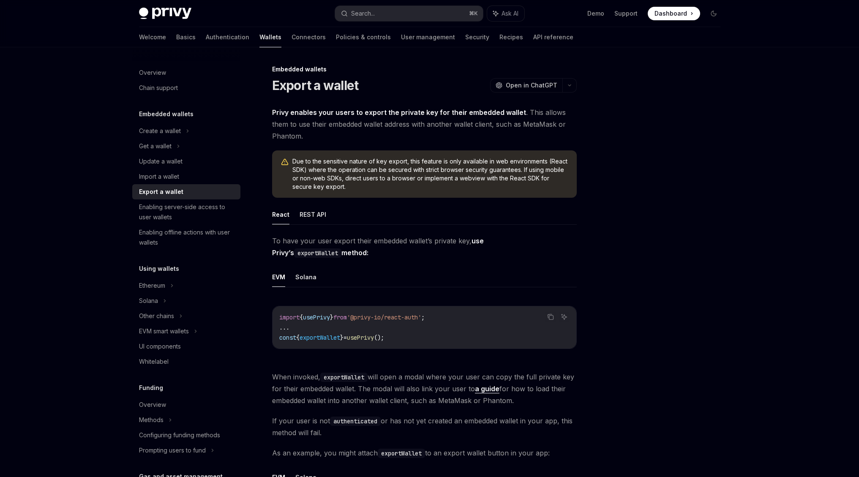
scroll to position [22, 0]
